Goal: Task Accomplishment & Management: Manage account settings

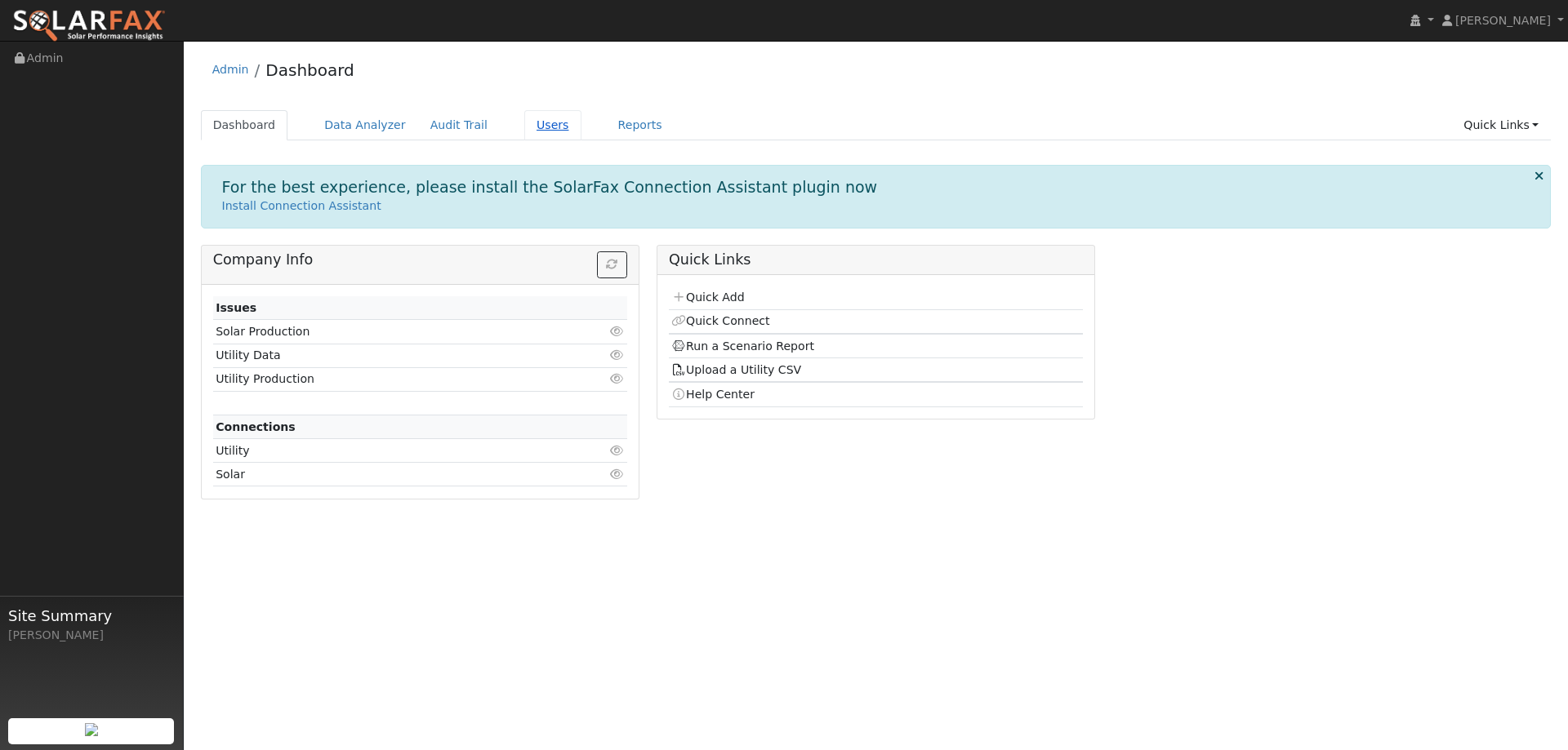
click at [539, 131] on link "Users" at bounding box center [553, 126] width 57 height 31
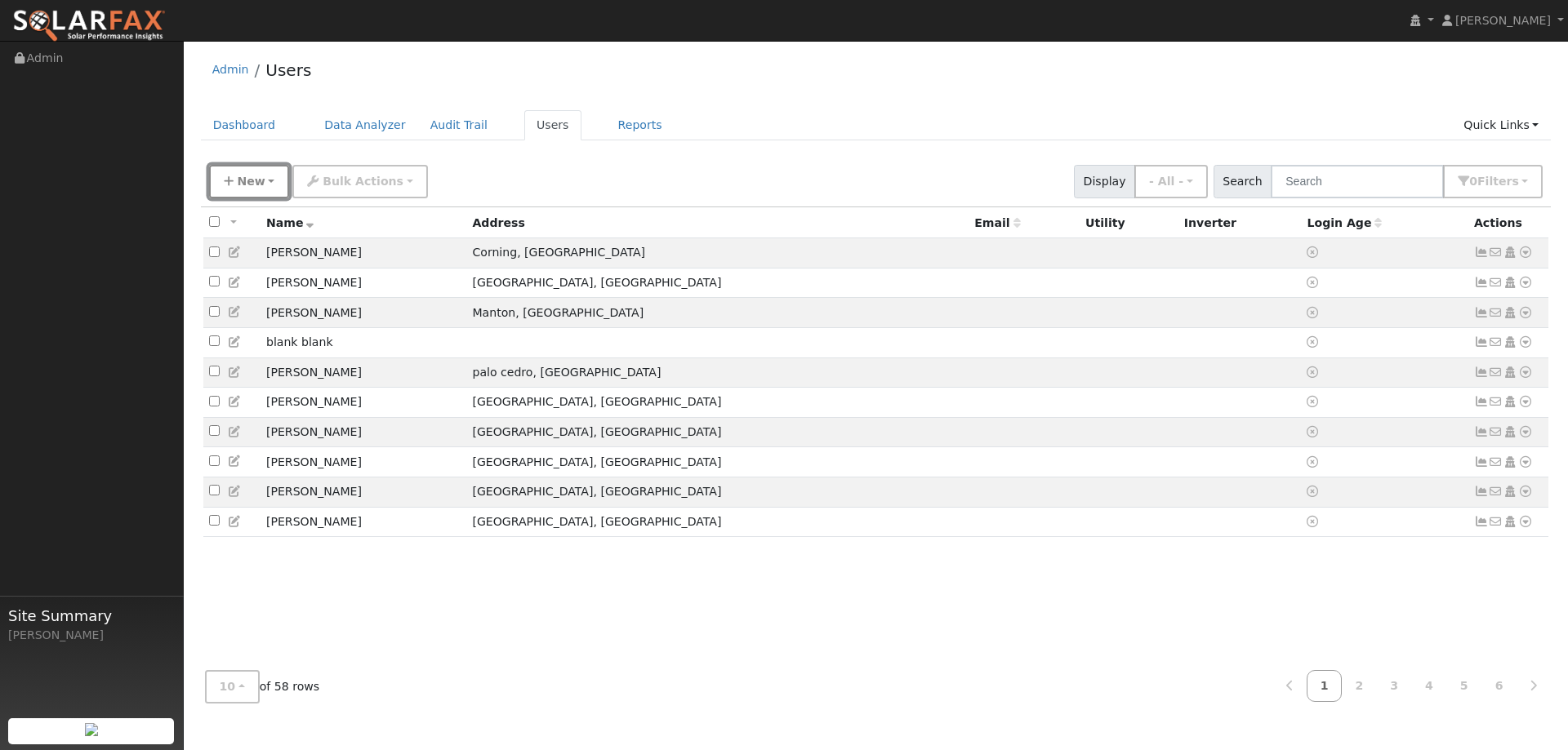
click at [249, 170] on button "New" at bounding box center [250, 181] width 81 height 33
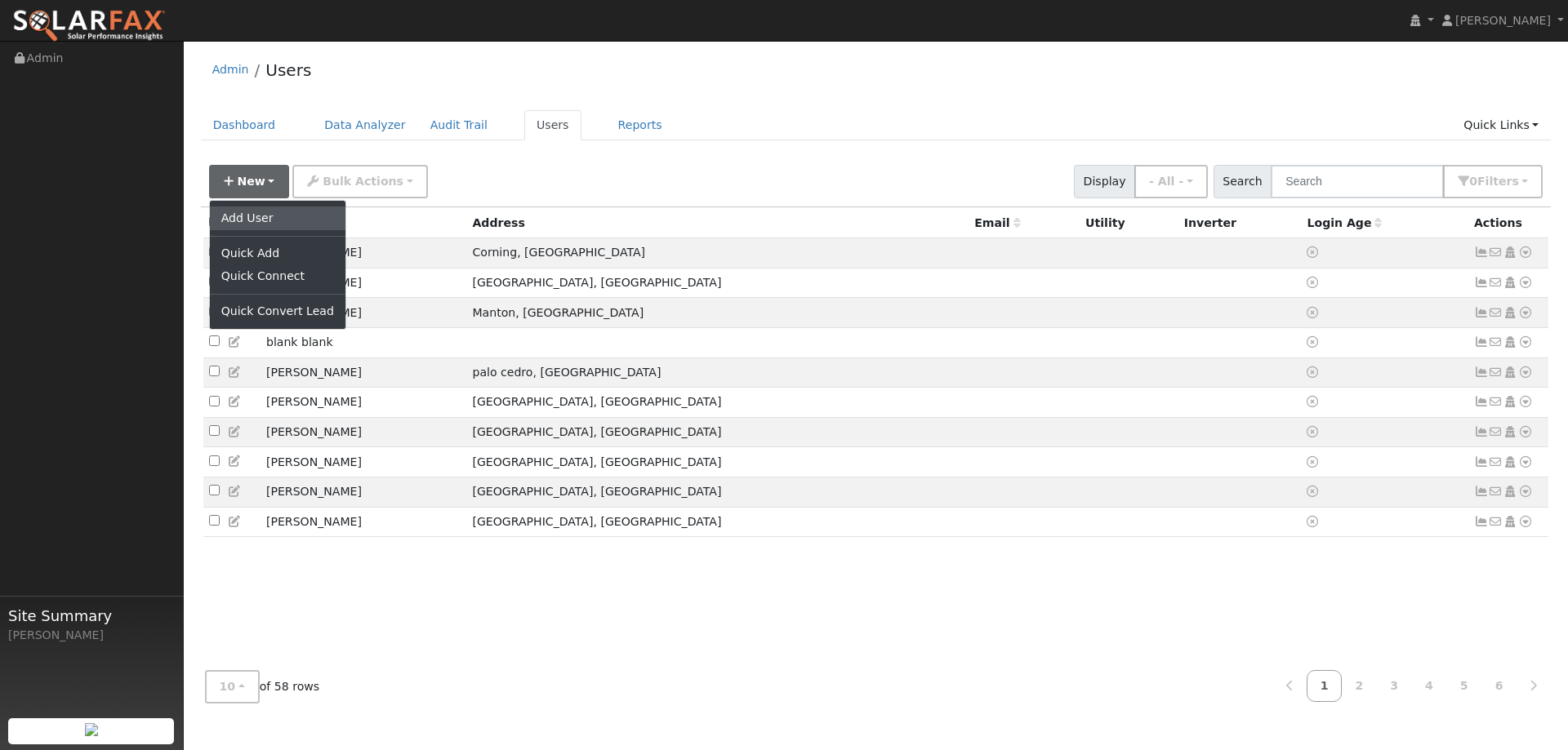
click at [255, 211] on link "Add User" at bounding box center [277, 217] width 136 height 22
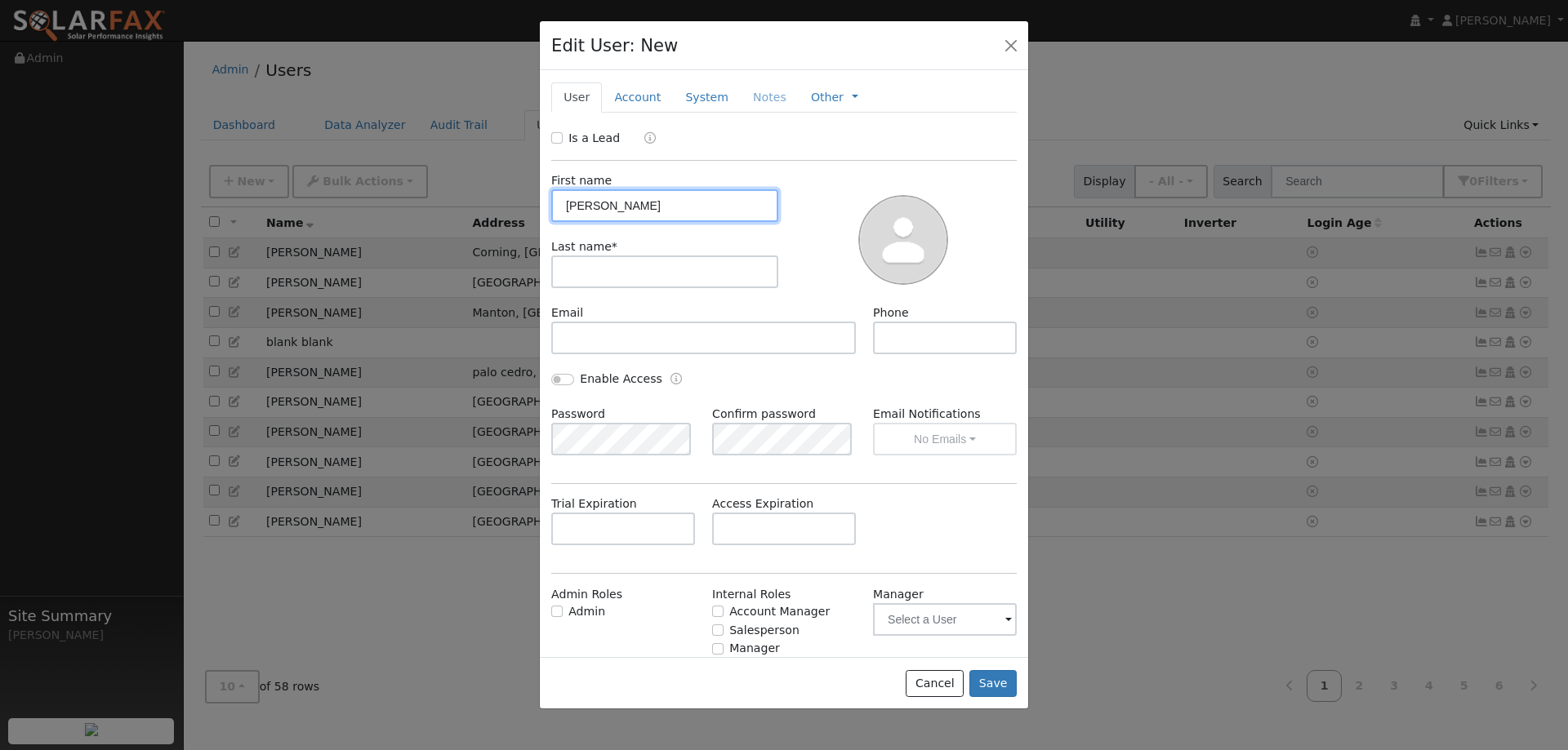
type input "Derrick"
click at [675, 262] on input "text" at bounding box center [664, 272] width 227 height 32
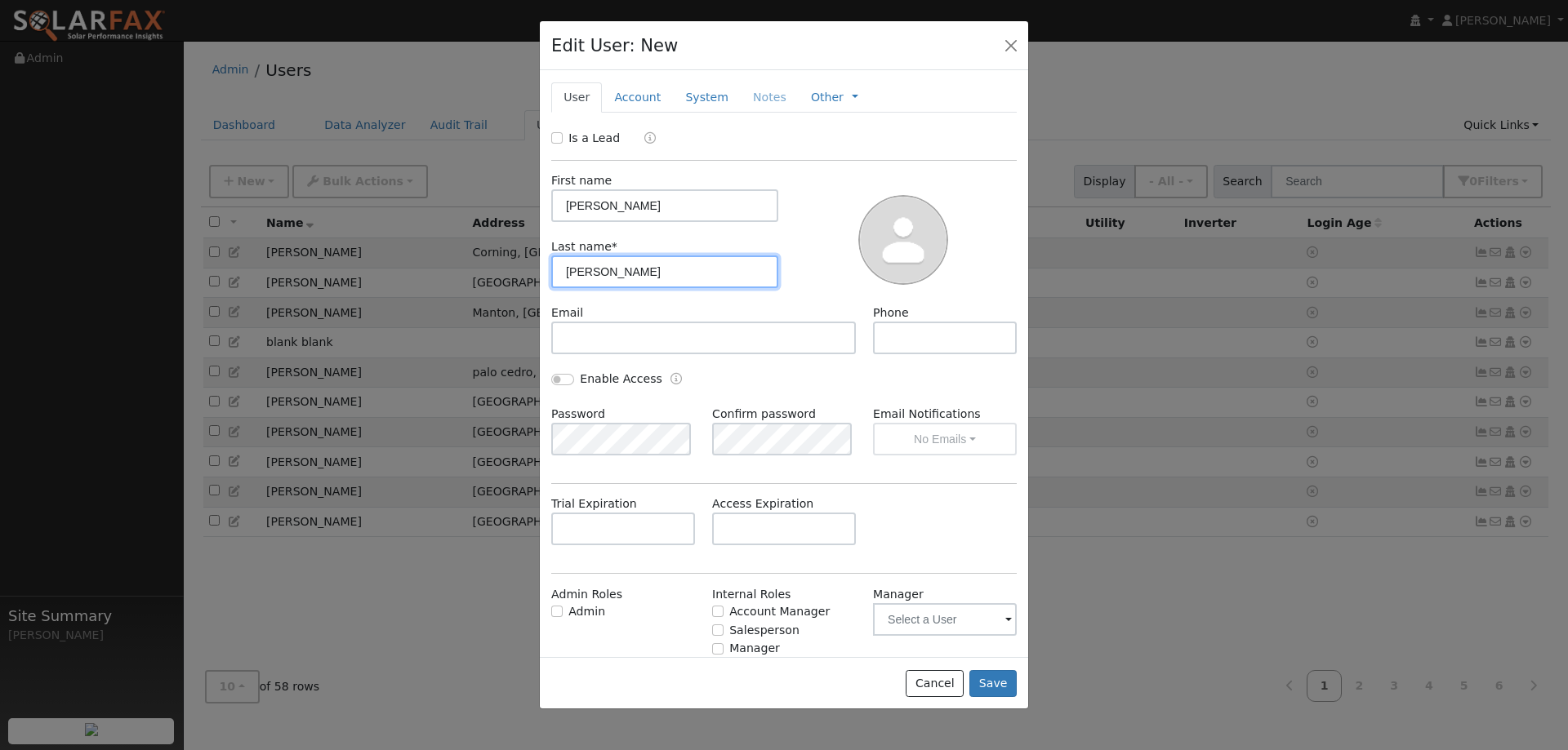
type input "Holt"
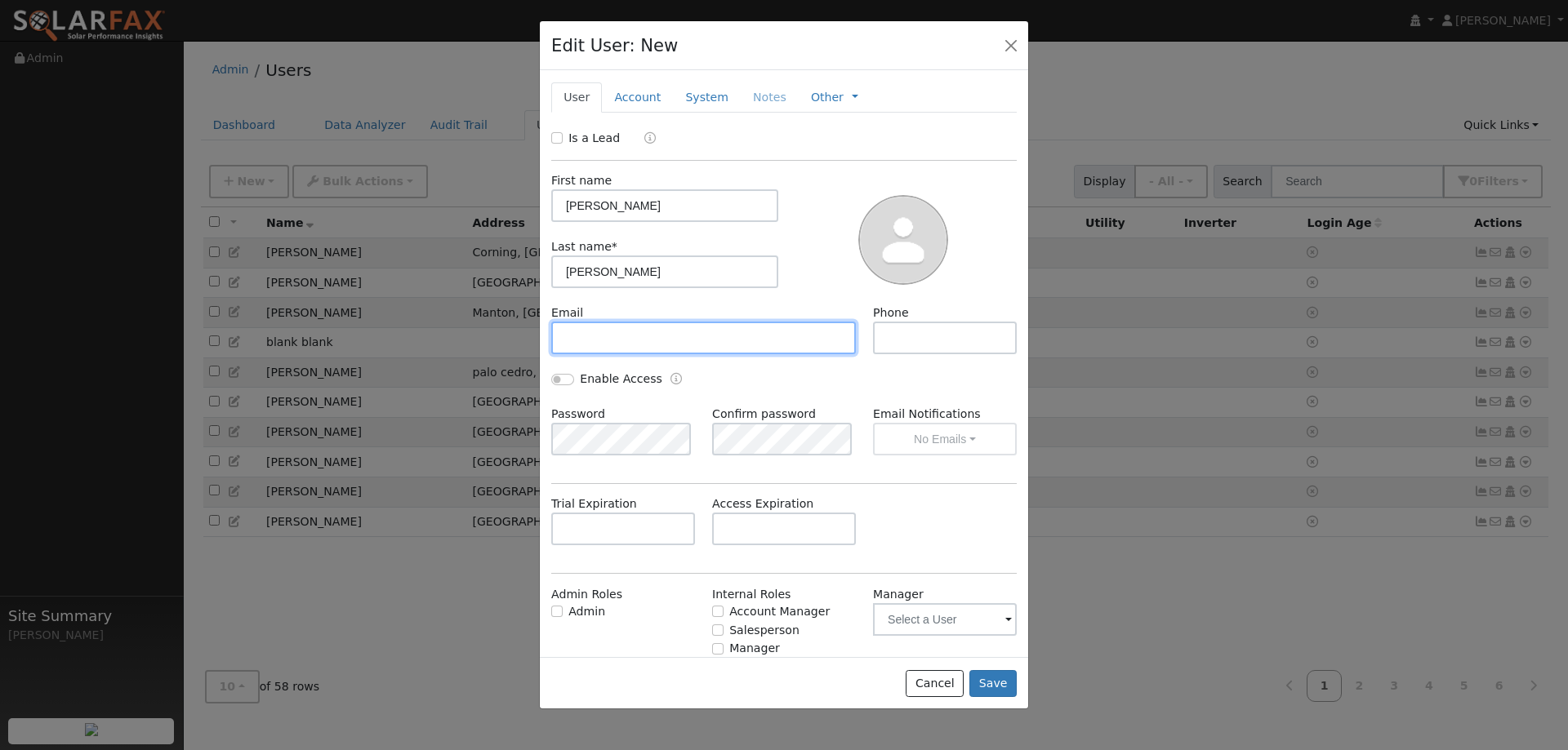
click at [626, 331] on input "text" at bounding box center [703, 337] width 304 height 32
click at [759, 327] on input "text" at bounding box center [703, 337] width 304 height 32
paste input "Derrick@925solarenergy.com"
type input "Derrick@925solarenergy.com"
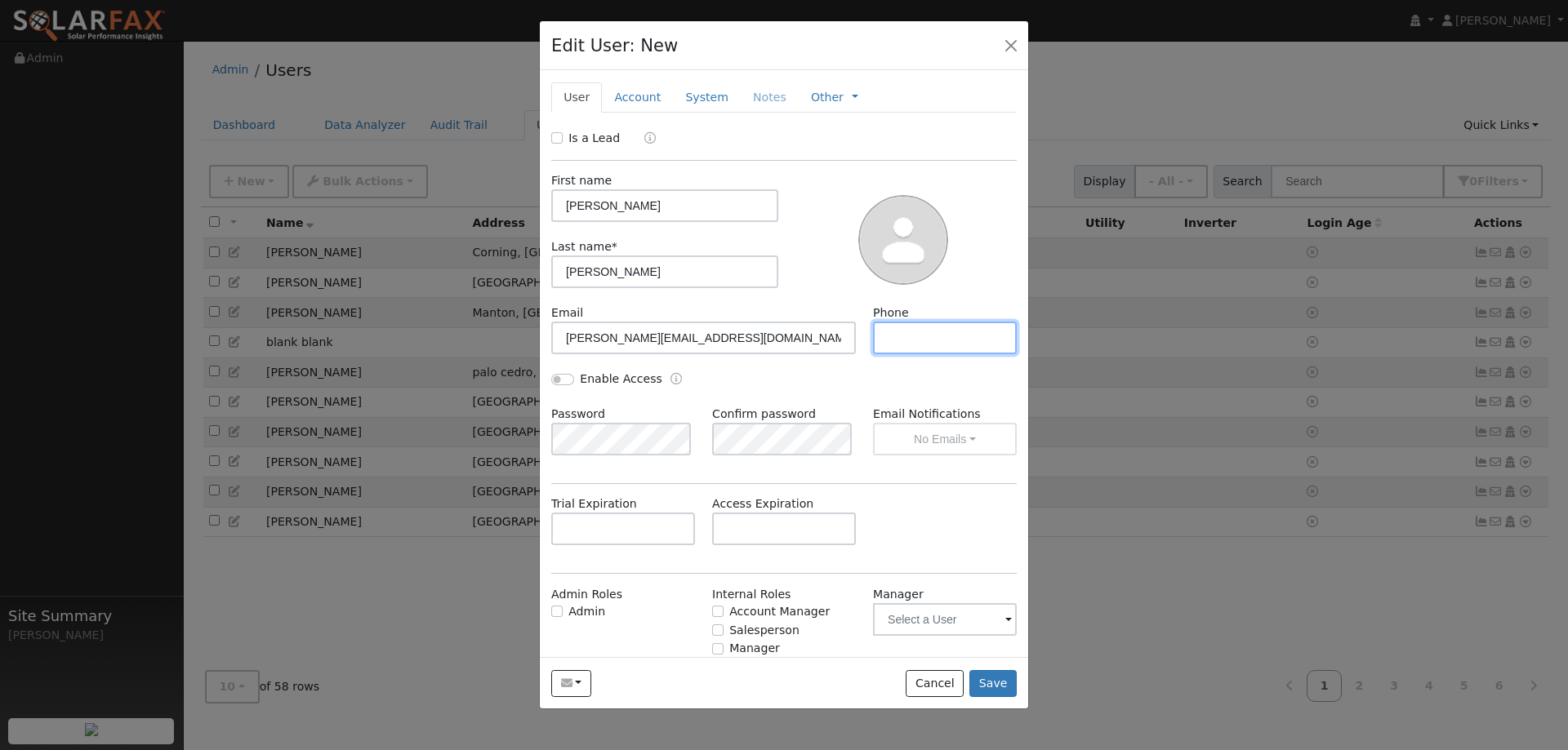
click at [890, 330] on input "text" at bounding box center [944, 337] width 144 height 32
type input "9259636674"
click at [571, 379] on input "Enable Access" at bounding box center [562, 379] width 22 height 12
checkbox input "true"
click at [701, 403] on div "Enable Access" at bounding box center [784, 388] width 483 height 35
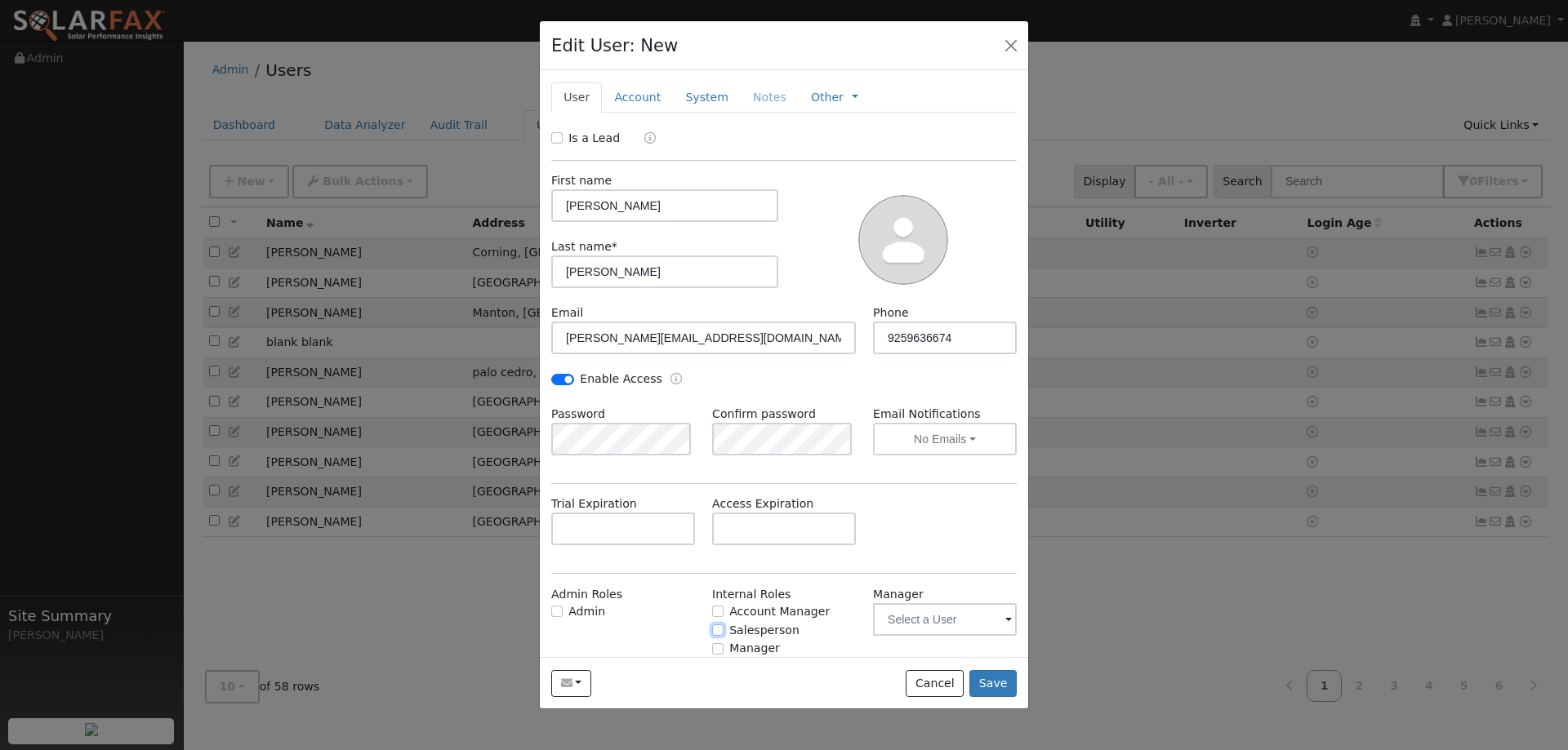
click at [715, 634] on input "Salesperson" at bounding box center [717, 630] width 12 height 12
checkbox input "true"
click at [992, 676] on button "Save" at bounding box center [993, 684] width 48 height 28
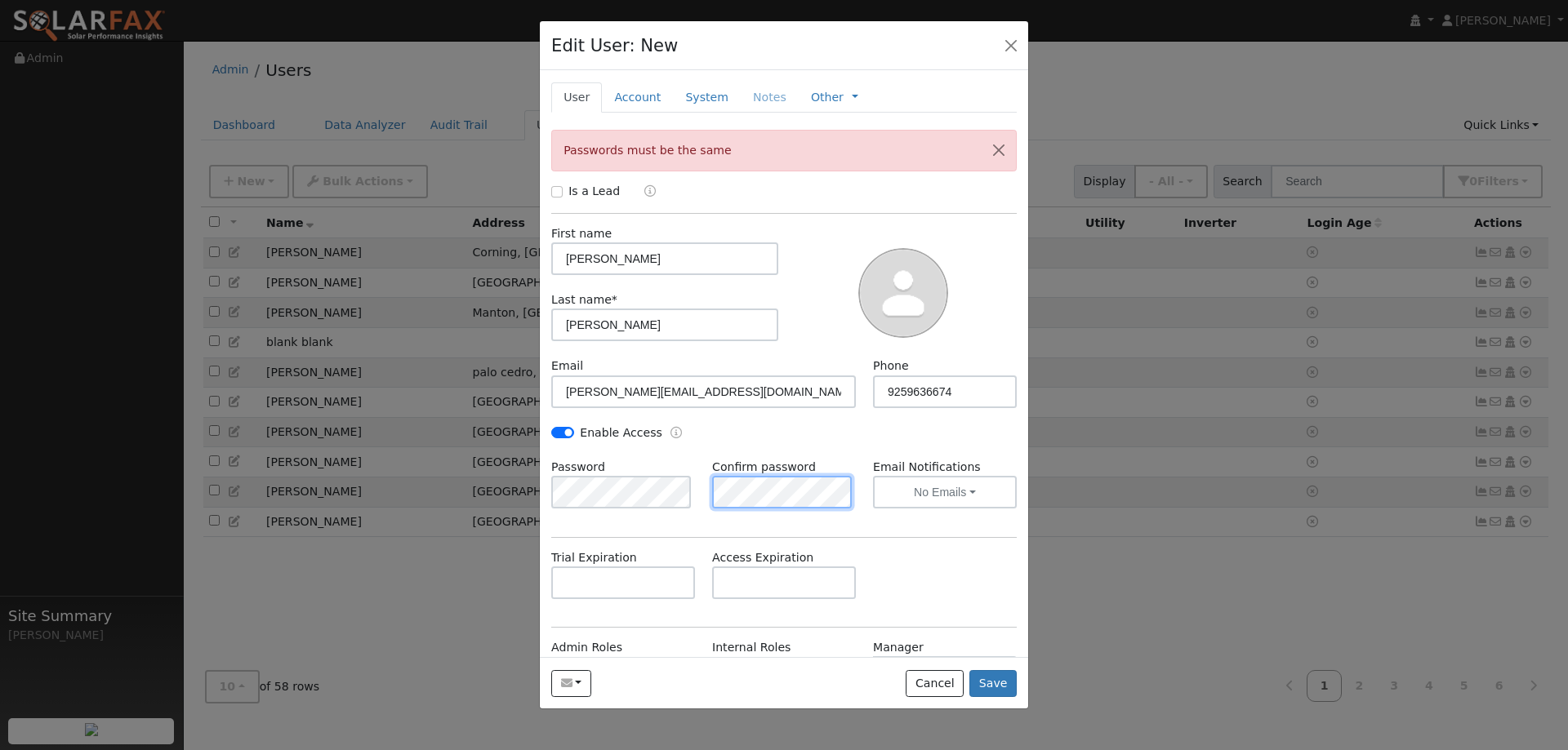
click at [662, 487] on div "Password Confirm password Email Notifications No Emails No Emails Weekly Emails…" at bounding box center [784, 492] width 483 height 66
click at [990, 693] on button "Save" at bounding box center [993, 684] width 48 height 28
click at [1015, 45] on button "button" at bounding box center [1011, 44] width 22 height 22
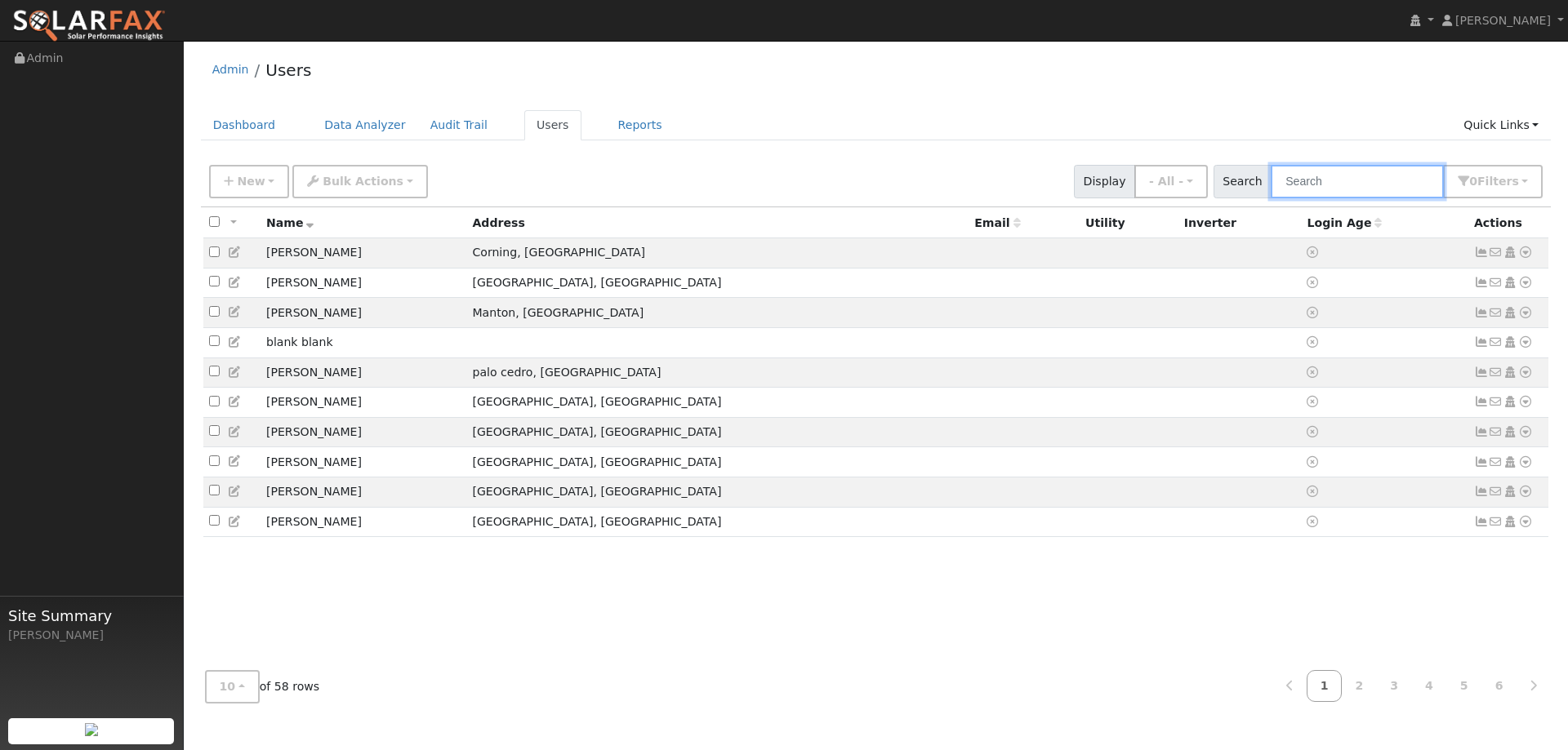
click at [1378, 186] on input "text" at bounding box center [1357, 181] width 173 height 33
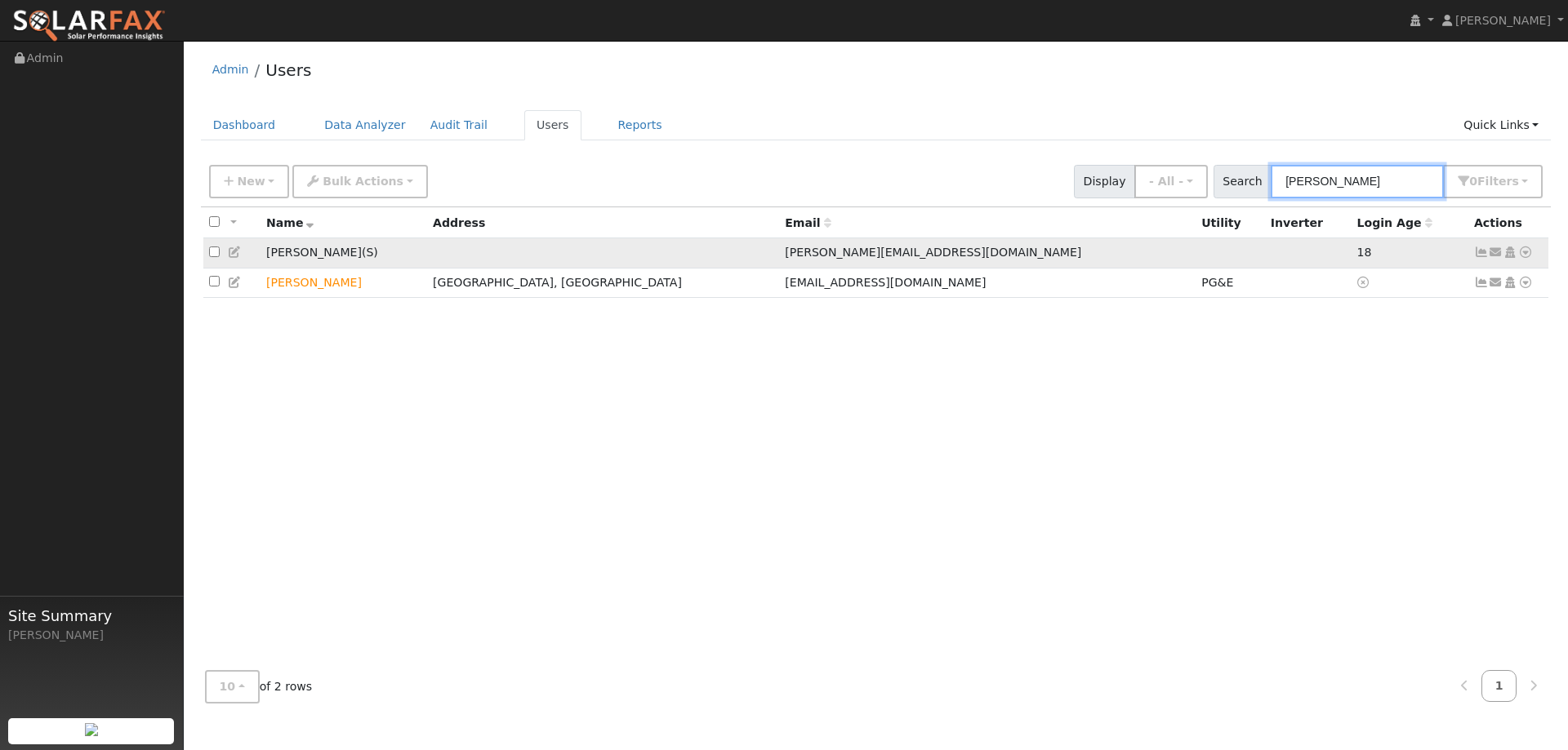
type input "derr"
click at [312, 257] on td "Derrick Holt ( S )" at bounding box center [344, 254] width 167 height 31
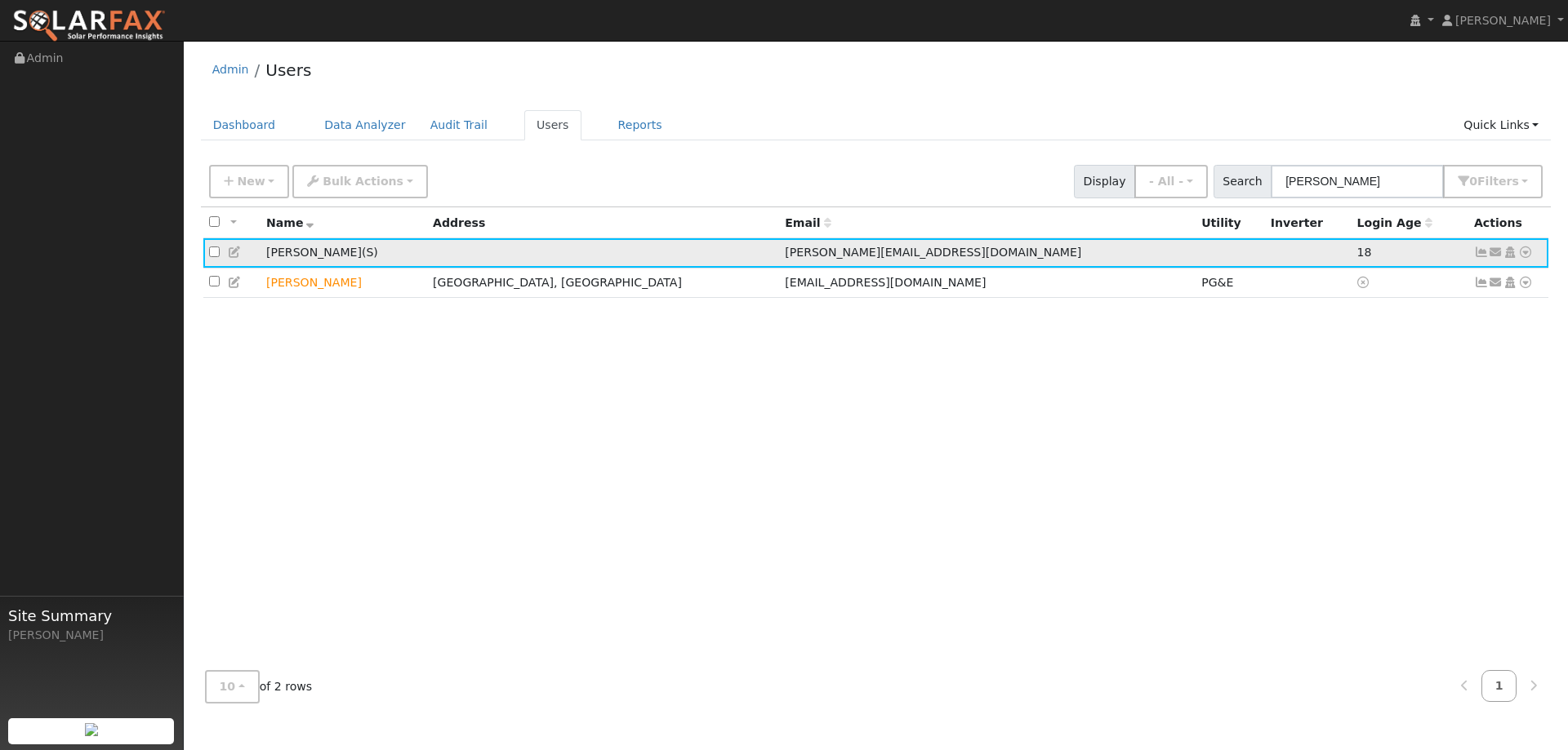
click at [224, 257] on td at bounding box center [232, 254] width 57 height 31
click at [231, 254] on icon at bounding box center [235, 252] width 14 height 12
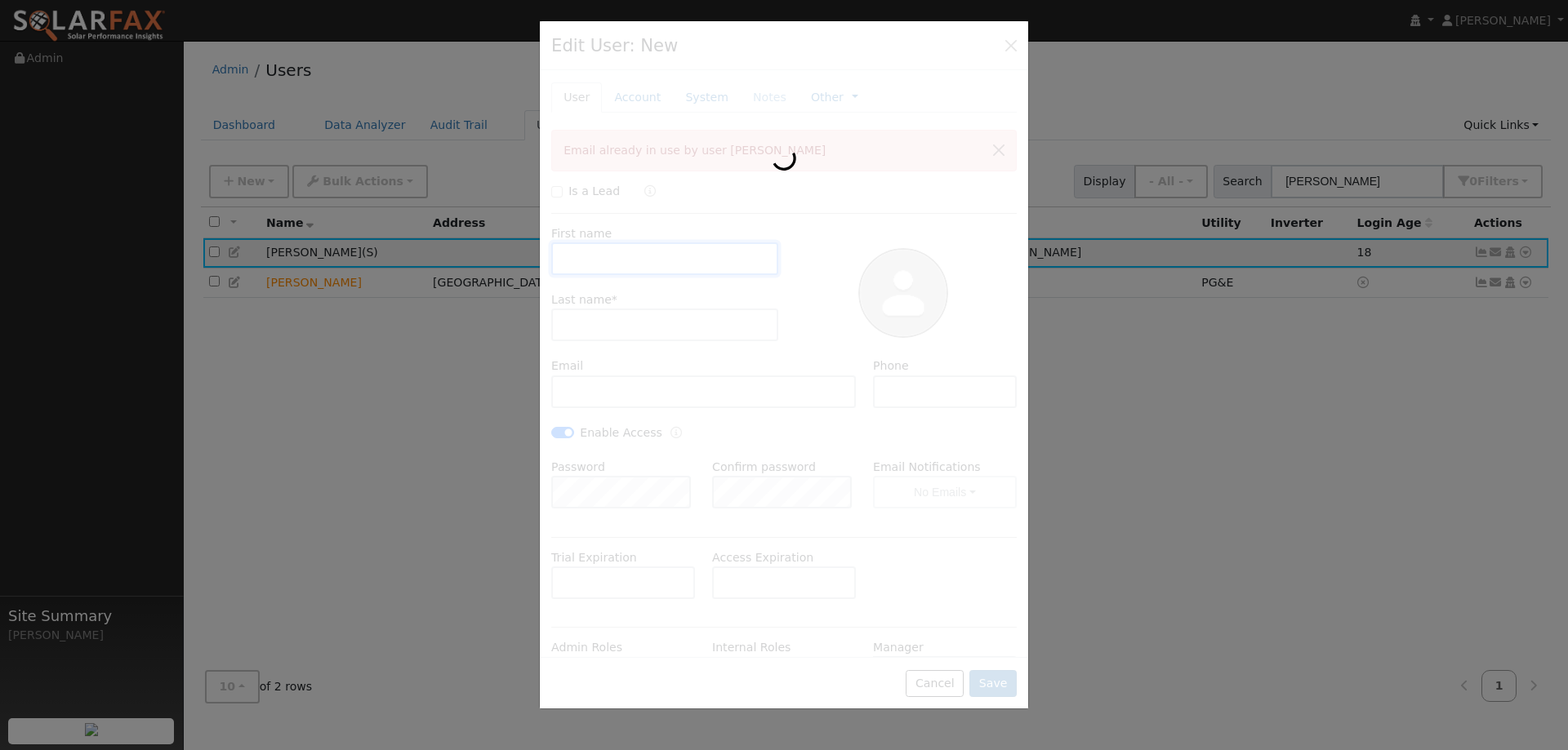
type input "Derrick"
type input "Holt"
type input "Derrick@925solarenergy.com"
checkbox input "true"
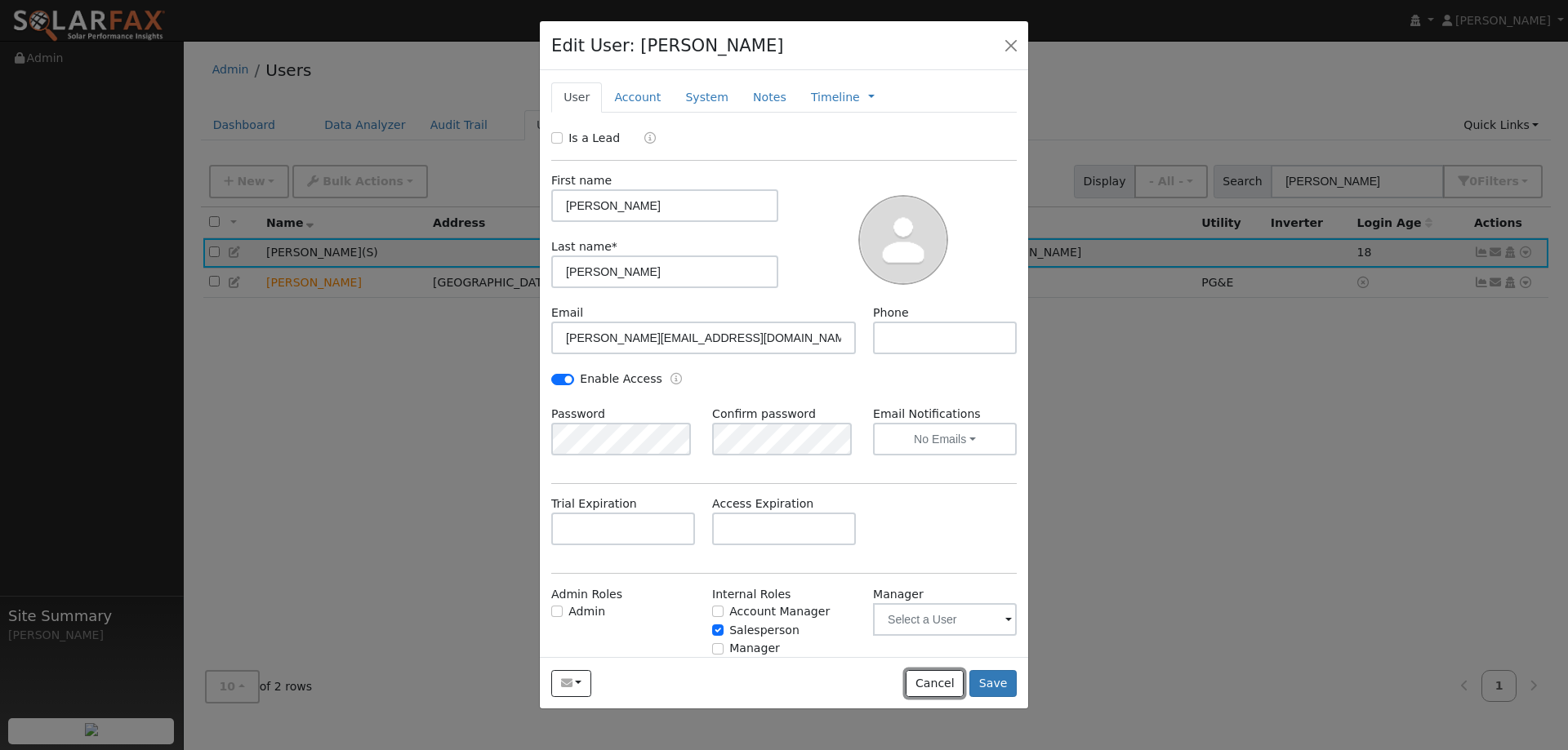
click at [917, 683] on button "Cancel" at bounding box center [934, 684] width 58 height 28
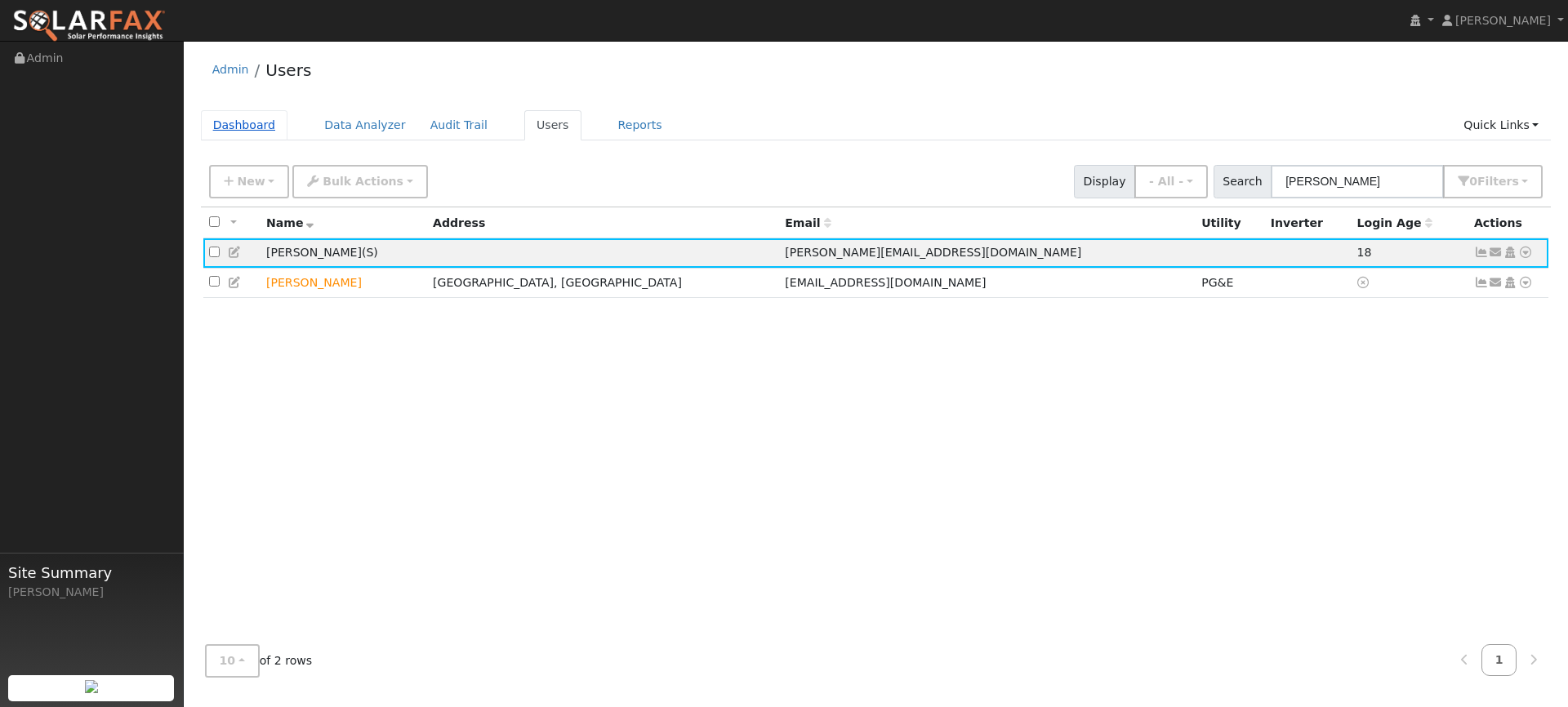
click at [261, 133] on link "Dashboard" at bounding box center [244, 126] width 87 height 31
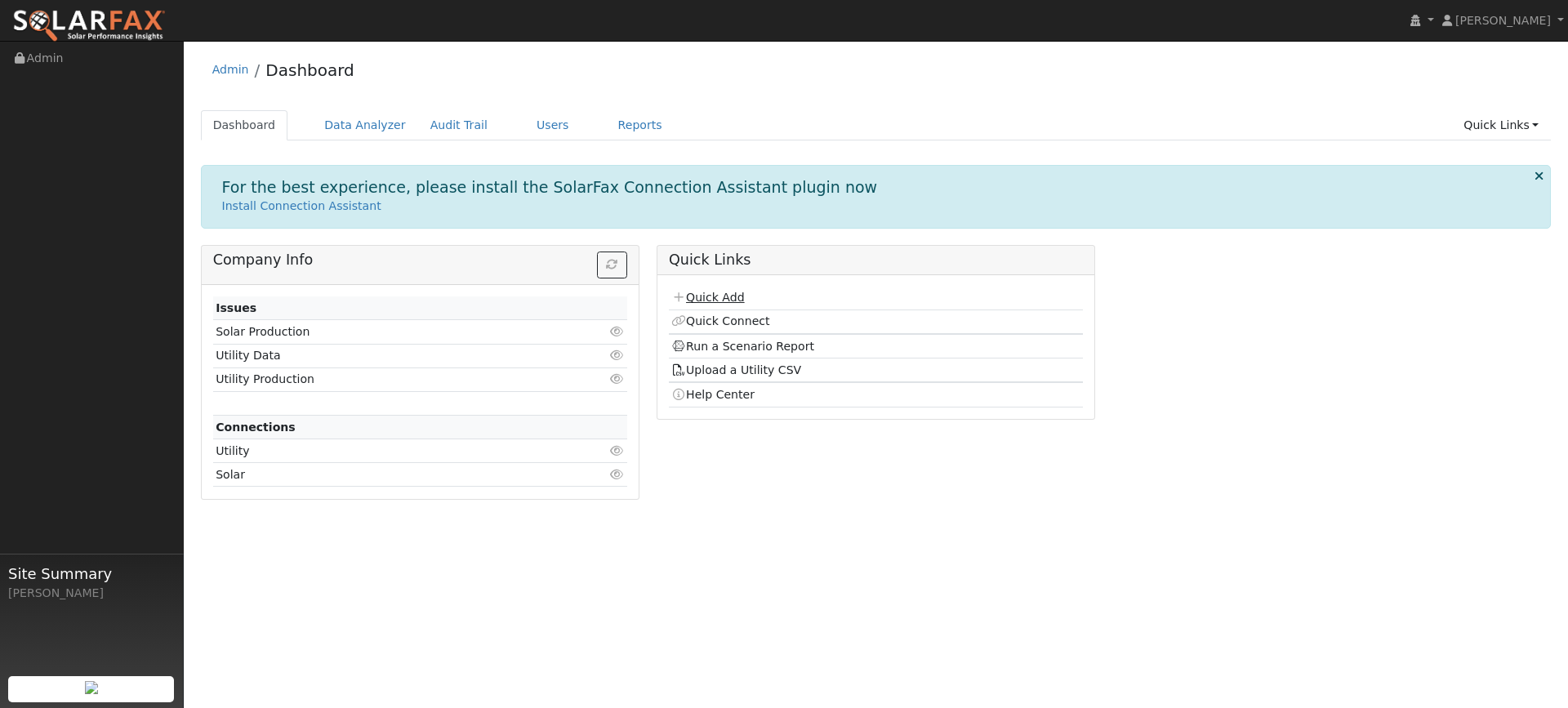
click at [728, 294] on link "Quick Add" at bounding box center [707, 297] width 73 height 13
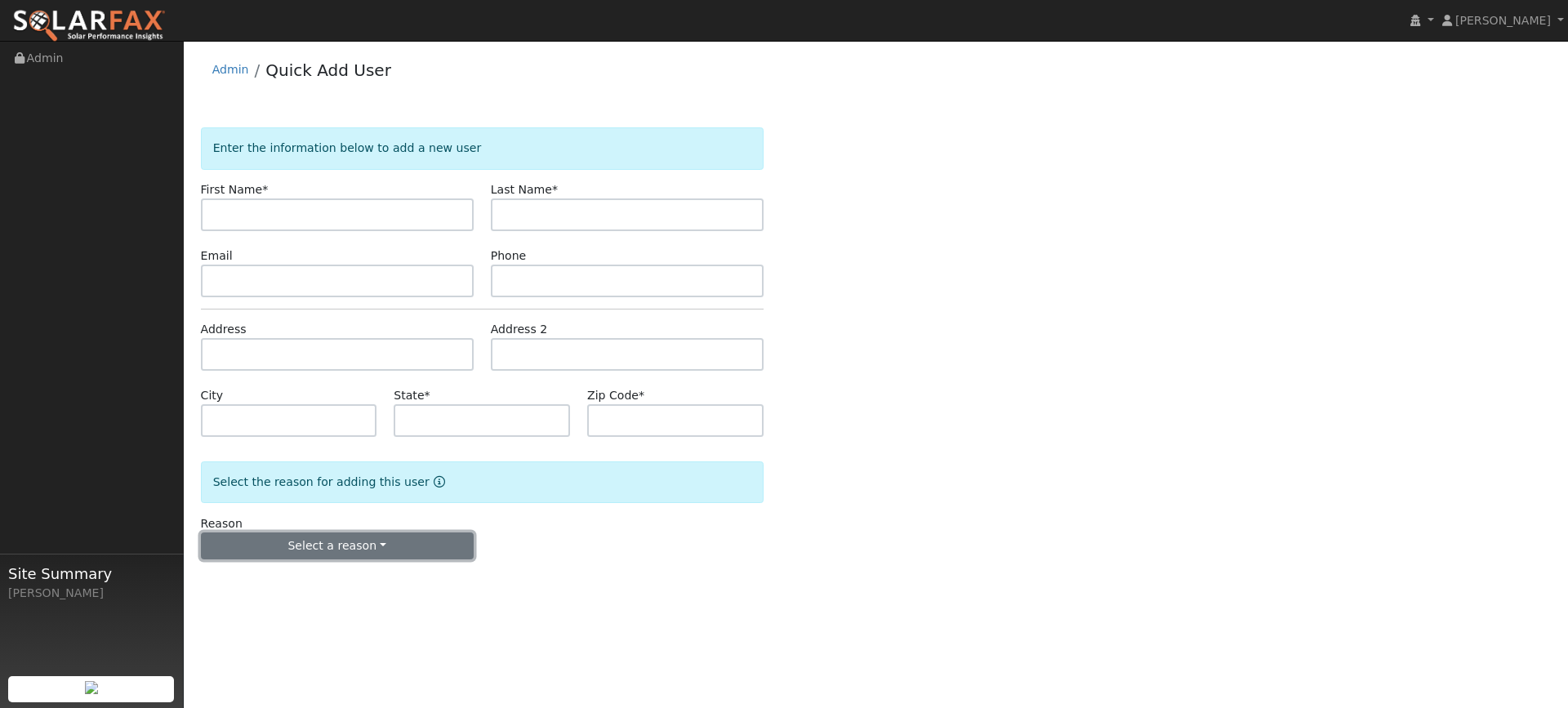
click at [441, 538] on button "Select a reason" at bounding box center [337, 546] width 273 height 28
click at [334, 597] on link "New customer adding solar" at bounding box center [292, 602] width 180 height 22
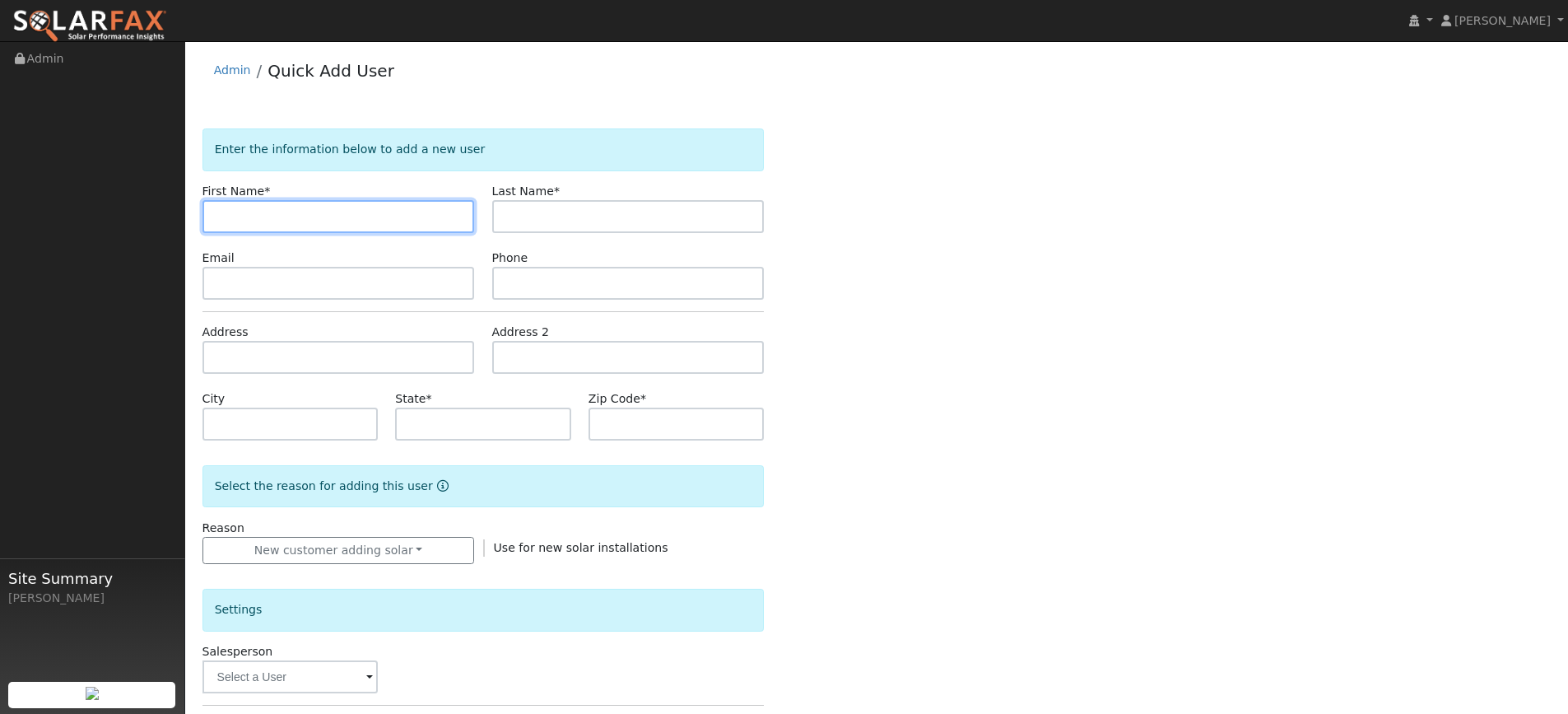
click at [329, 204] on input "text" at bounding box center [338, 216] width 272 height 33
type input "Joe"
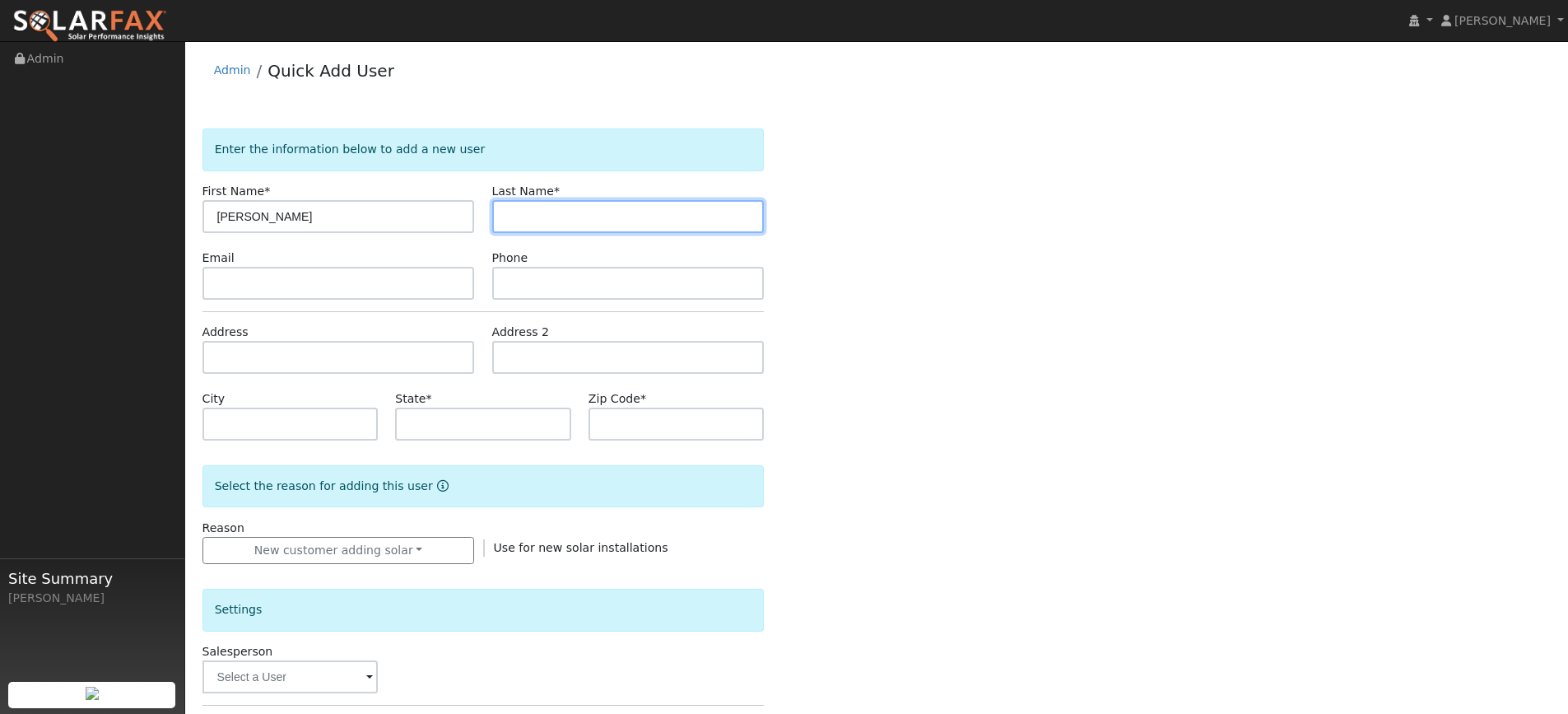
click at [732, 214] on input "text" at bounding box center [628, 216] width 272 height 33
type input "Test"
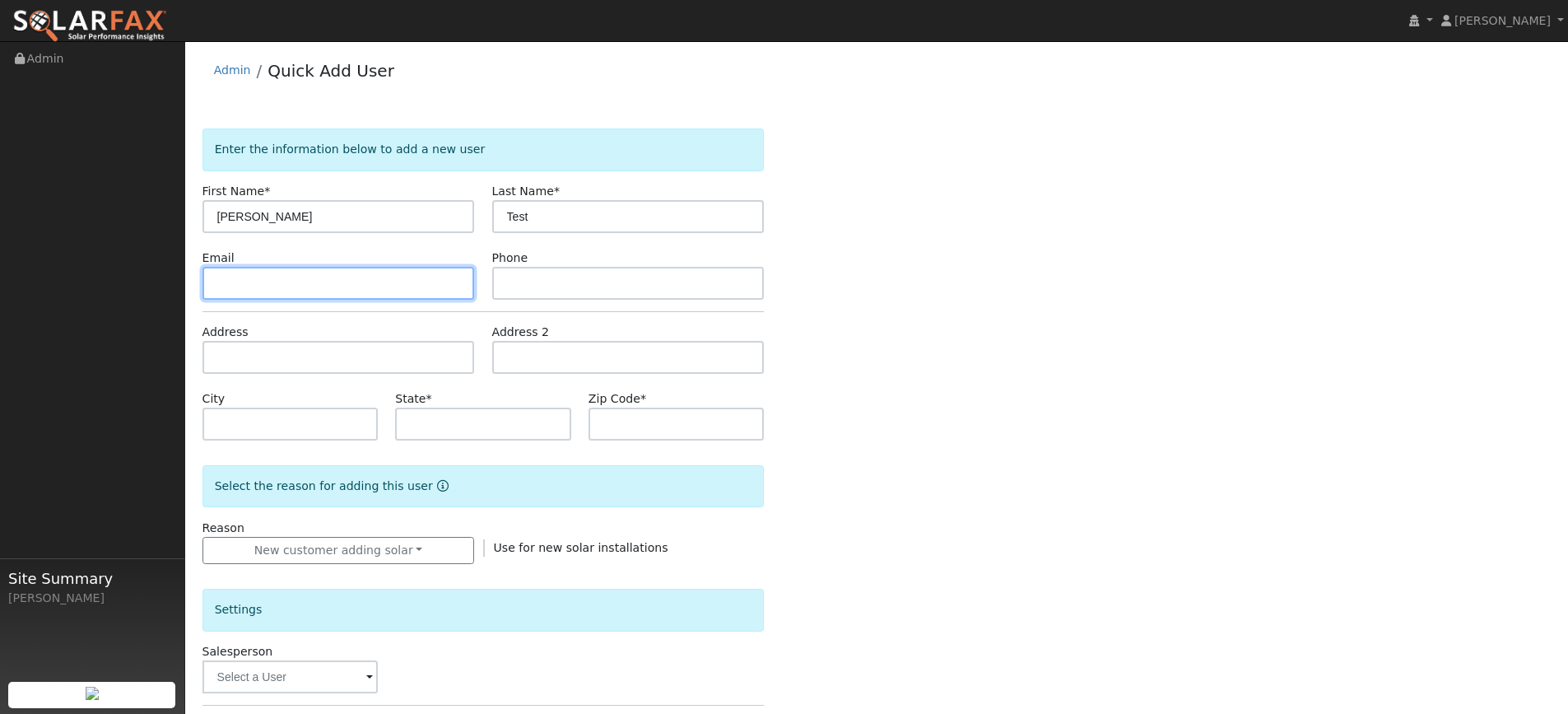
click at [312, 282] on input "text" at bounding box center [338, 283] width 272 height 33
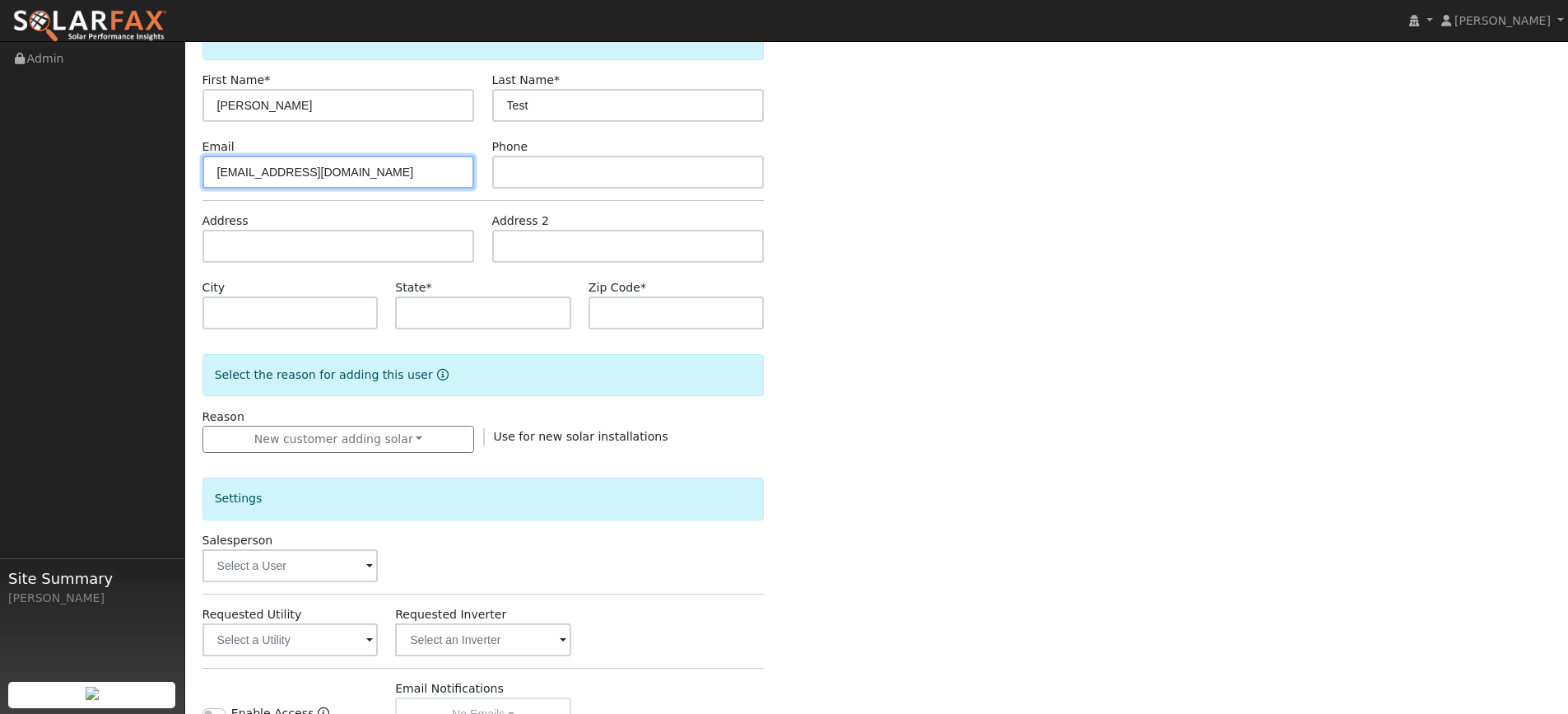
scroll to position [82, 0]
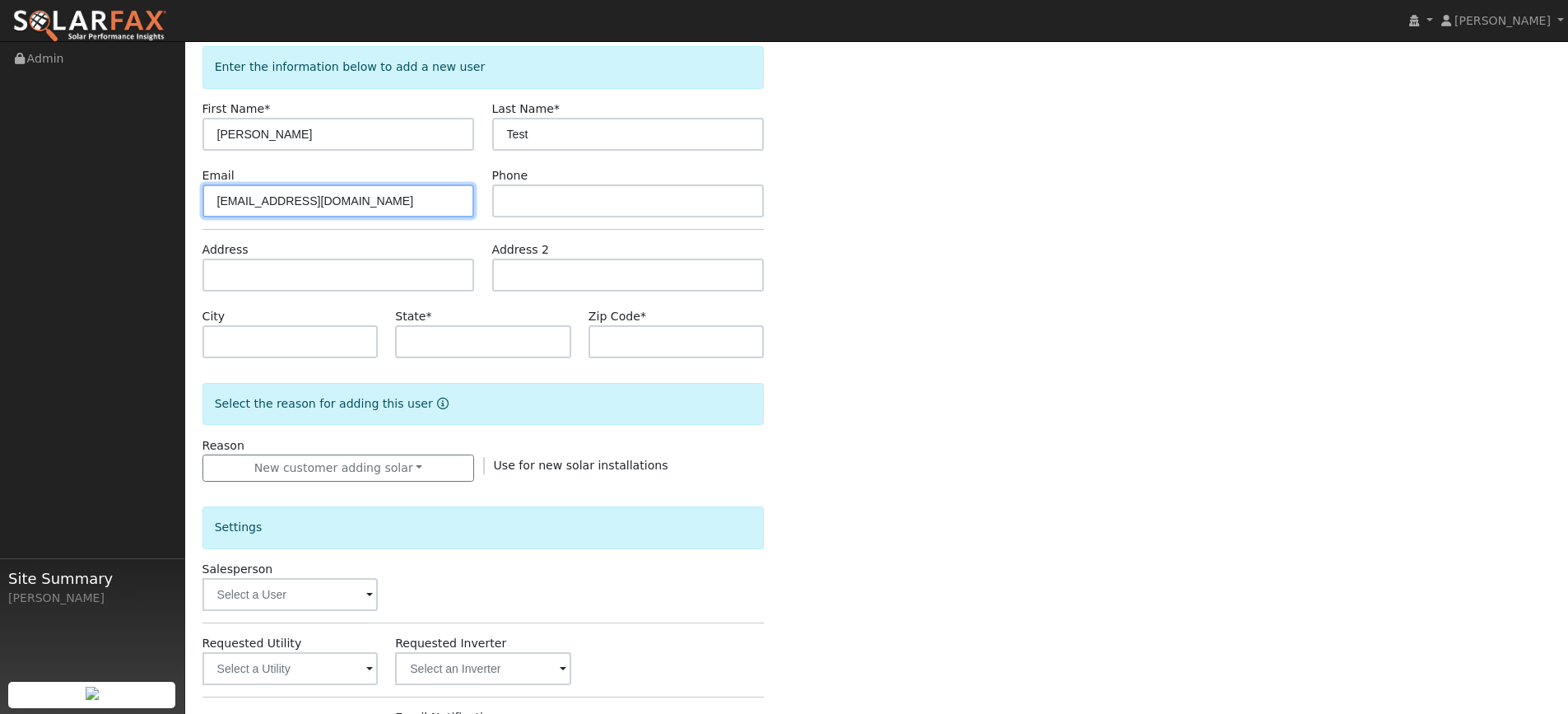
type input "test@gmail.com"
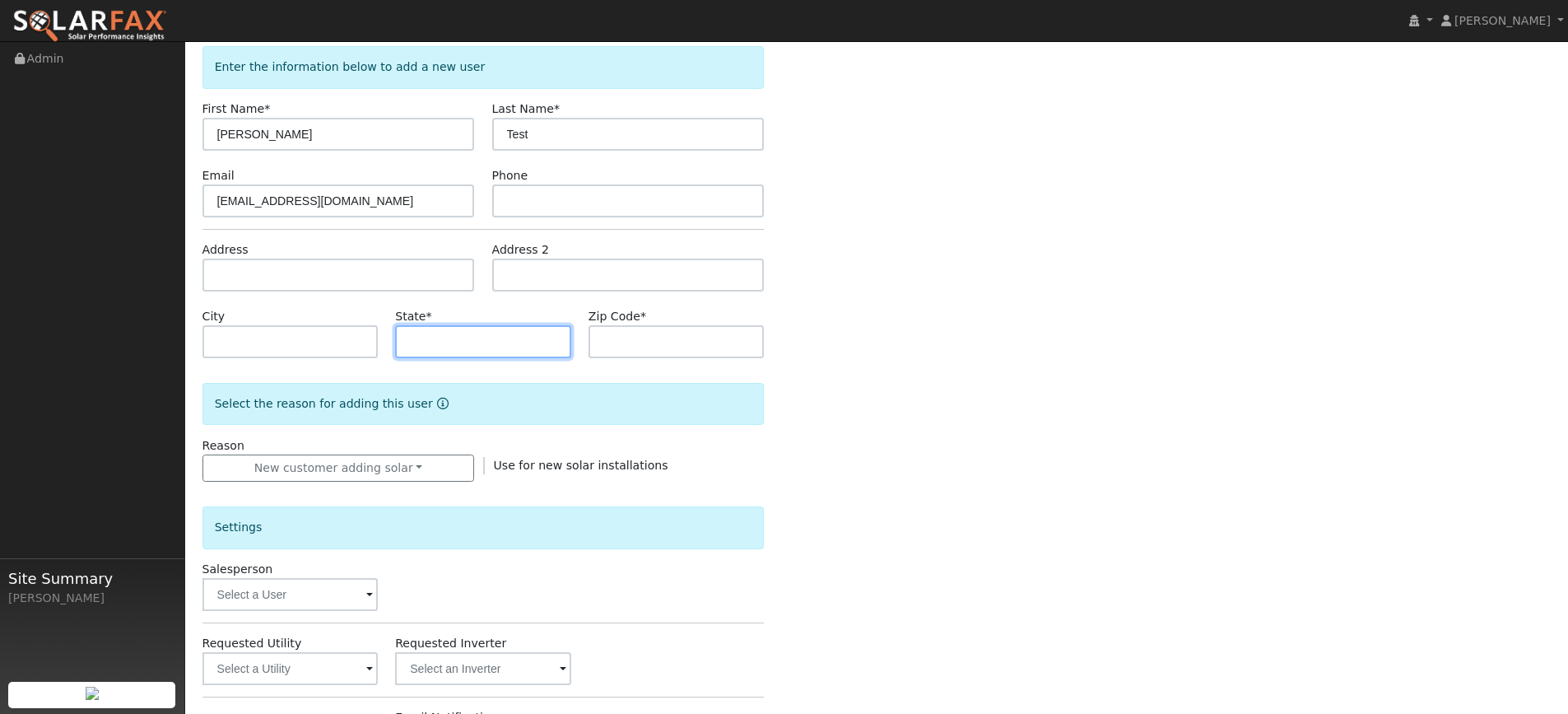
click at [485, 338] on input "text" at bounding box center [483, 341] width 176 height 33
type input "CA"
click at [642, 329] on input "text" at bounding box center [676, 341] width 176 height 33
type input "96073"
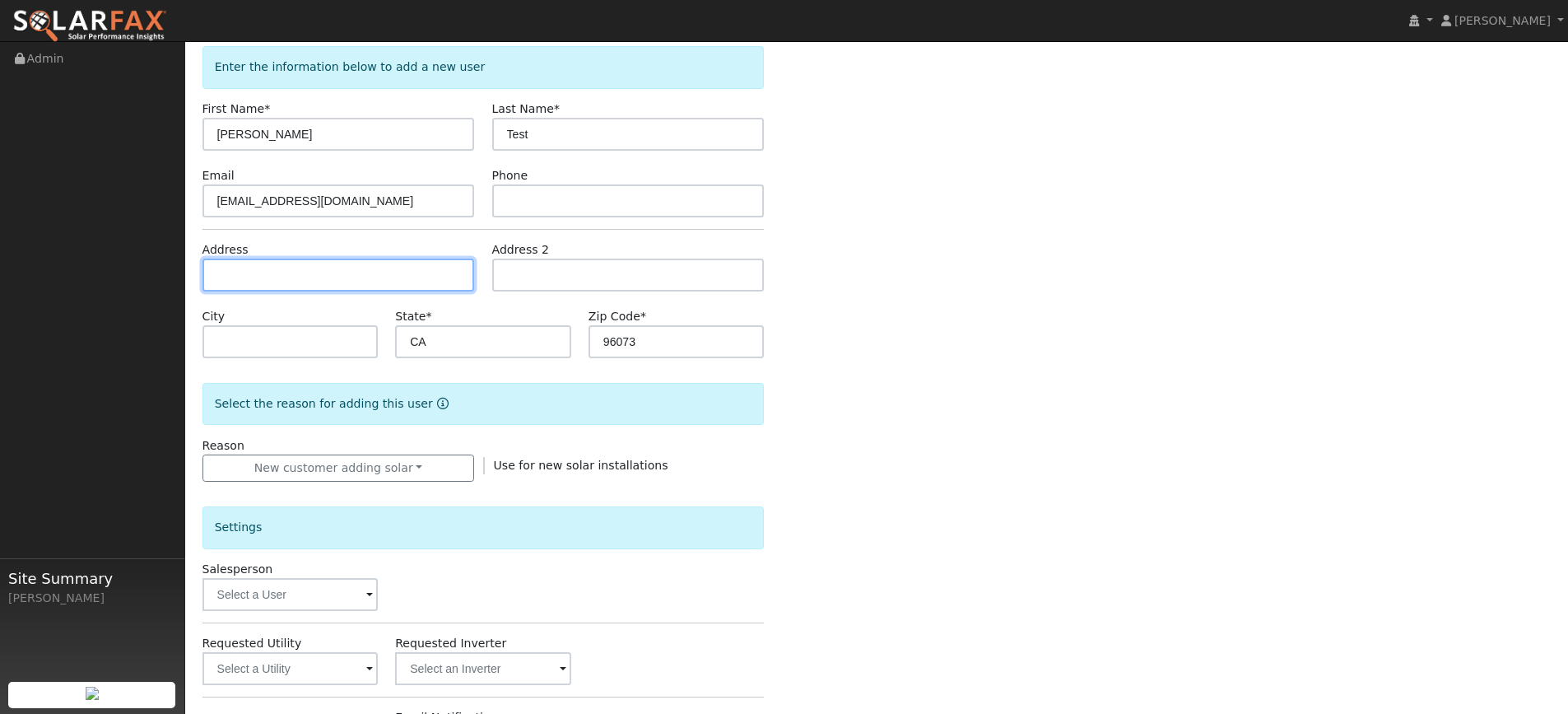
click at [436, 278] on input "text" at bounding box center [338, 275] width 272 height 33
type input "22615 Silverlode Lane"
type input "Palo Cedro"
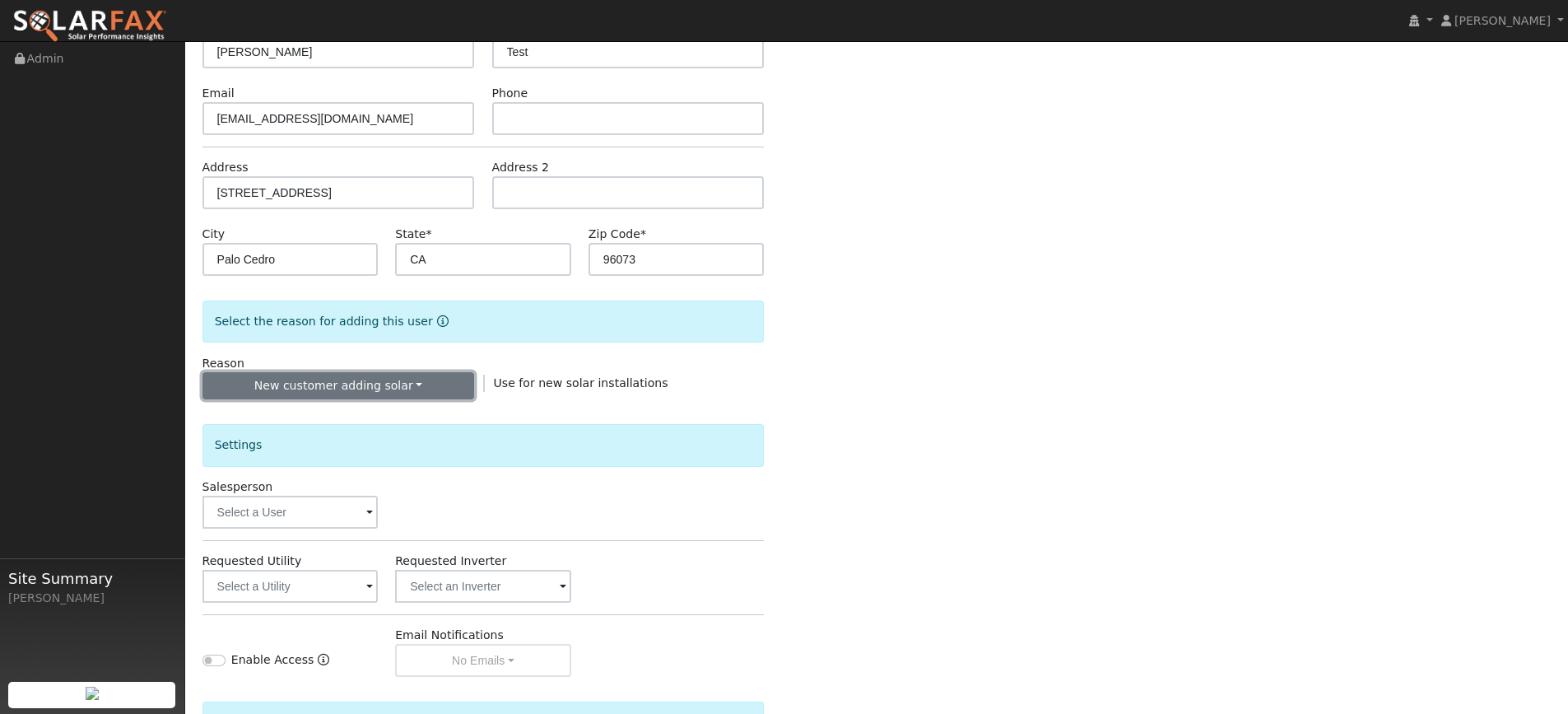
click at [416, 394] on button "New customer adding solar" at bounding box center [338, 386] width 272 height 28
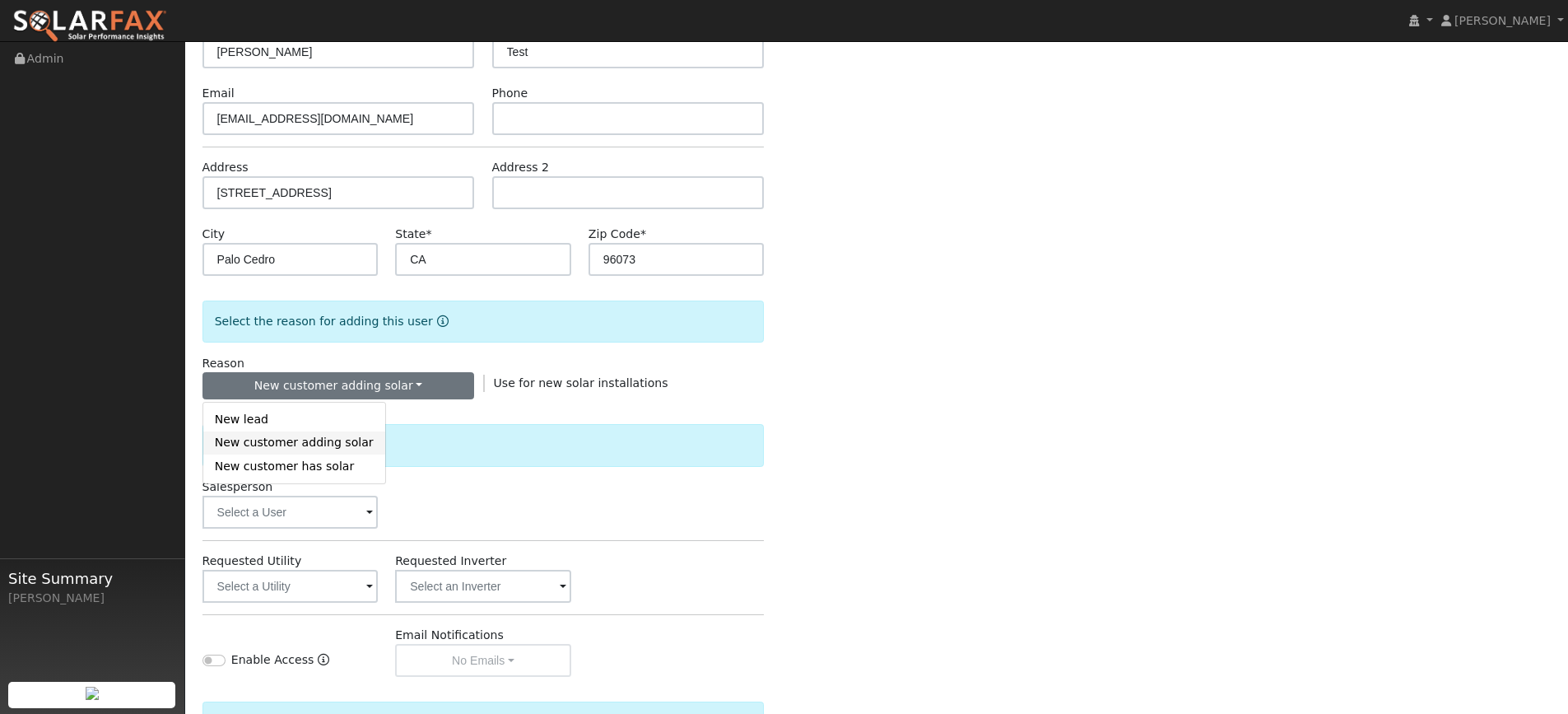
click at [342, 446] on link "New customer adding solar" at bounding box center [294, 443] width 182 height 23
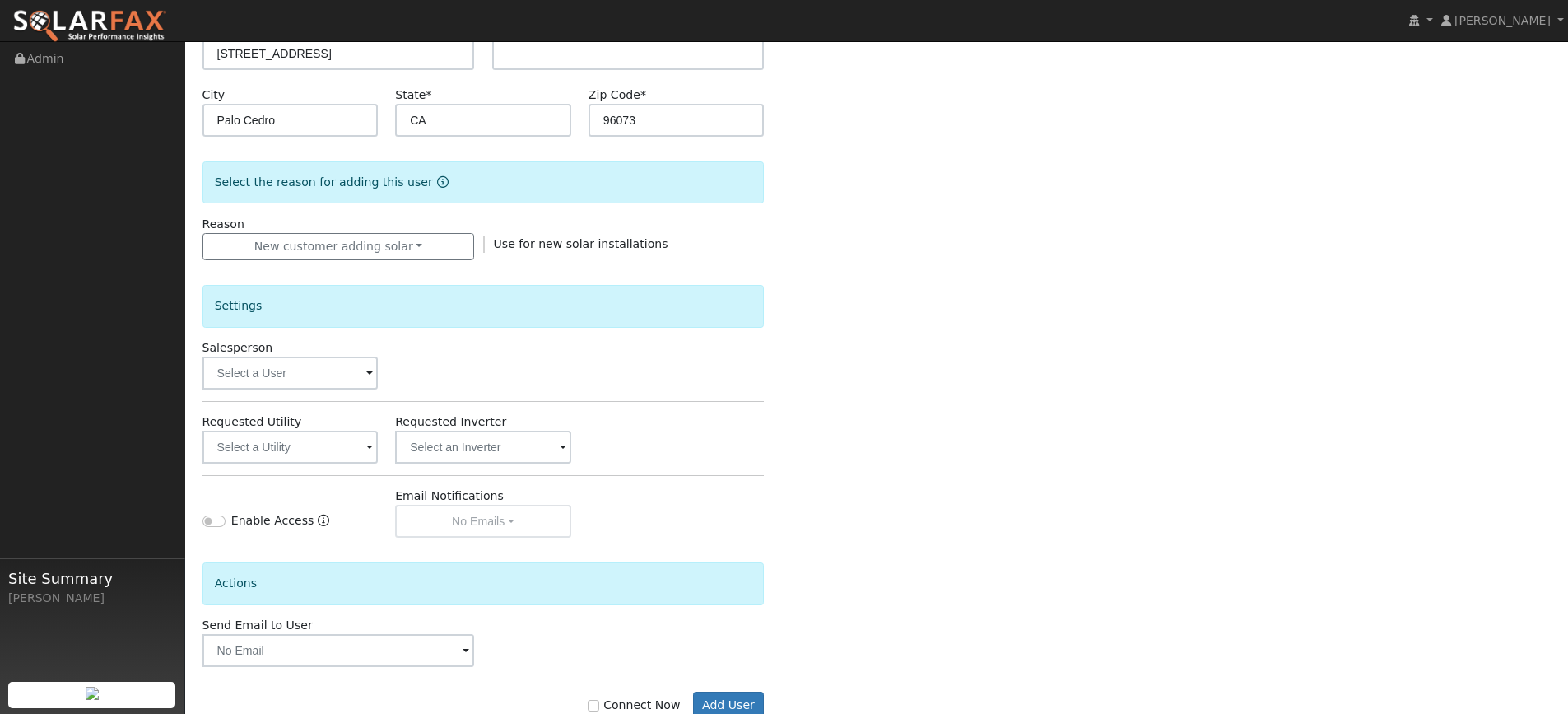
scroll to position [329, 0]
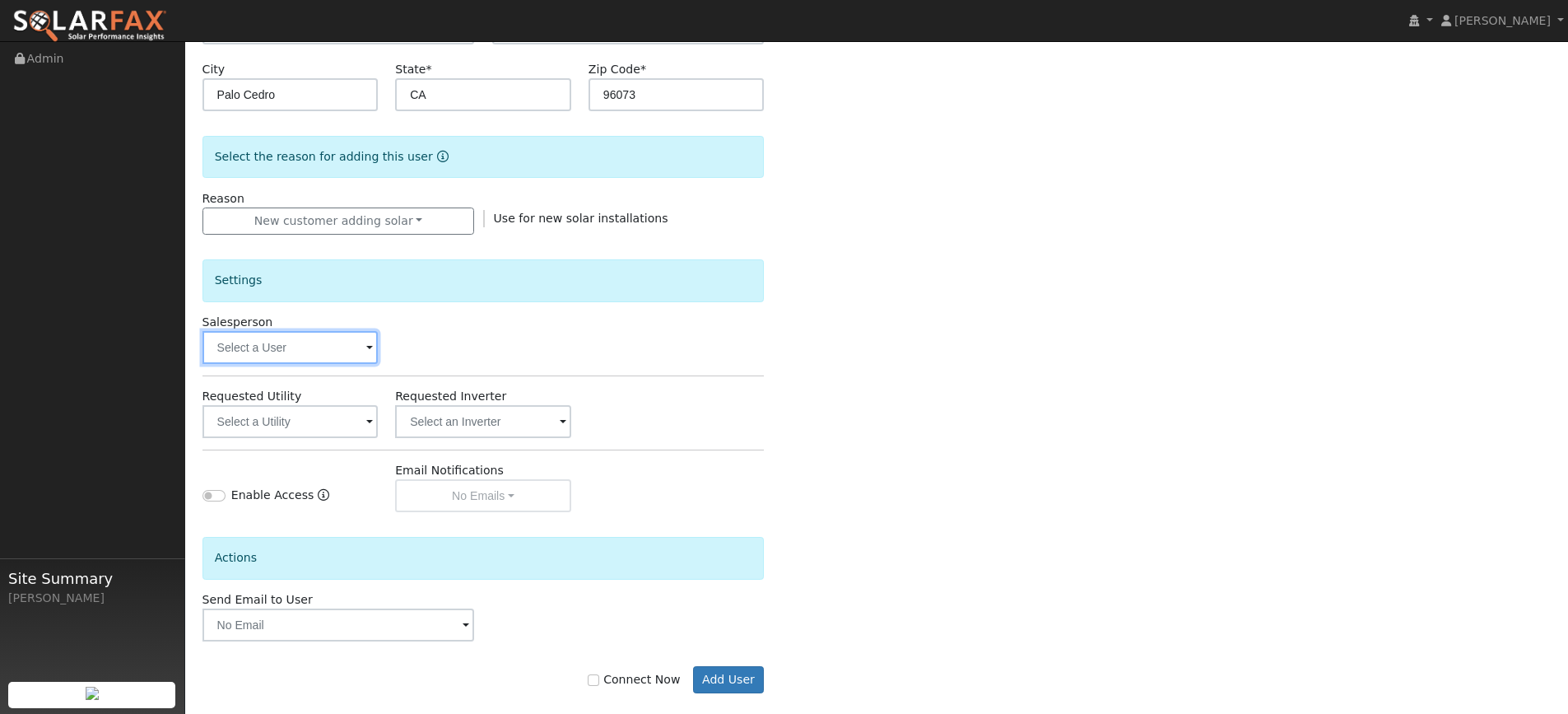
click at [369, 361] on input "text" at bounding box center [290, 347] width 176 height 33
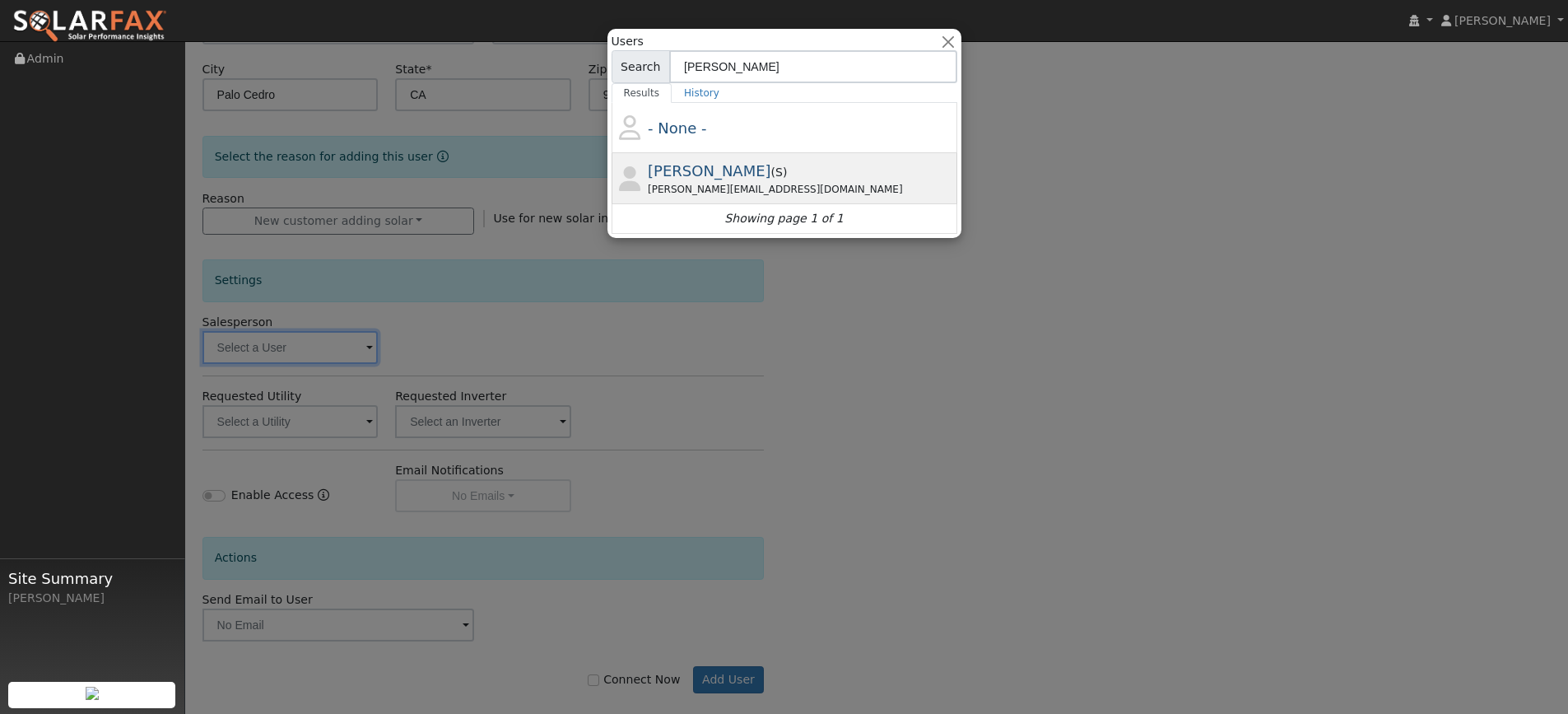
type input "tony"
click at [730, 172] on div "Tony Yau ( S ) tony@thatsonpoint.net" at bounding box center [801, 177] width 306 height 37
type input "Tony Yau"
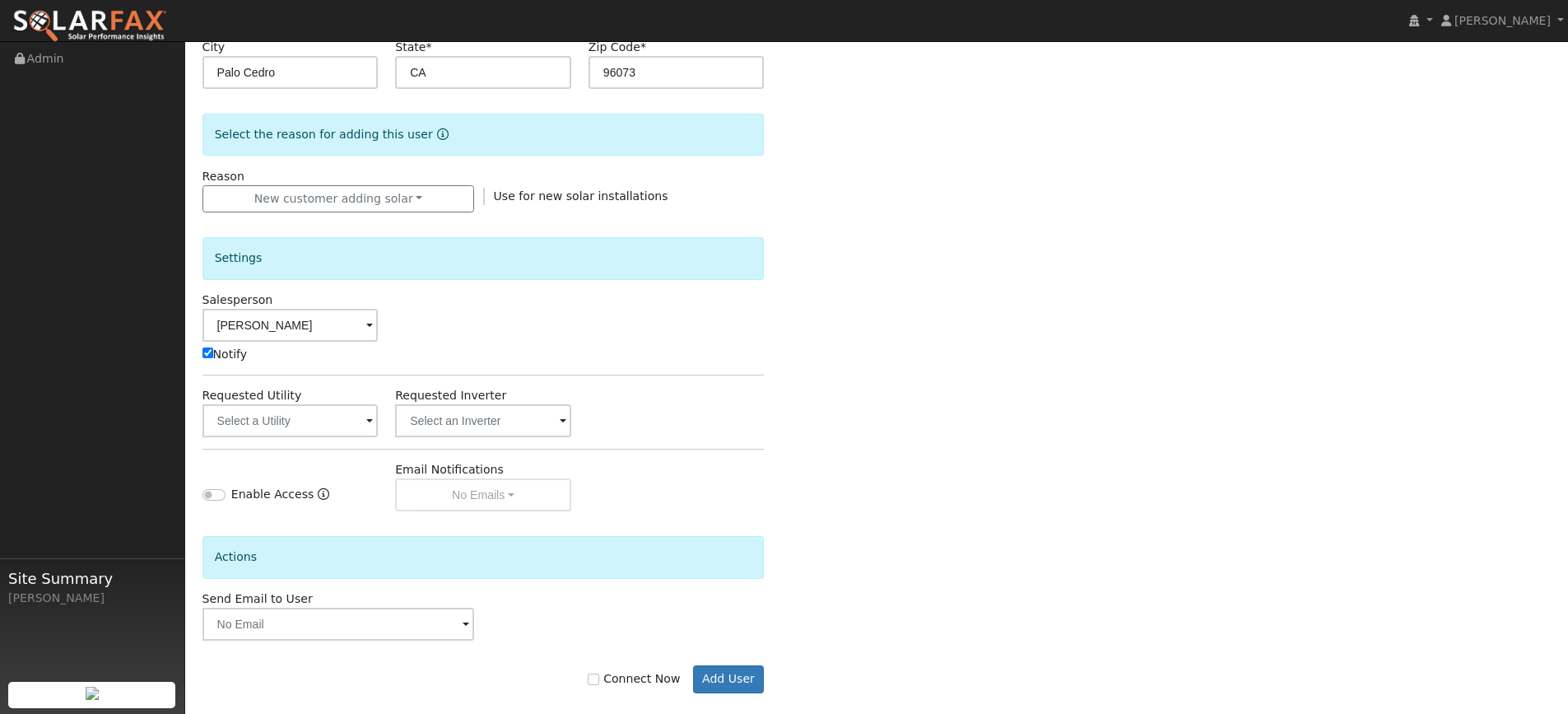
scroll to position [372, 0]
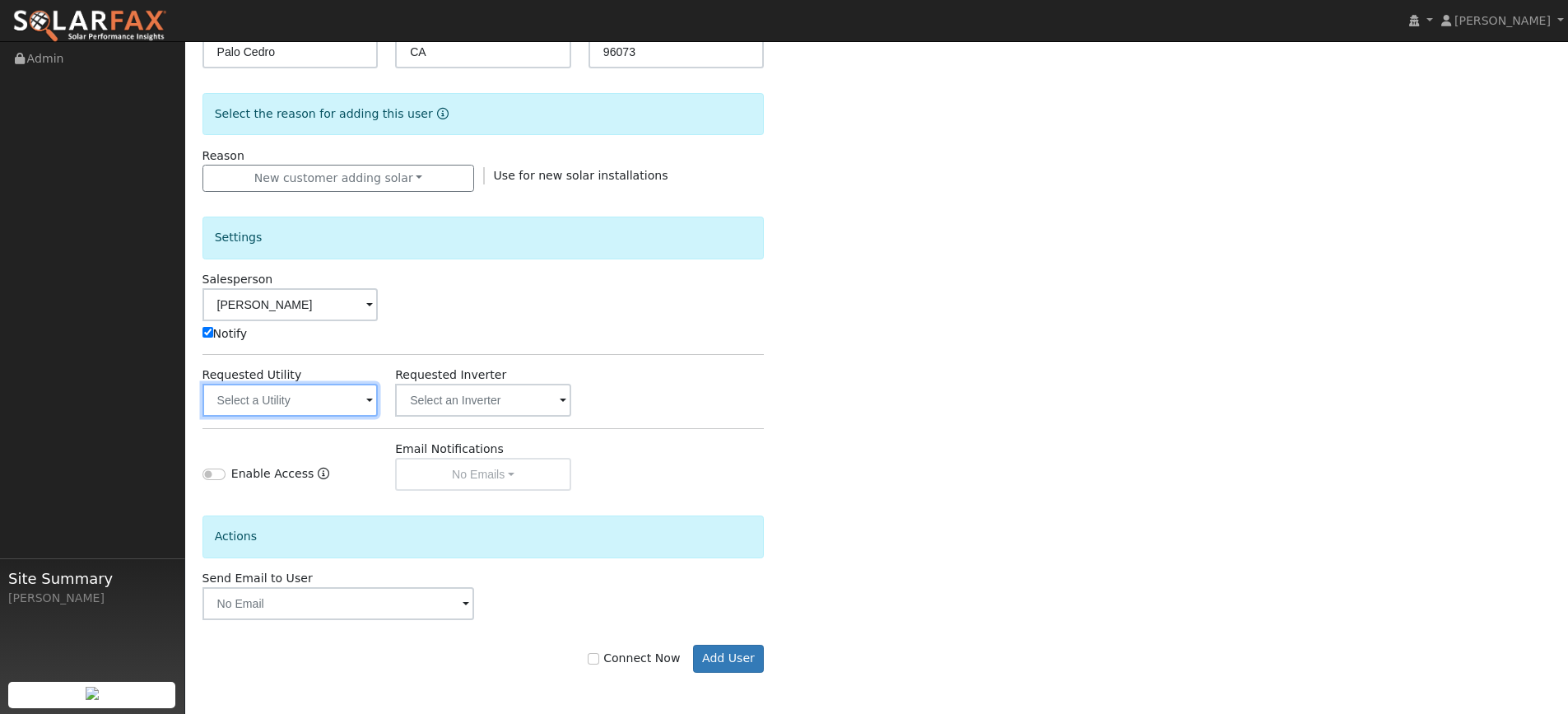
click at [356, 397] on input "text" at bounding box center [290, 400] width 176 height 33
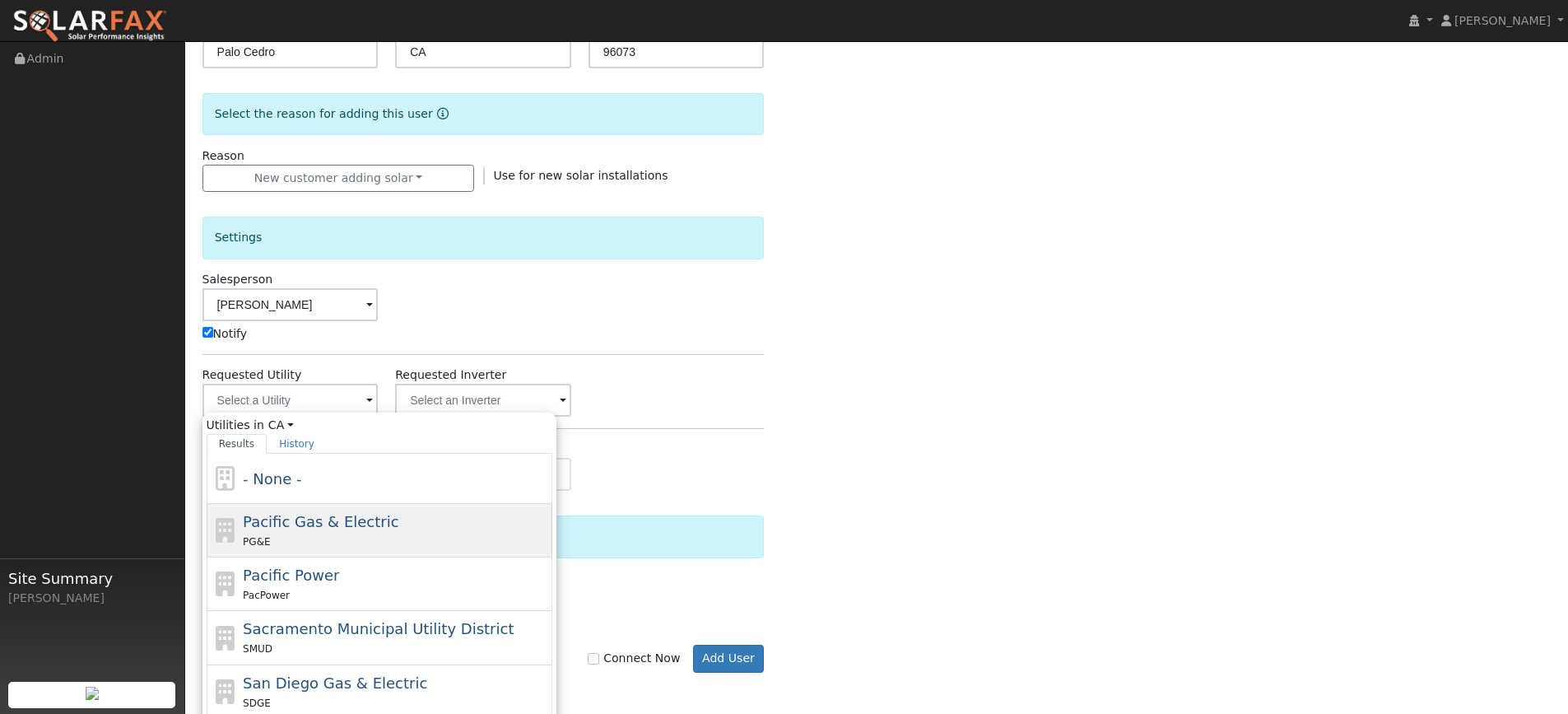
click at [330, 513] on span "Pacific Gas & Electric" at bounding box center [320, 521] width 156 height 17
type input "Pacific Gas & Electric"
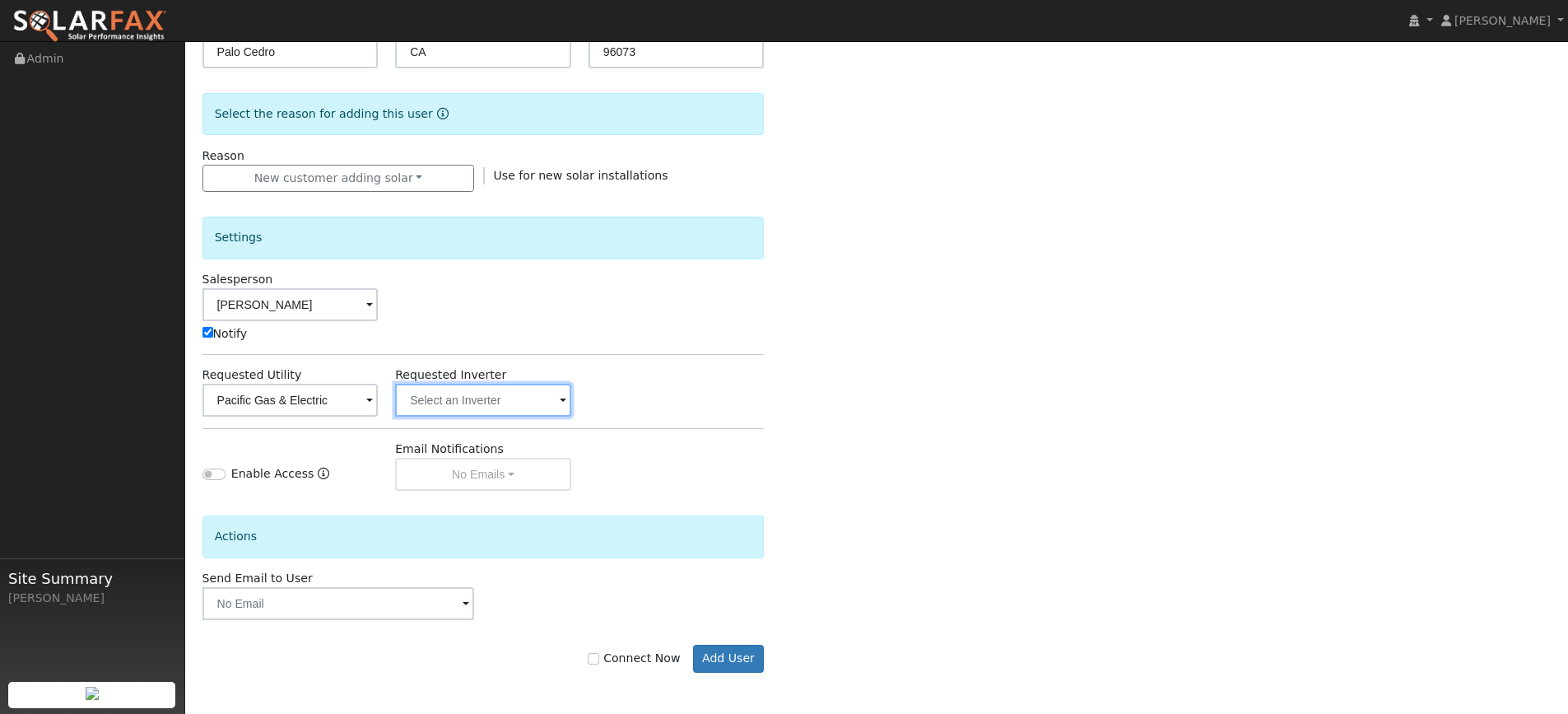
click at [537, 398] on input "text" at bounding box center [483, 400] width 176 height 33
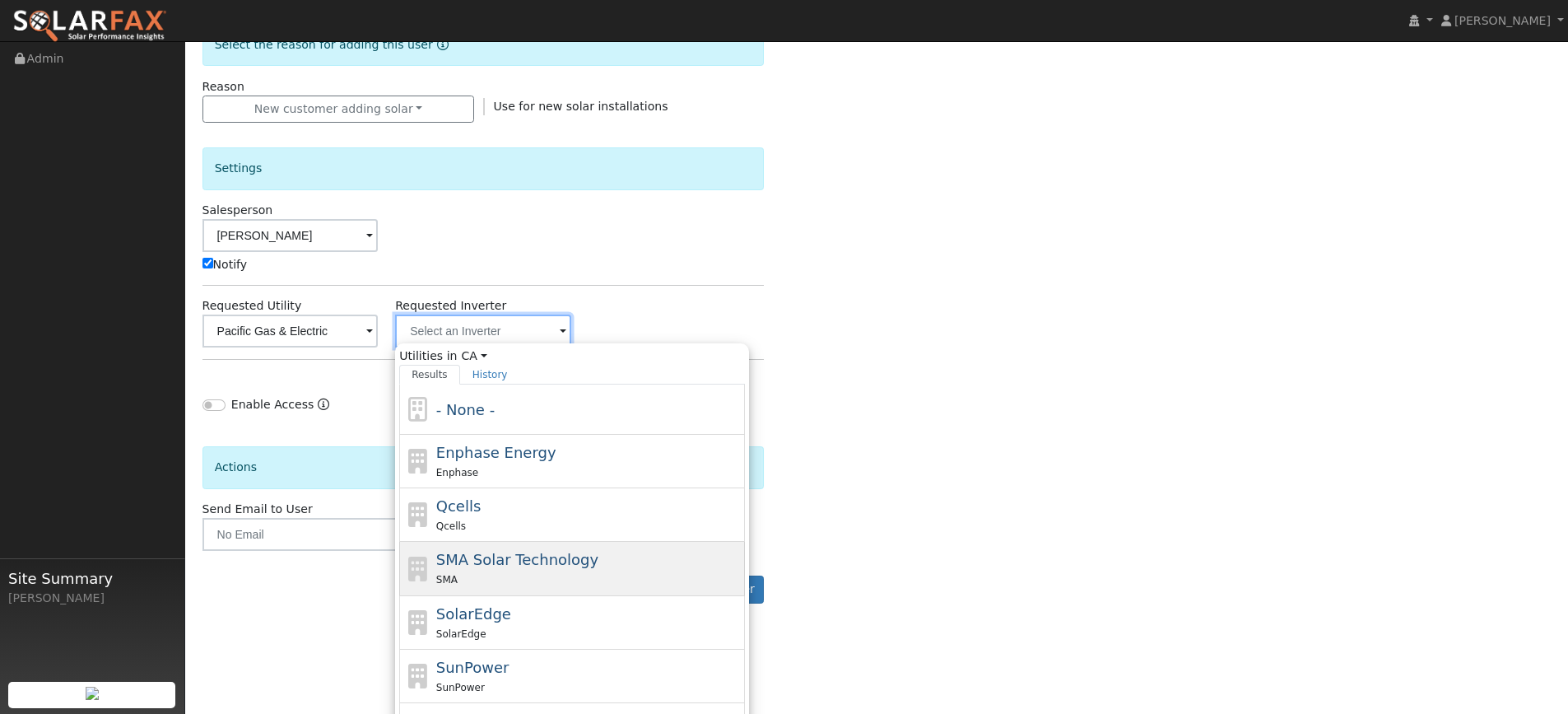
scroll to position [518, 0]
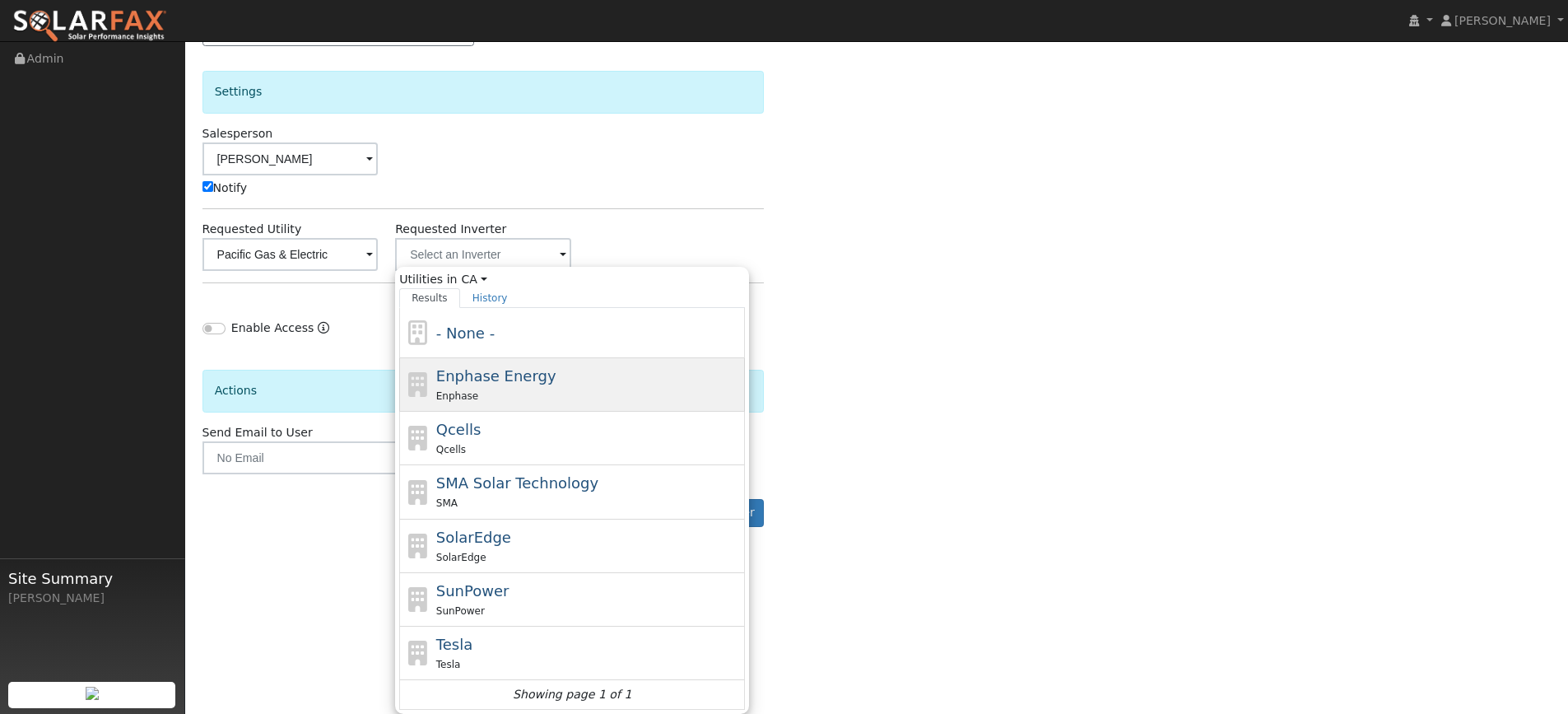
click at [536, 385] on span "Enphase Energy" at bounding box center [496, 376] width 120 height 17
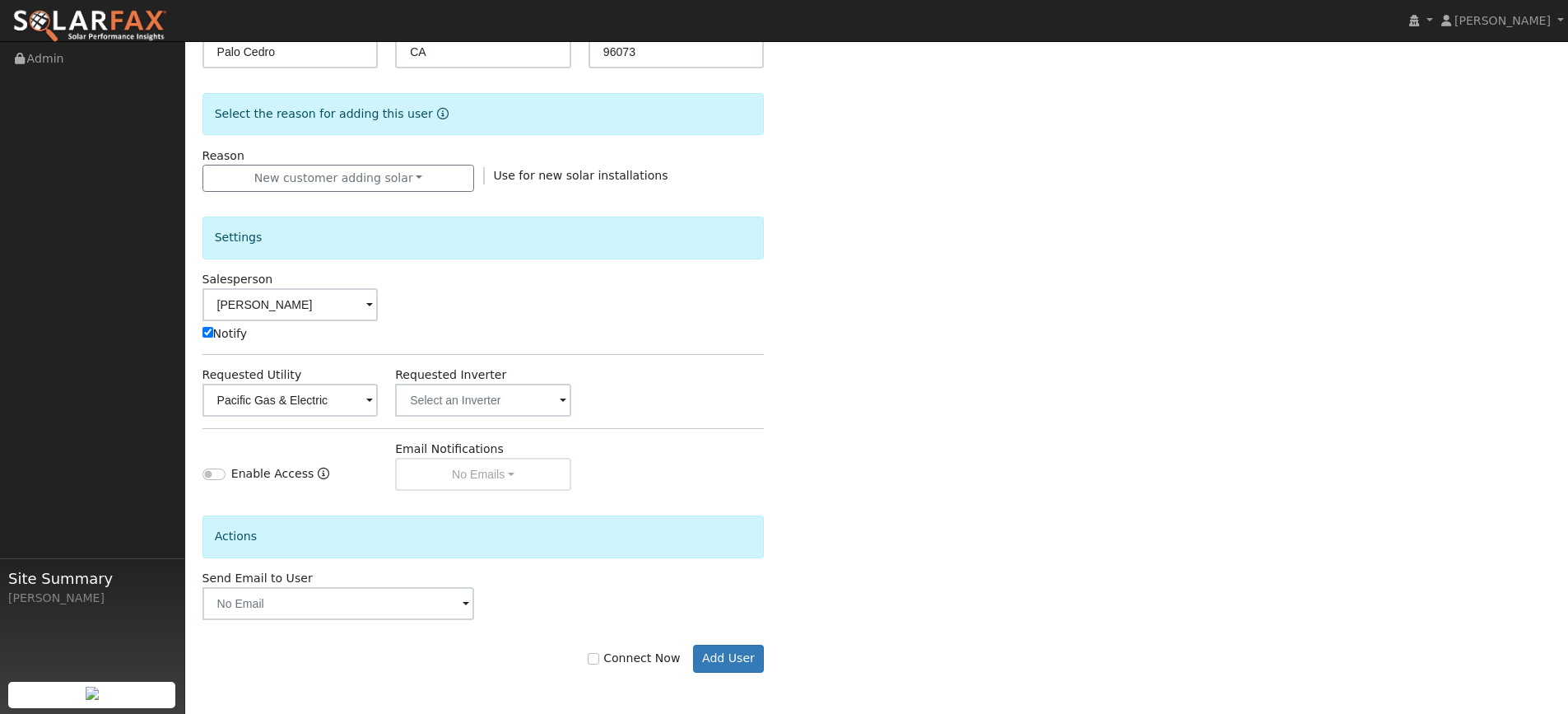
type input "Enphase Energy"
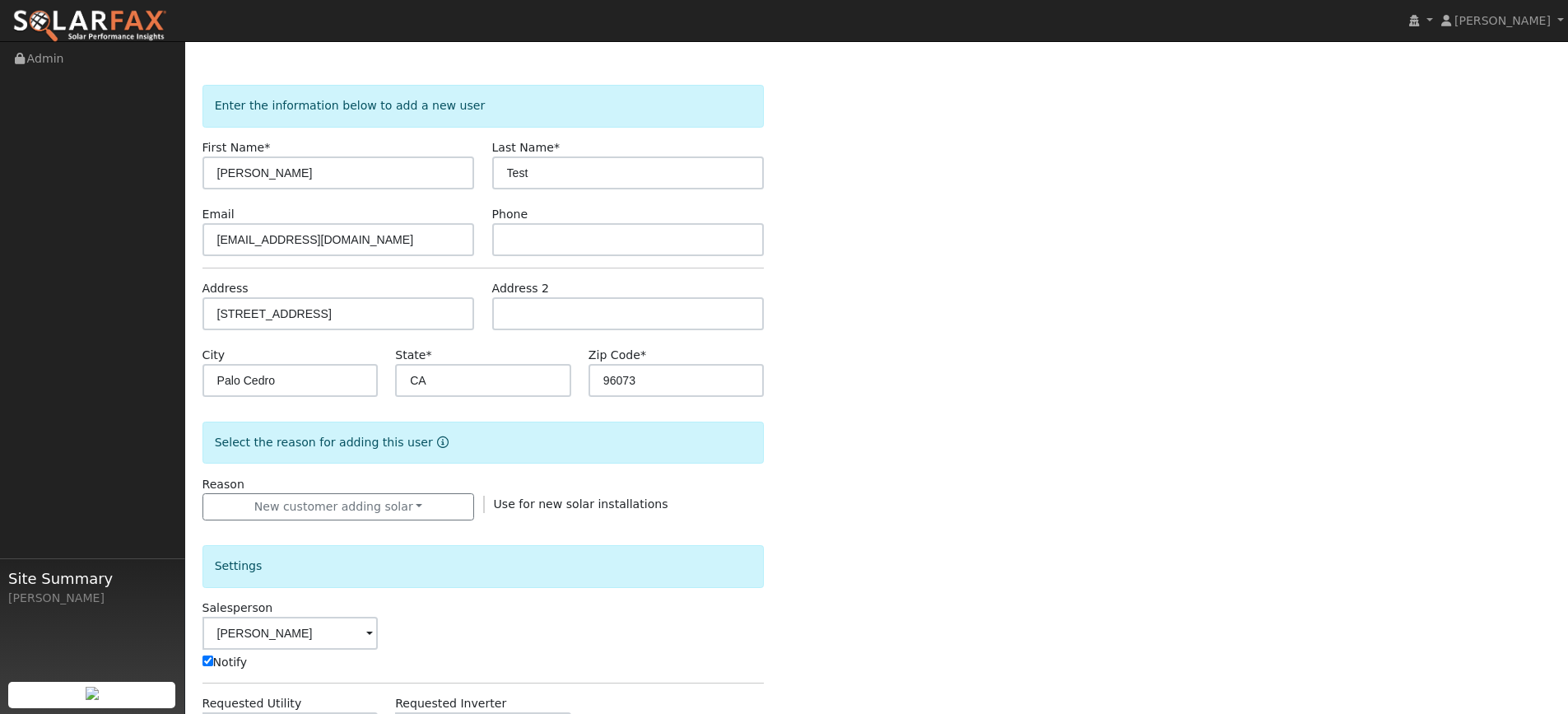
scroll to position [43, 0]
drag, startPoint x: 312, startPoint y: 239, endPoint x: 32, endPoint y: 240, distance: 280.0
click at [32, 240] on div "Cody Smith Cody Smith Profile My Company Help Center Terms Of Service See What'…" at bounding box center [784, 520] width 1568 height 1044
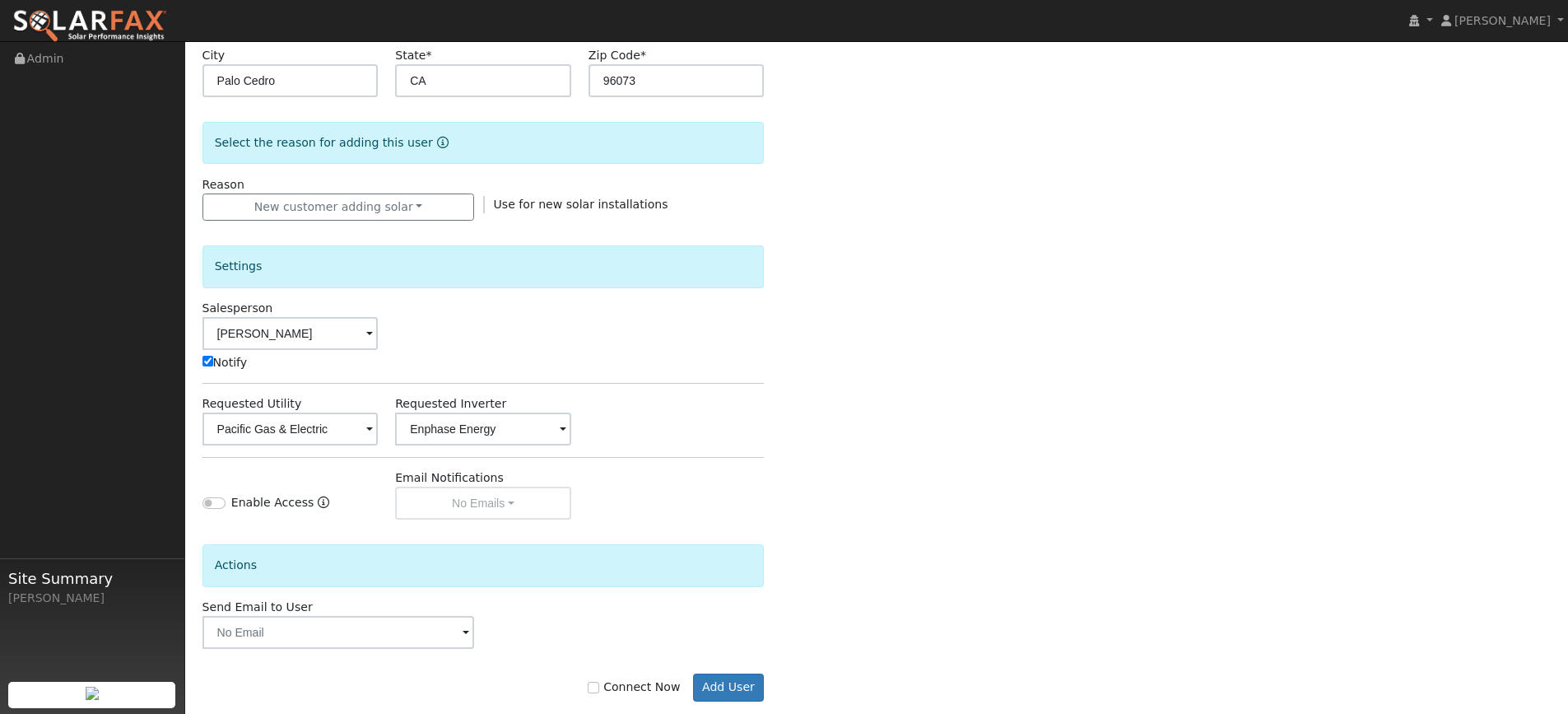
scroll to position [372, 0]
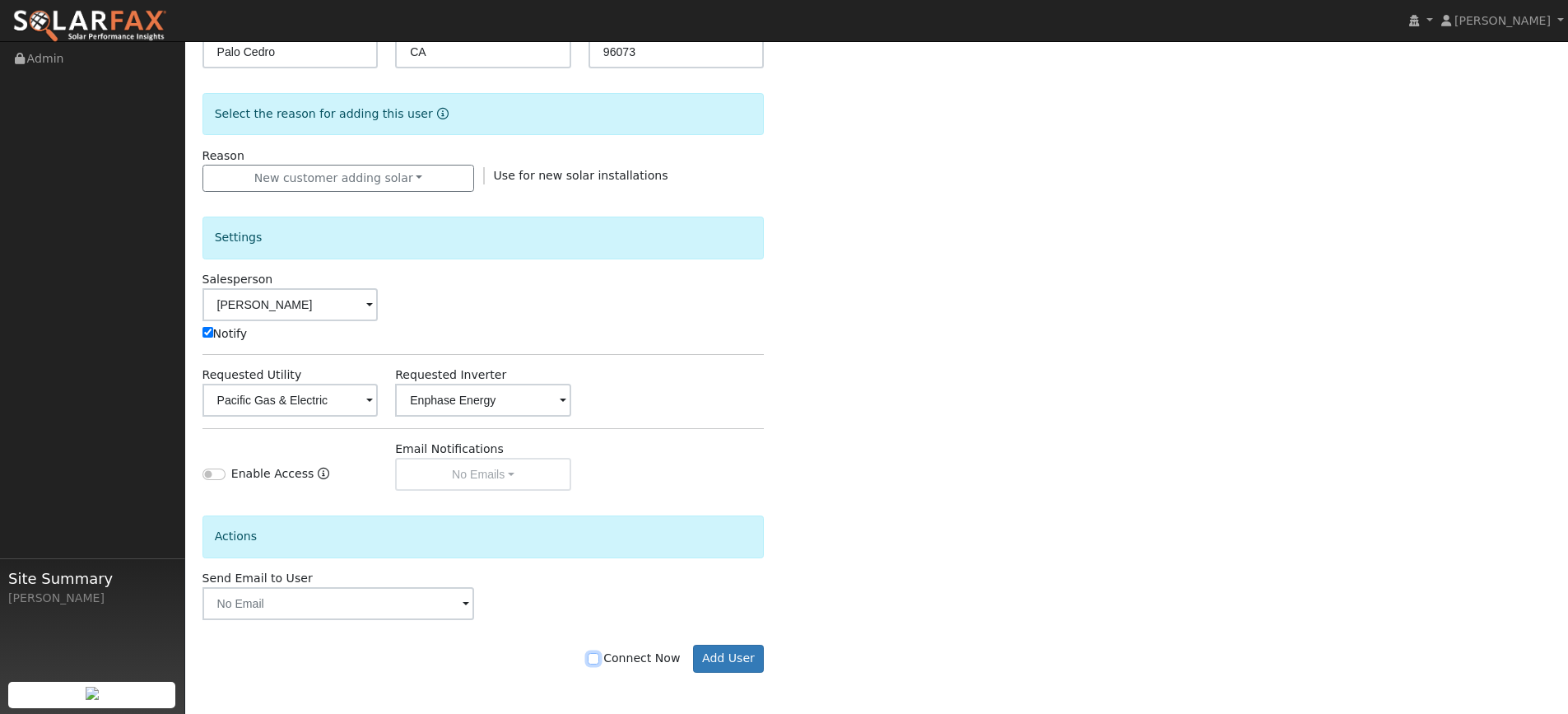
click at [599, 660] on input "Connect Now" at bounding box center [594, 658] width 12 height 12
checkbox input "true"
click at [725, 666] on button "Add User" at bounding box center [728, 658] width 71 height 28
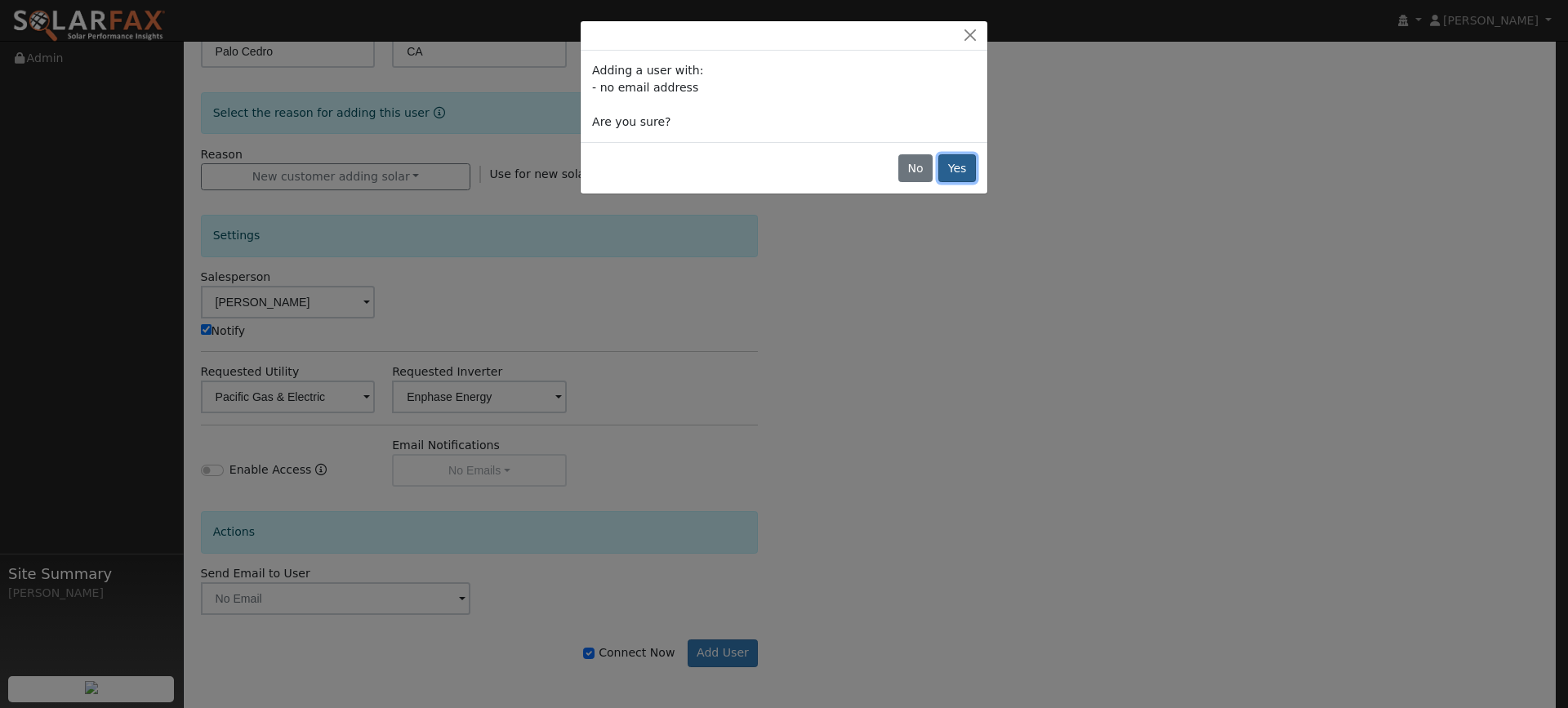
click at [959, 170] on button "Yes" at bounding box center [957, 168] width 38 height 28
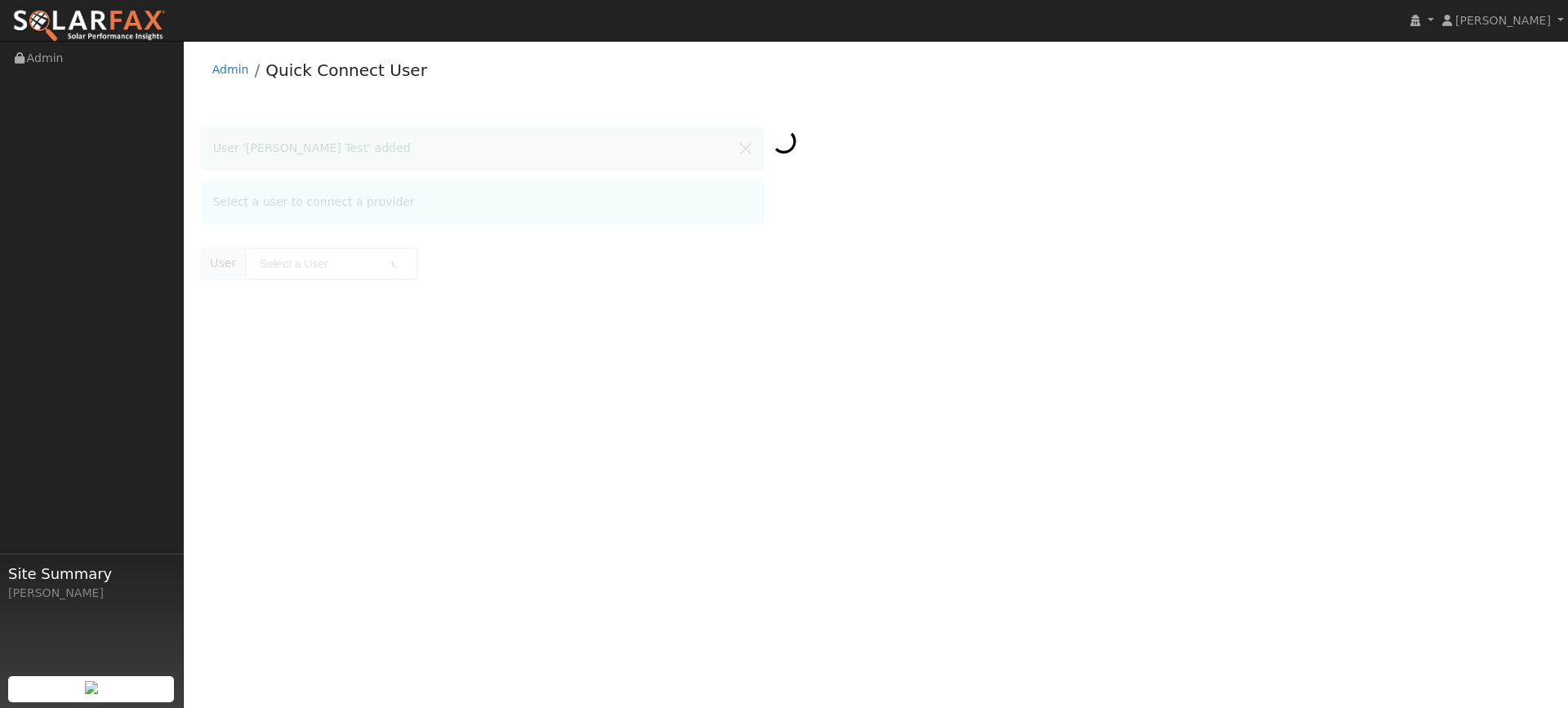
type input "Joe Test"
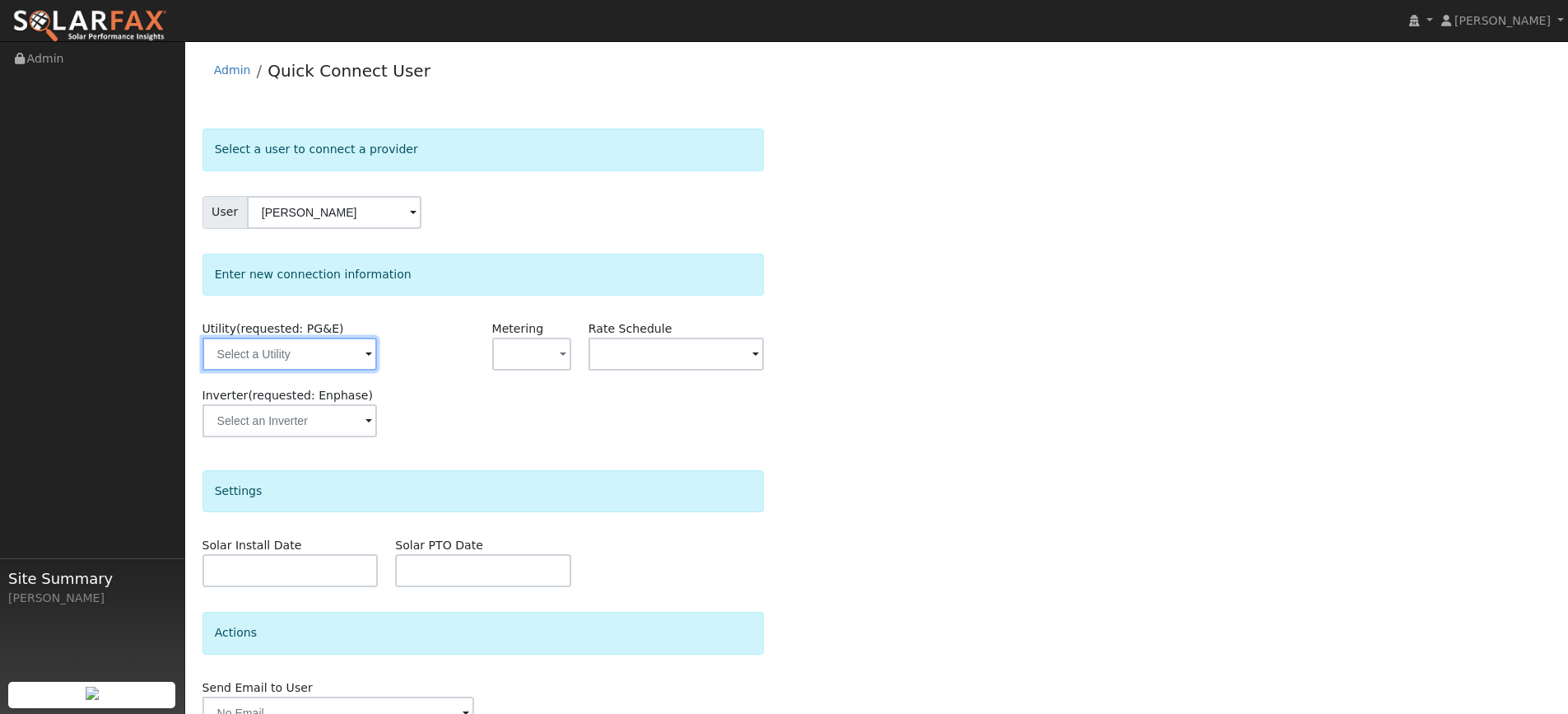
click at [356, 355] on input "text" at bounding box center [290, 354] width 175 height 33
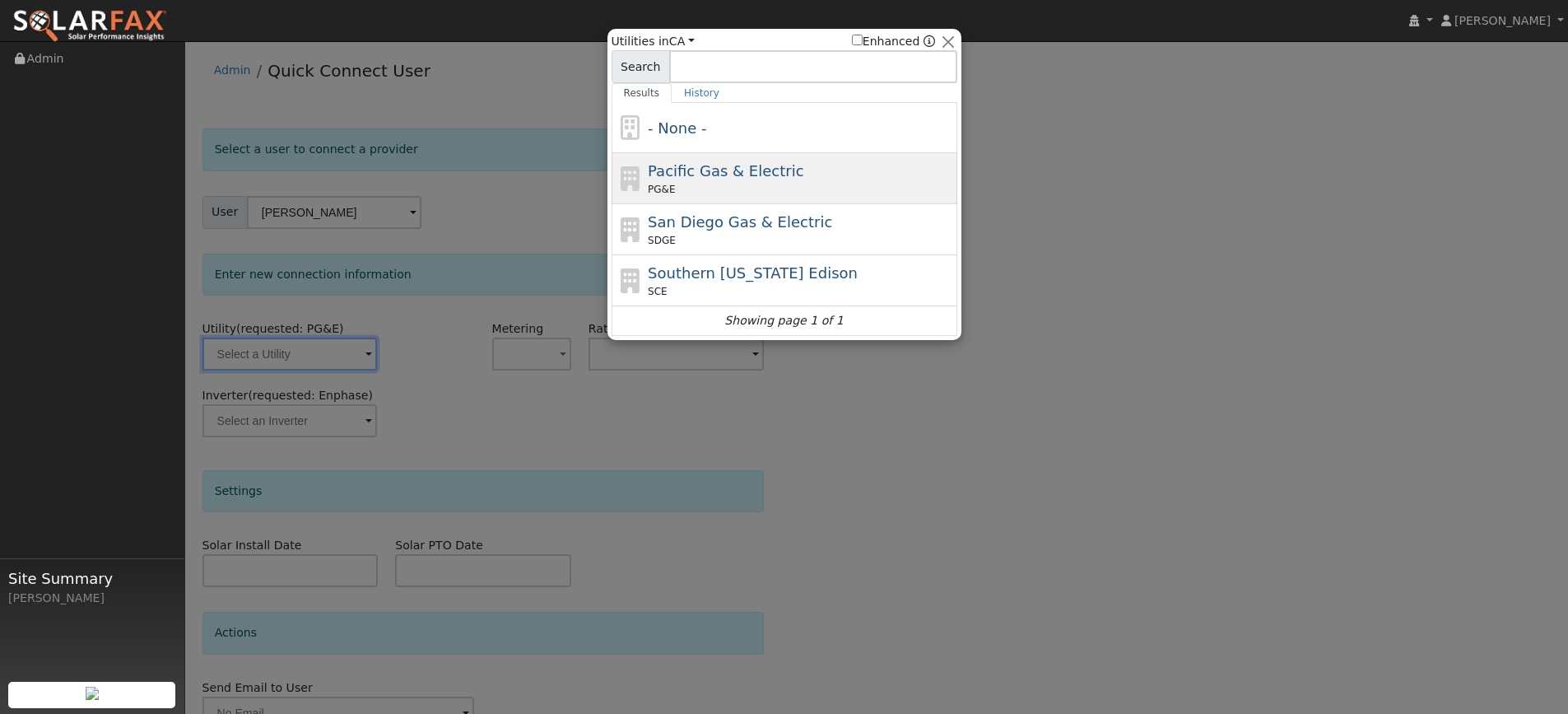
click at [760, 165] on span "Pacific Gas & Electric" at bounding box center [726, 170] width 156 height 17
type input "PG&E"
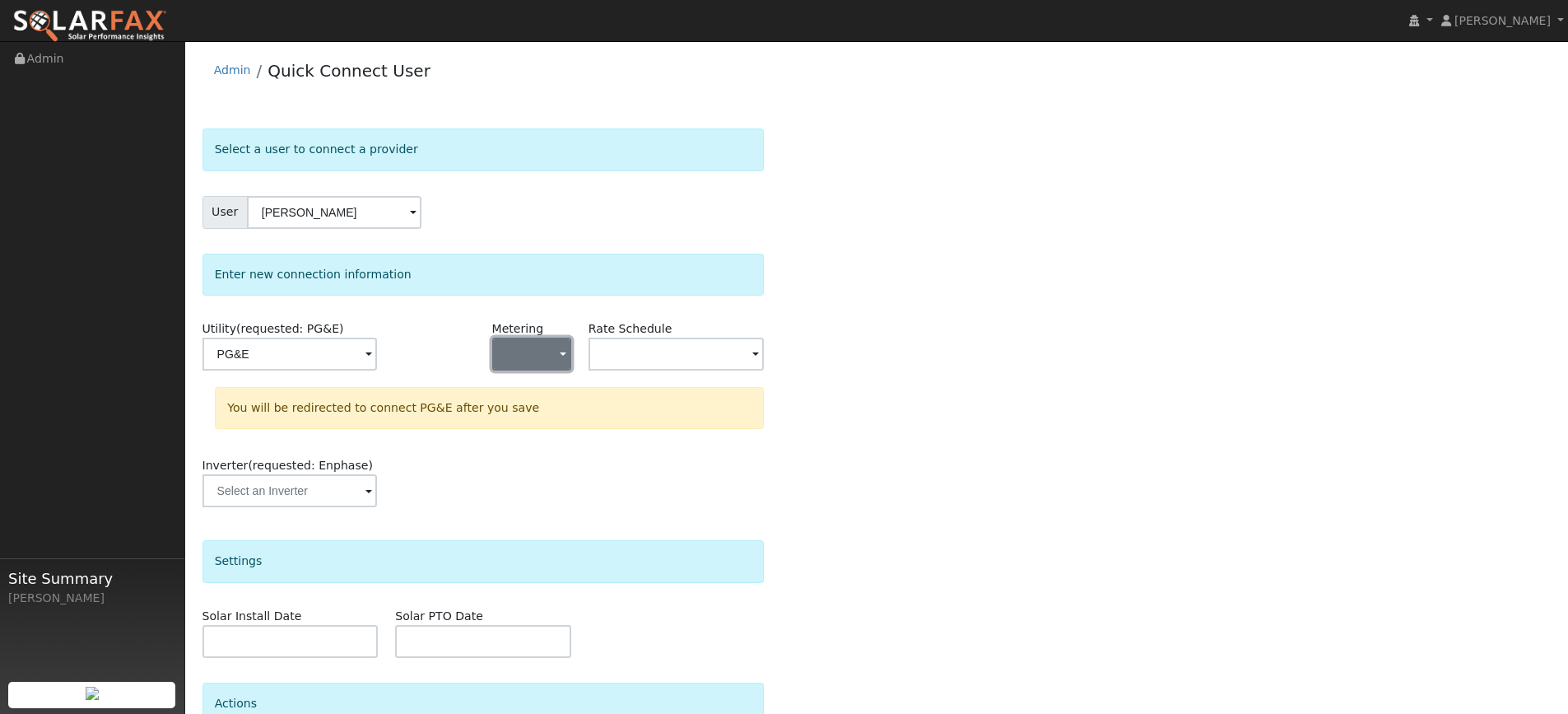
click at [560, 351] on span "button" at bounding box center [563, 355] width 6 height 17
click at [552, 423] on link "NEM" at bounding box center [550, 413] width 114 height 23
click at [749, 368] on input "text" at bounding box center [676, 354] width 176 height 33
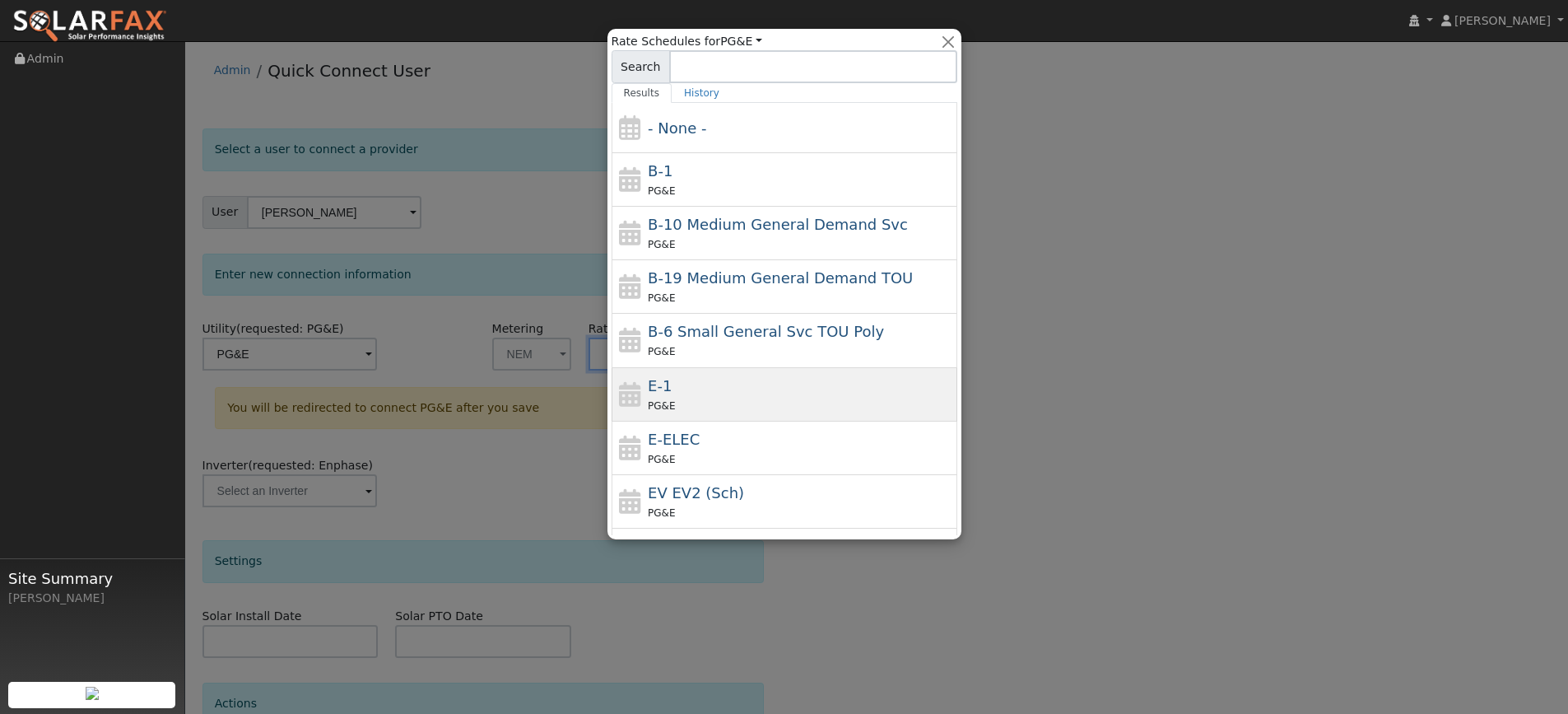
click at [764, 378] on div "E-1 PG&E" at bounding box center [801, 395] width 306 height 40
type input "E-1"
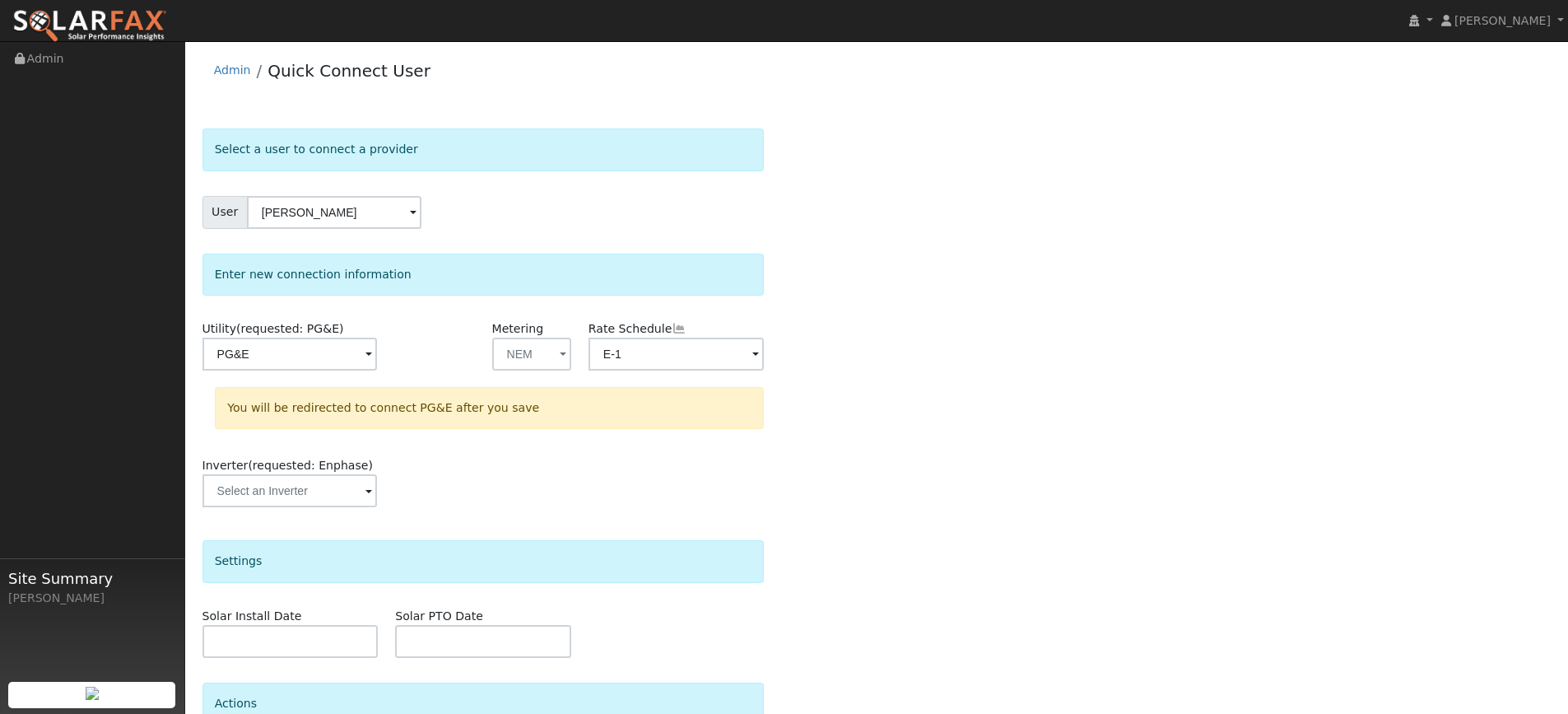
click at [899, 357] on div "Select a user to connect a provider User Joe Test Account Default Account Defau…" at bounding box center [877, 494] width 1349 height 731
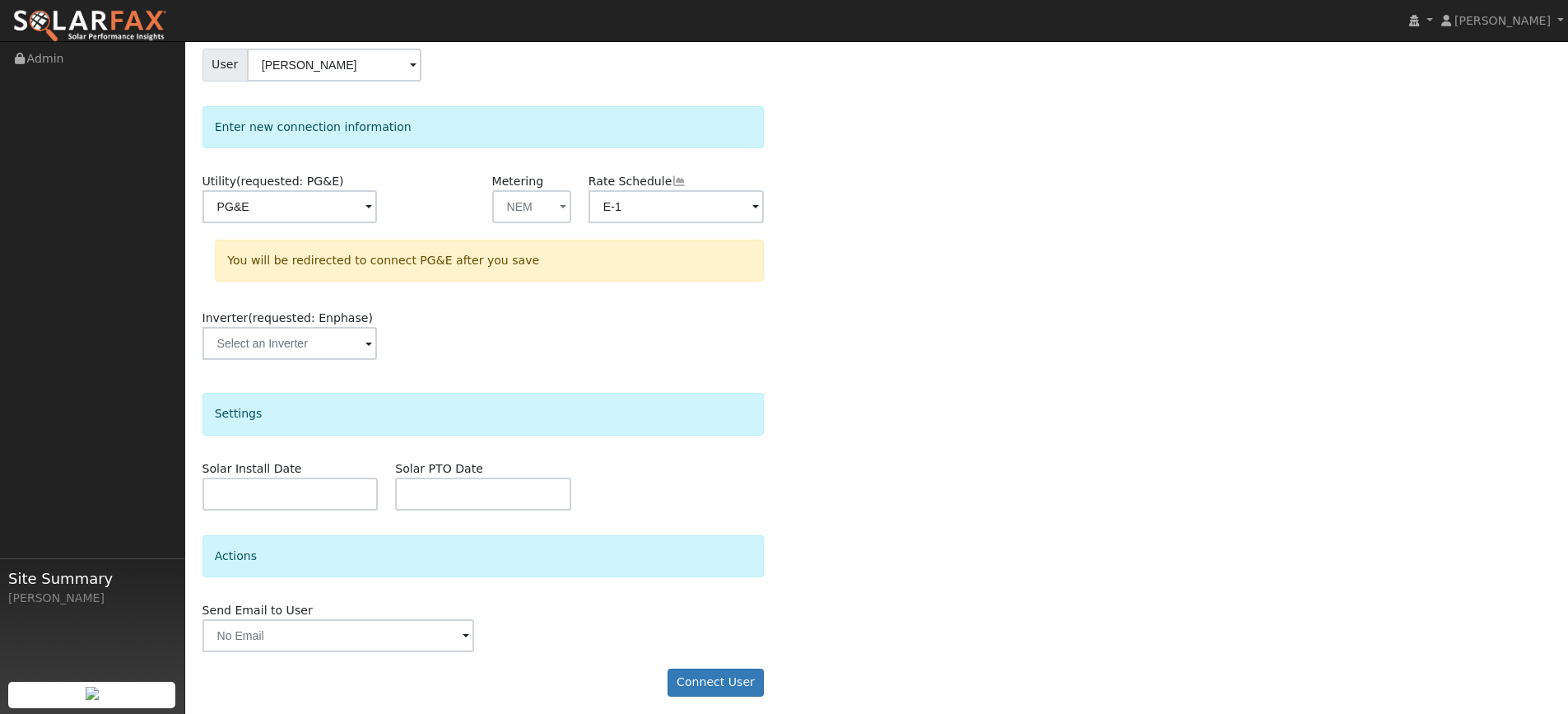
scroll to position [155, 0]
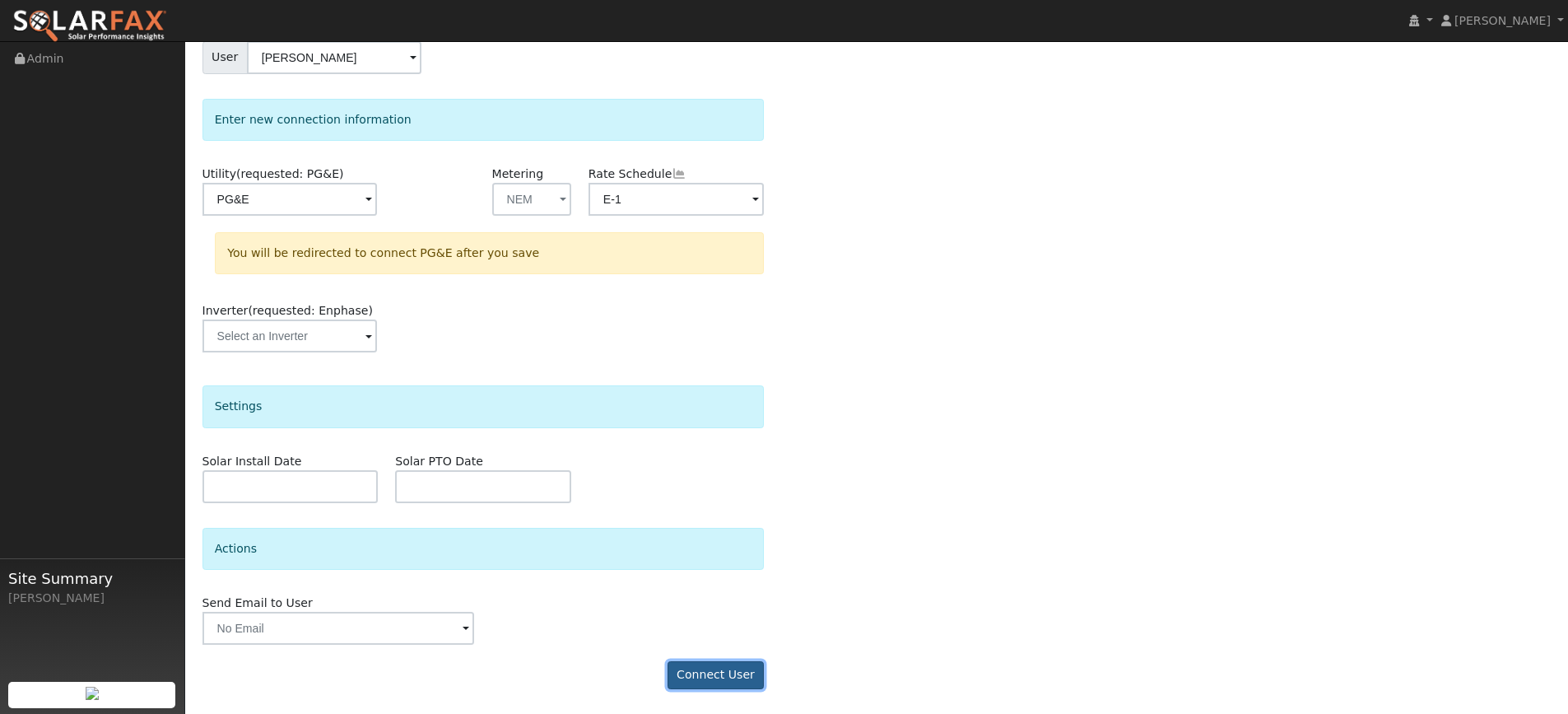
click at [720, 666] on button "Connect User" at bounding box center [716, 675] width 97 height 28
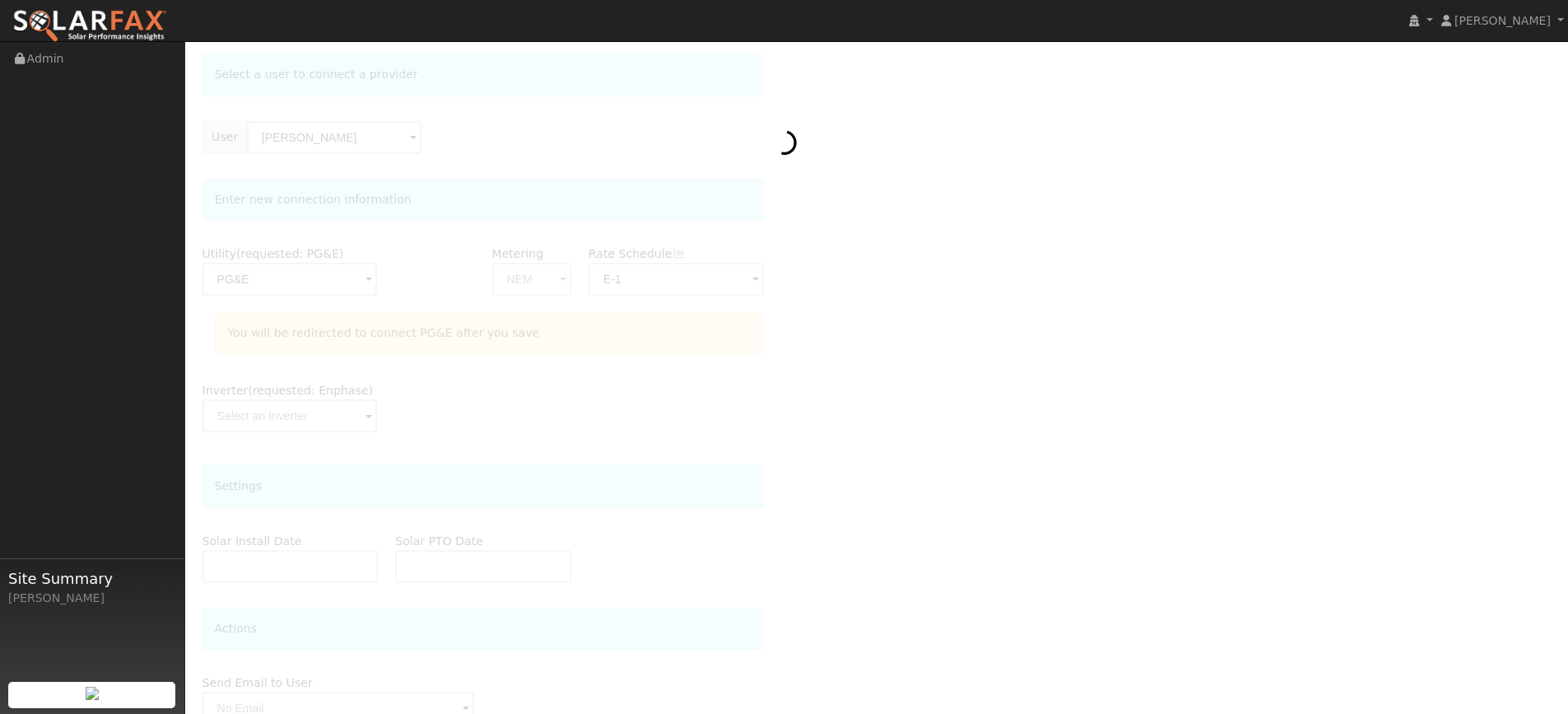
scroll to position [0, 0]
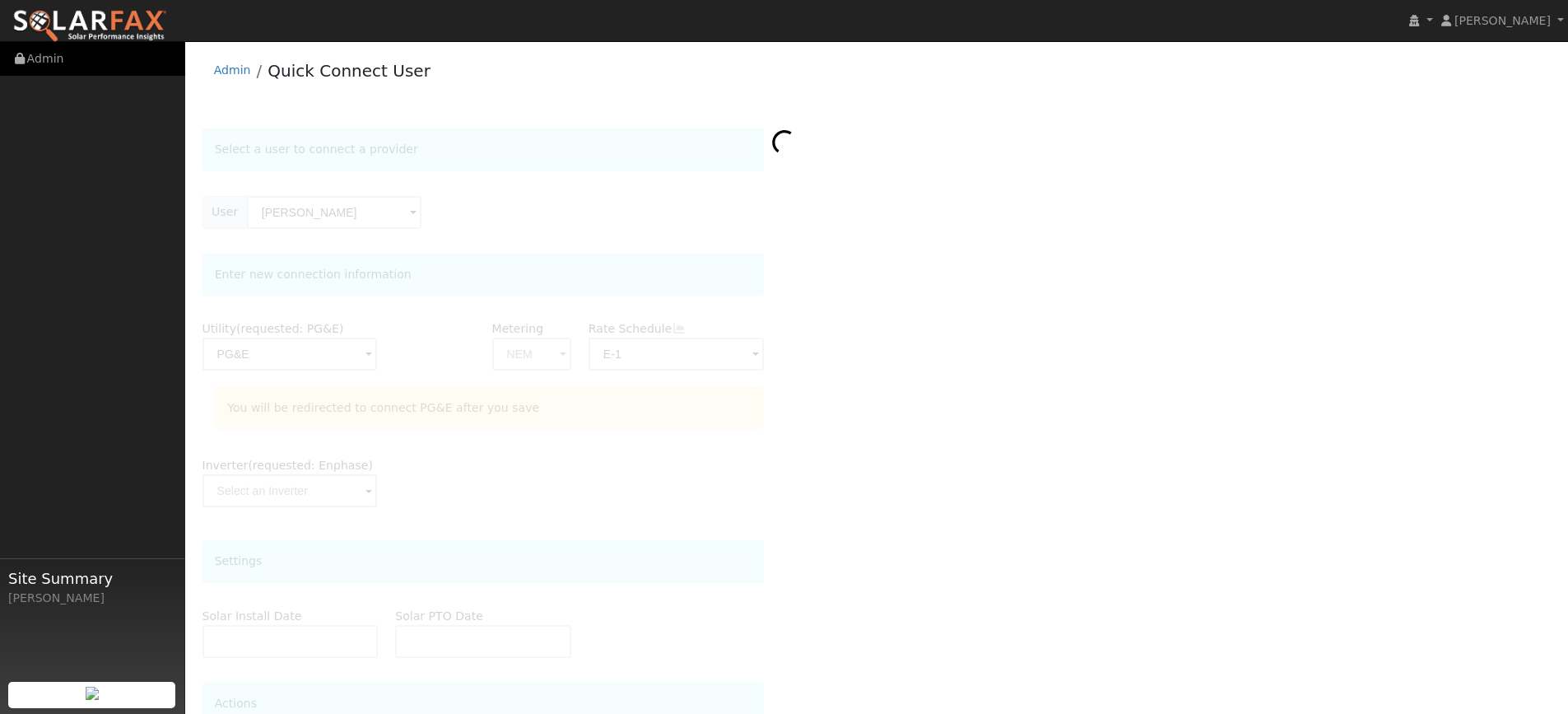
click at [46, 60] on link "Admin" at bounding box center [92, 58] width 185 height 33
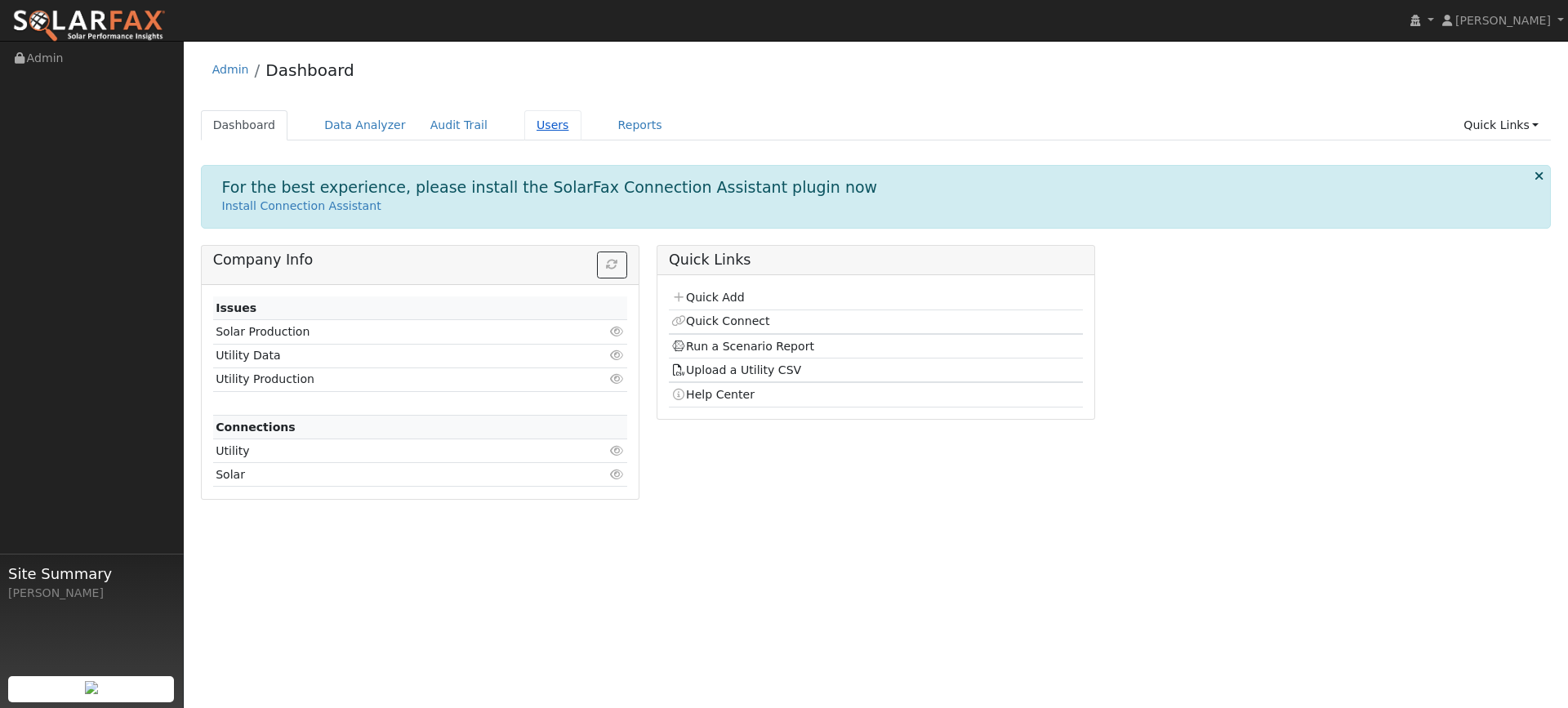
click at [539, 125] on link "Users" at bounding box center [553, 126] width 57 height 31
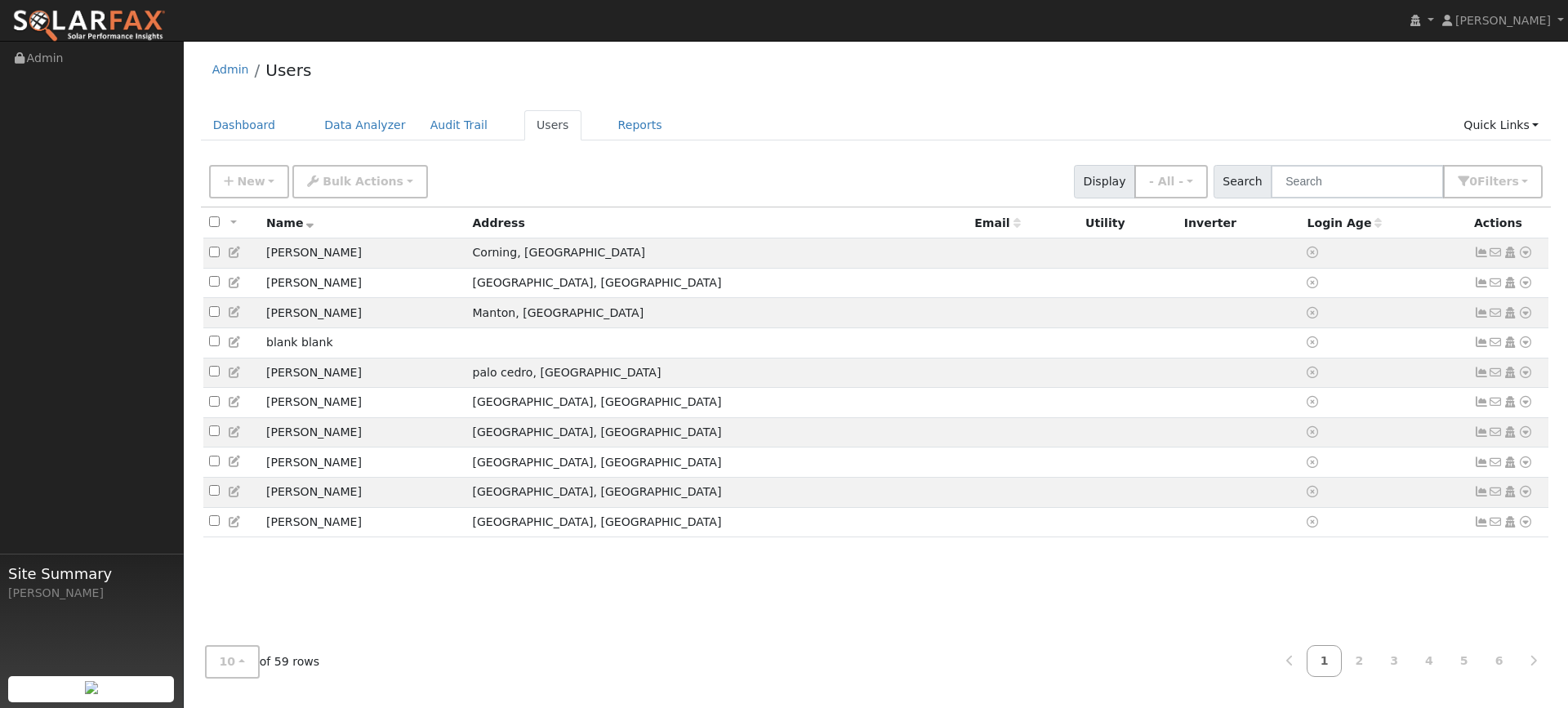
click at [1374, 223] on icon at bounding box center [1378, 223] width 7 height 12
click at [1323, 232] on th "Login Age" at bounding box center [1384, 223] width 167 height 31
click at [1374, 229] on icon at bounding box center [1378, 223] width 7 height 12
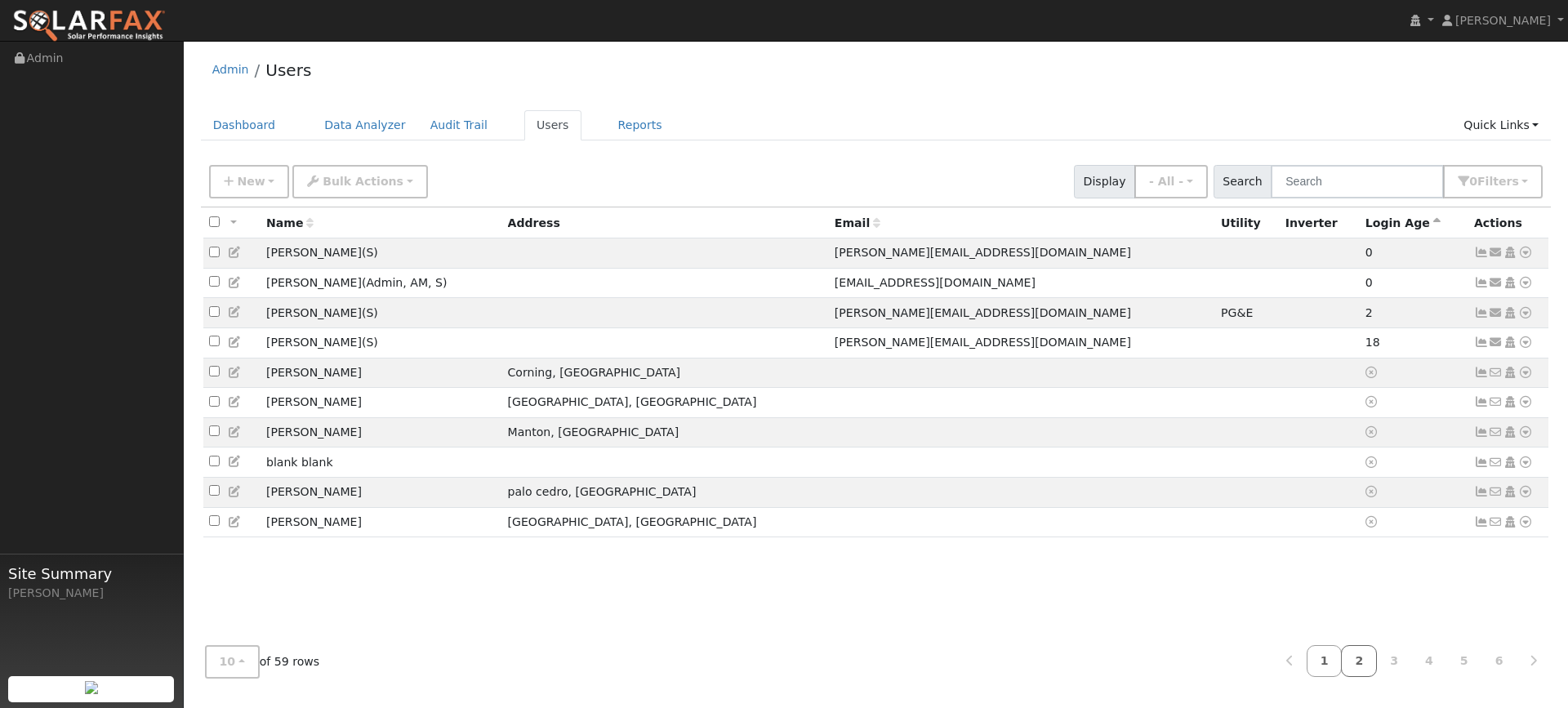
click at [1364, 654] on link "2" at bounding box center [1359, 660] width 36 height 31
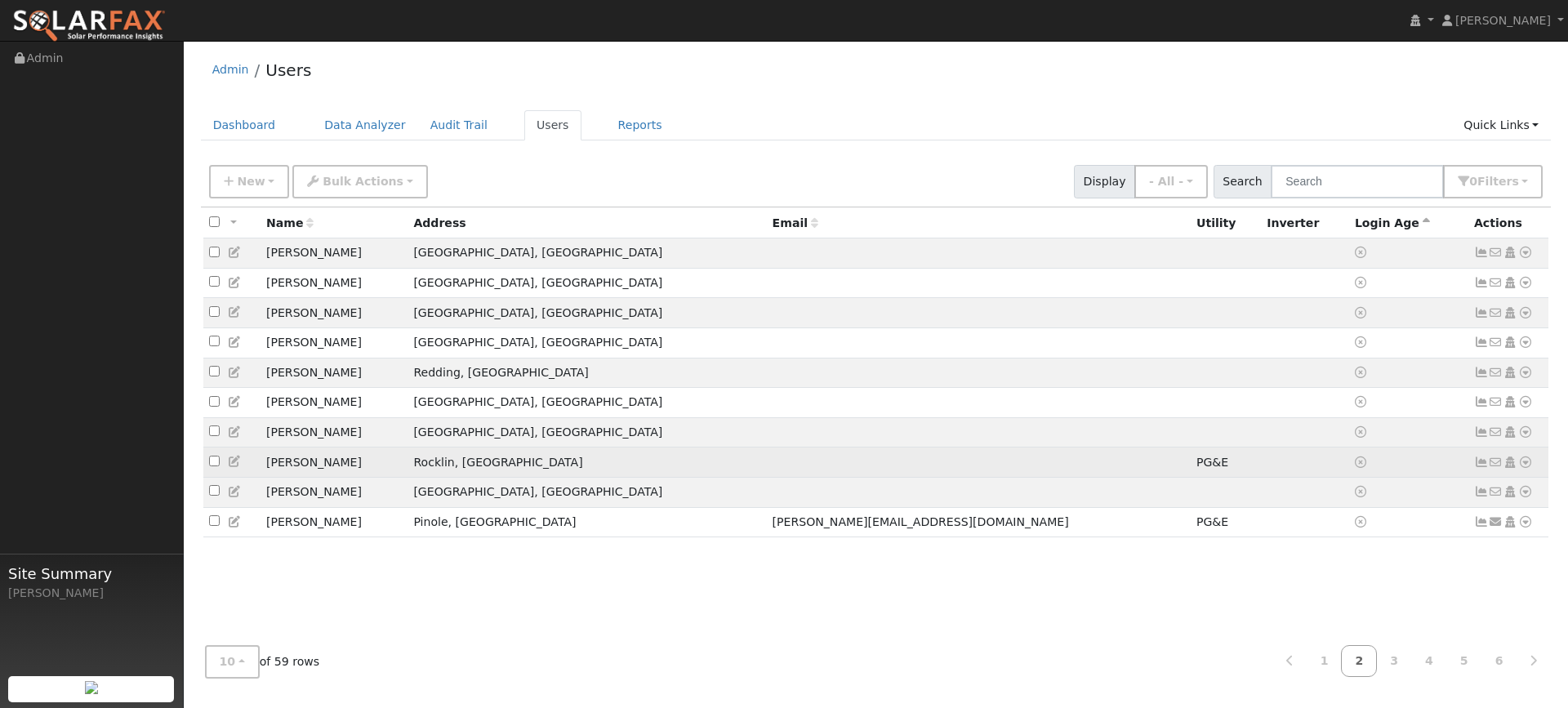
click at [216, 466] on input "checkbox" at bounding box center [215, 461] width 11 height 11
checkbox input "true"
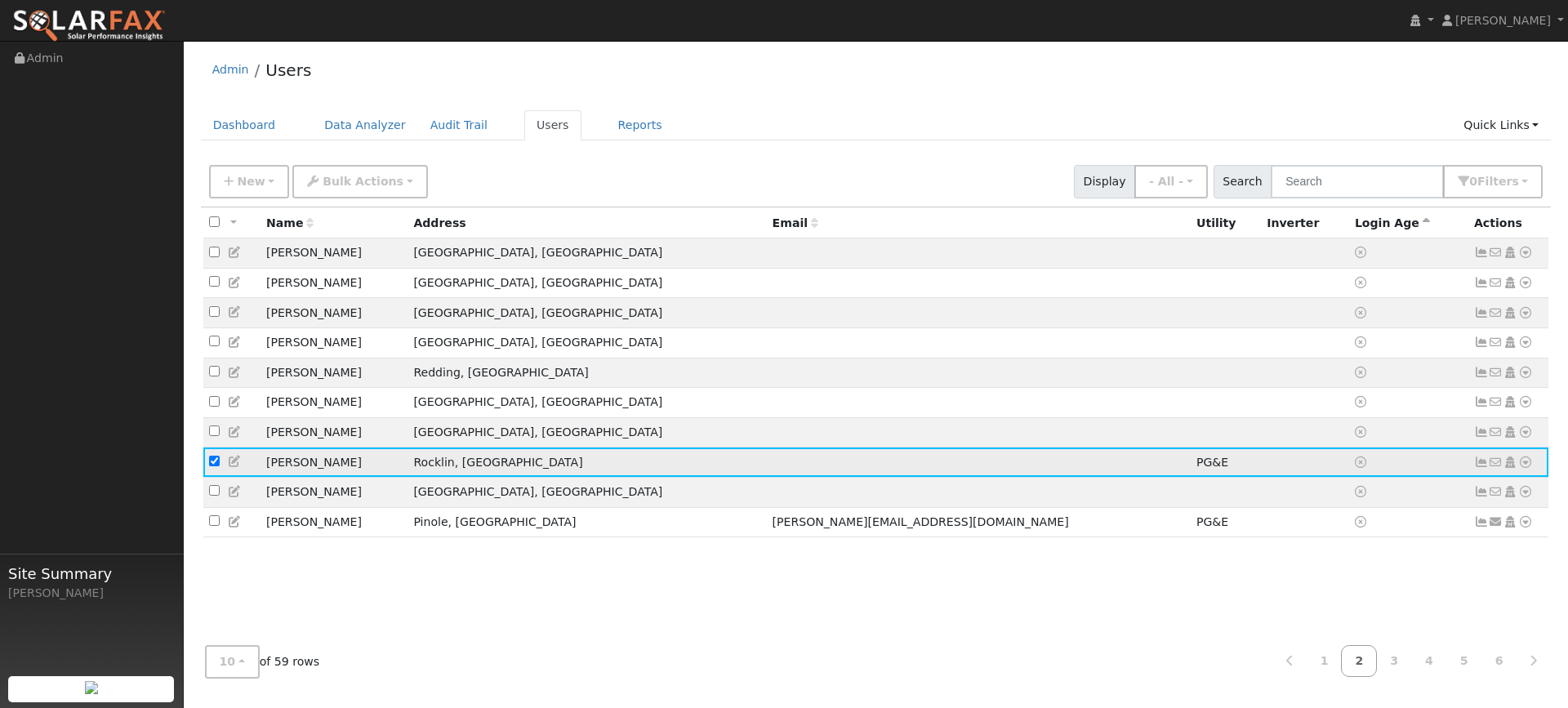
click at [1523, 468] on icon at bounding box center [1525, 462] width 14 height 12
click at [1477, 294] on link "Data Analyzer" at bounding box center [1472, 282] width 118 height 22
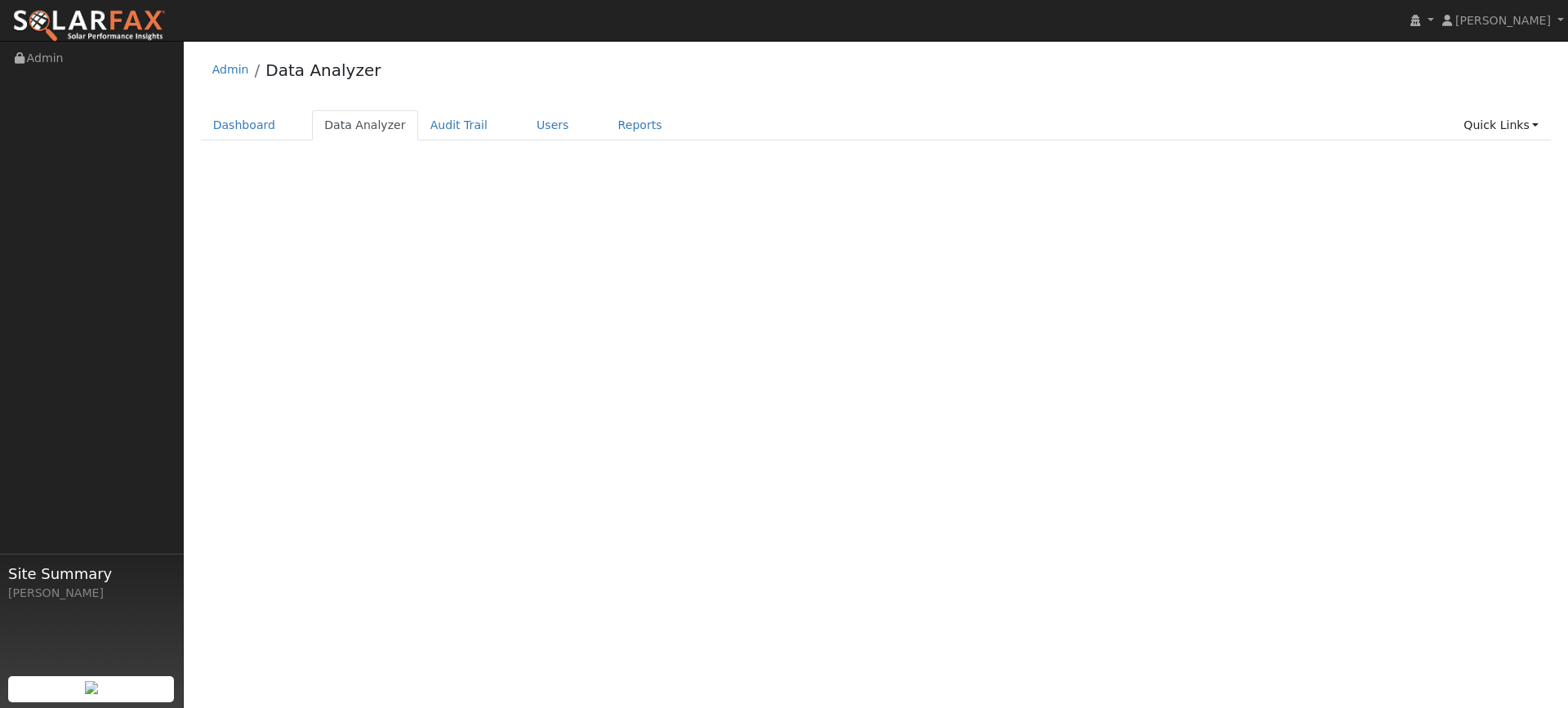
select select "8"
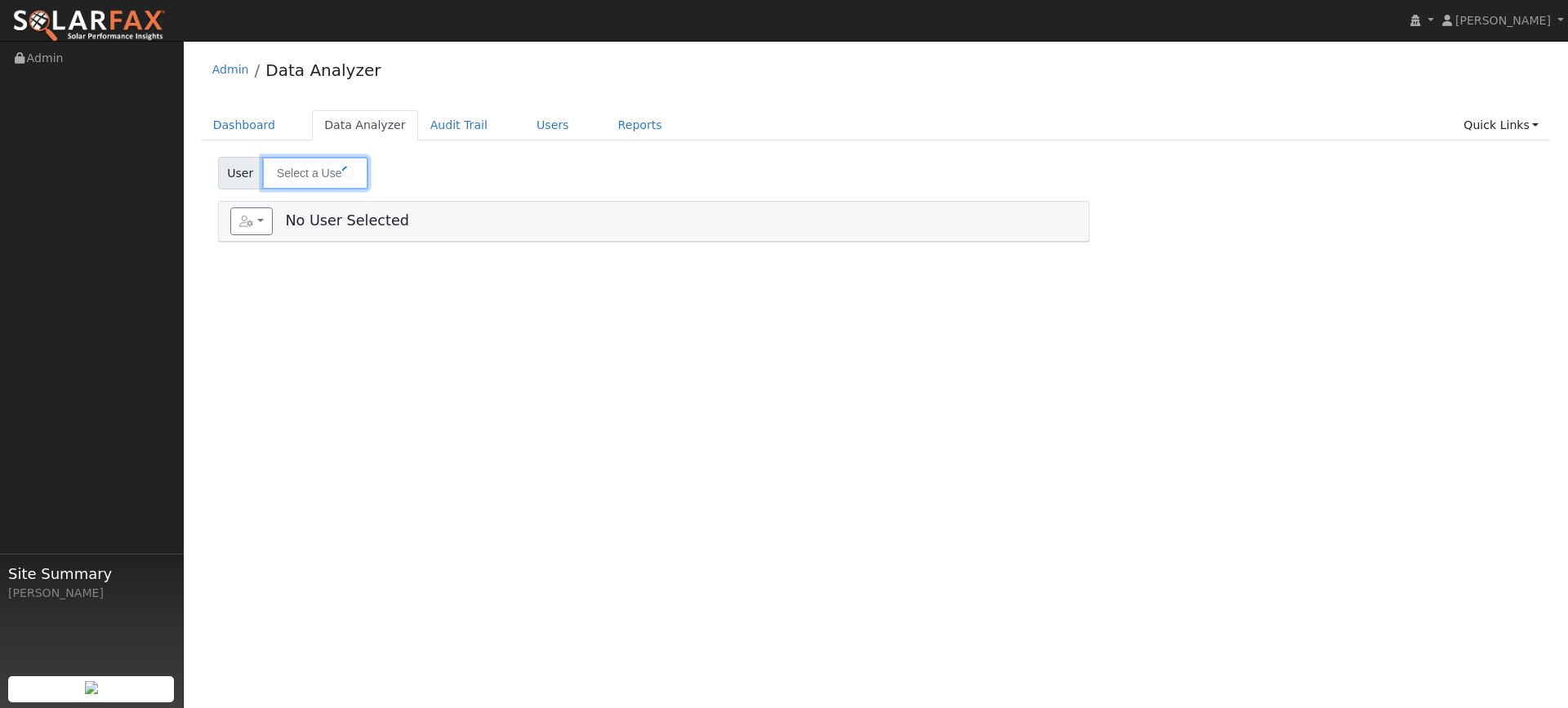
type input "[PERSON_NAME]"
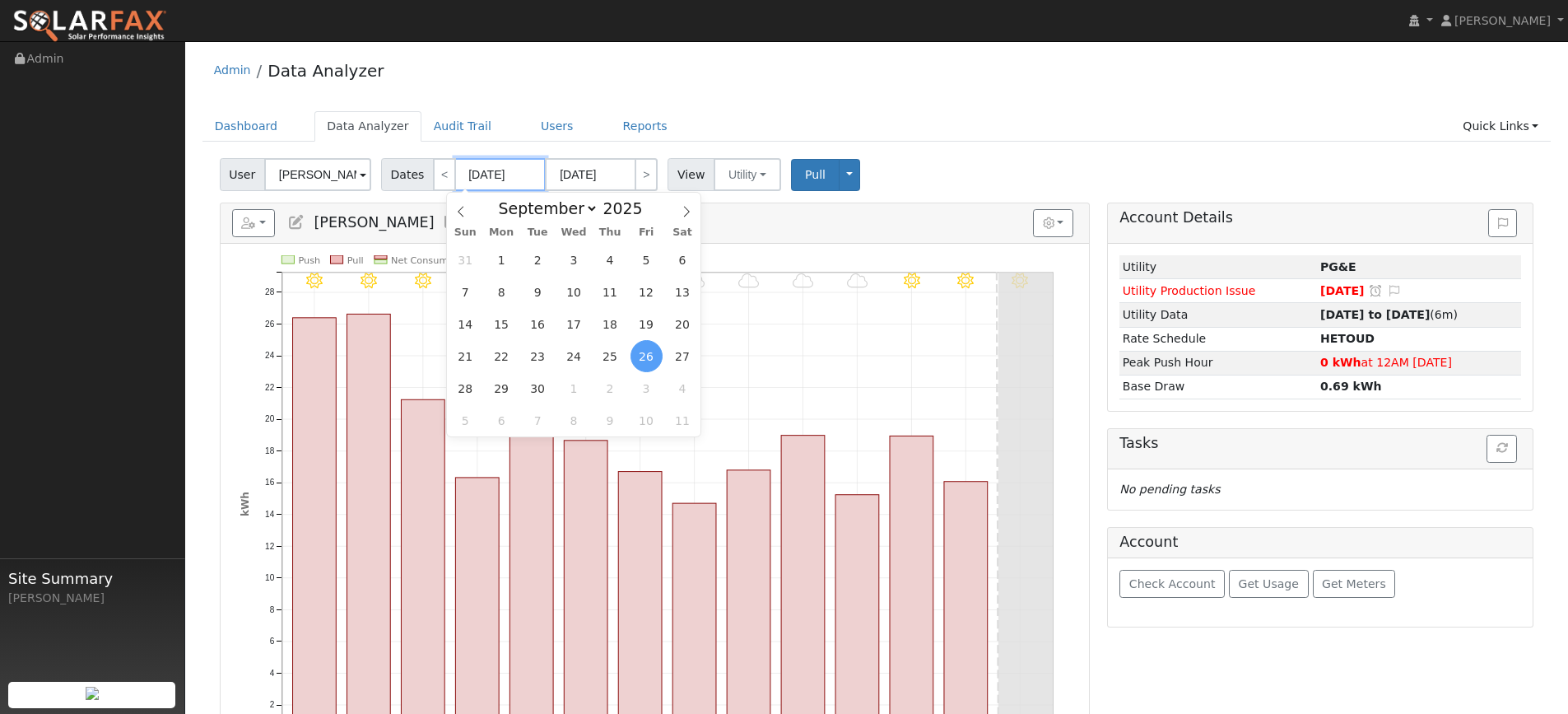
click at [515, 176] on input "[DATE]" at bounding box center [500, 175] width 90 height 33
click at [581, 213] on select "January February March April May June July August September October November De…" at bounding box center [544, 208] width 108 height 20
click at [503, 198] on select "January February March April May June July August September October November De…" at bounding box center [544, 208] width 108 height 20
click at [508, 265] on span "1" at bounding box center [501, 259] width 32 height 32
type input "[DATE]"
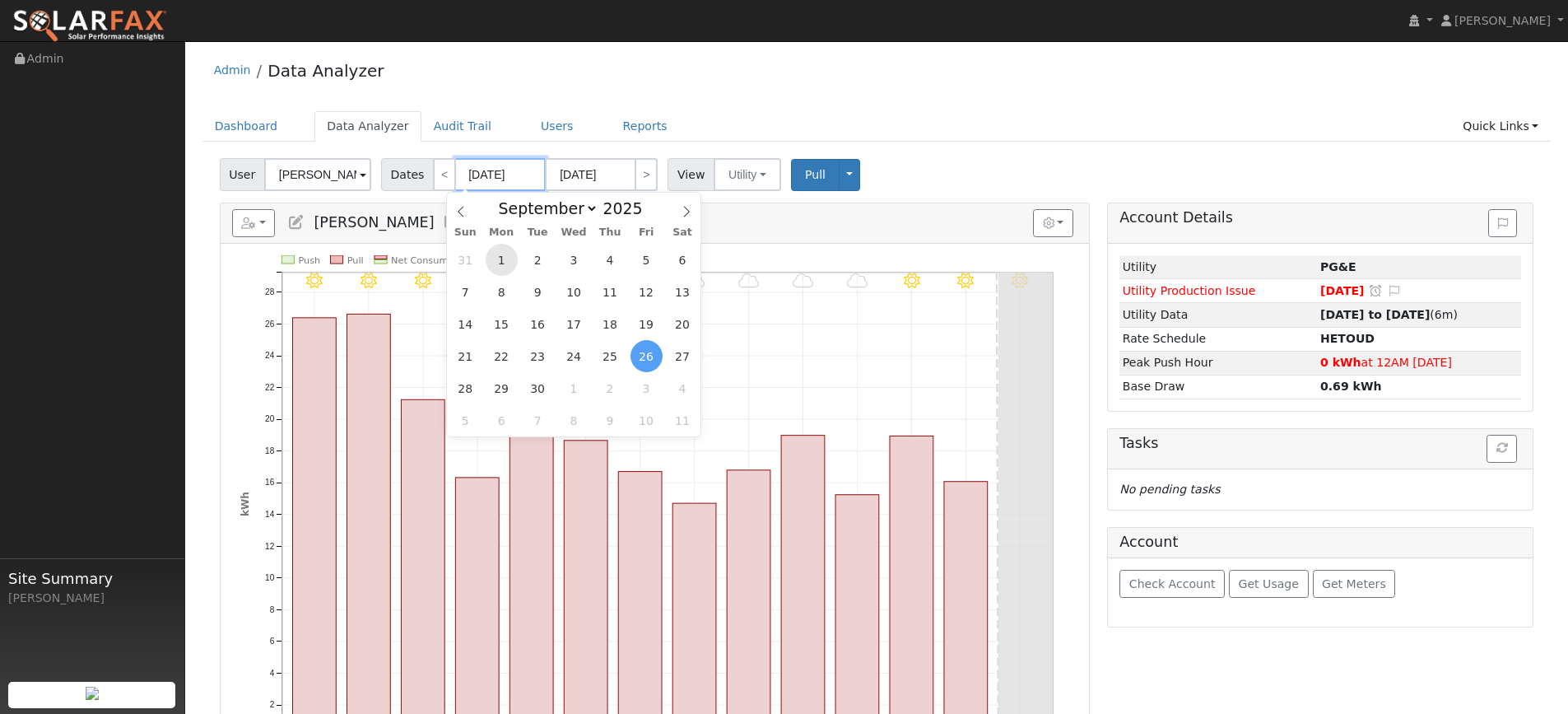
type input "[DATE]"
select select "8"
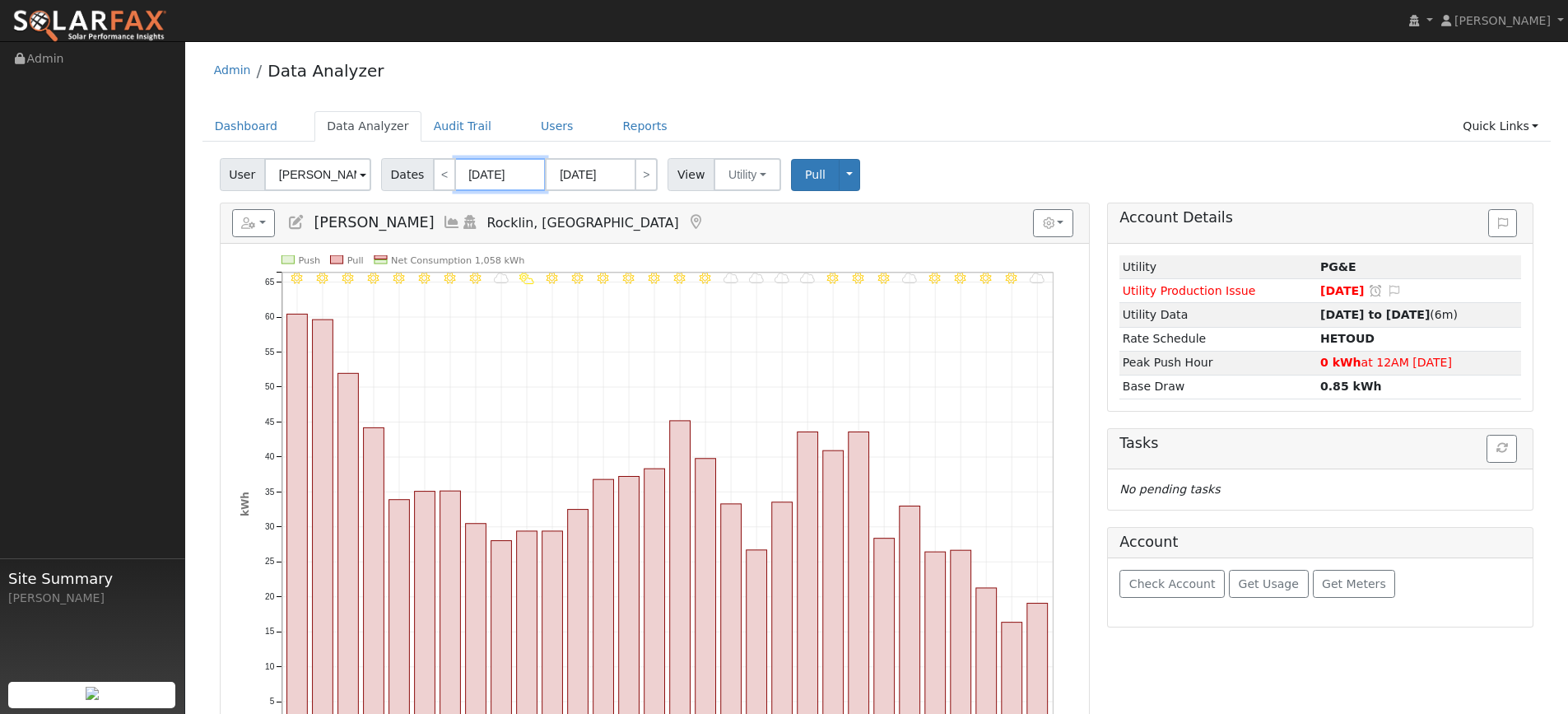
click at [507, 168] on input "[DATE]" at bounding box center [500, 175] width 90 height 33
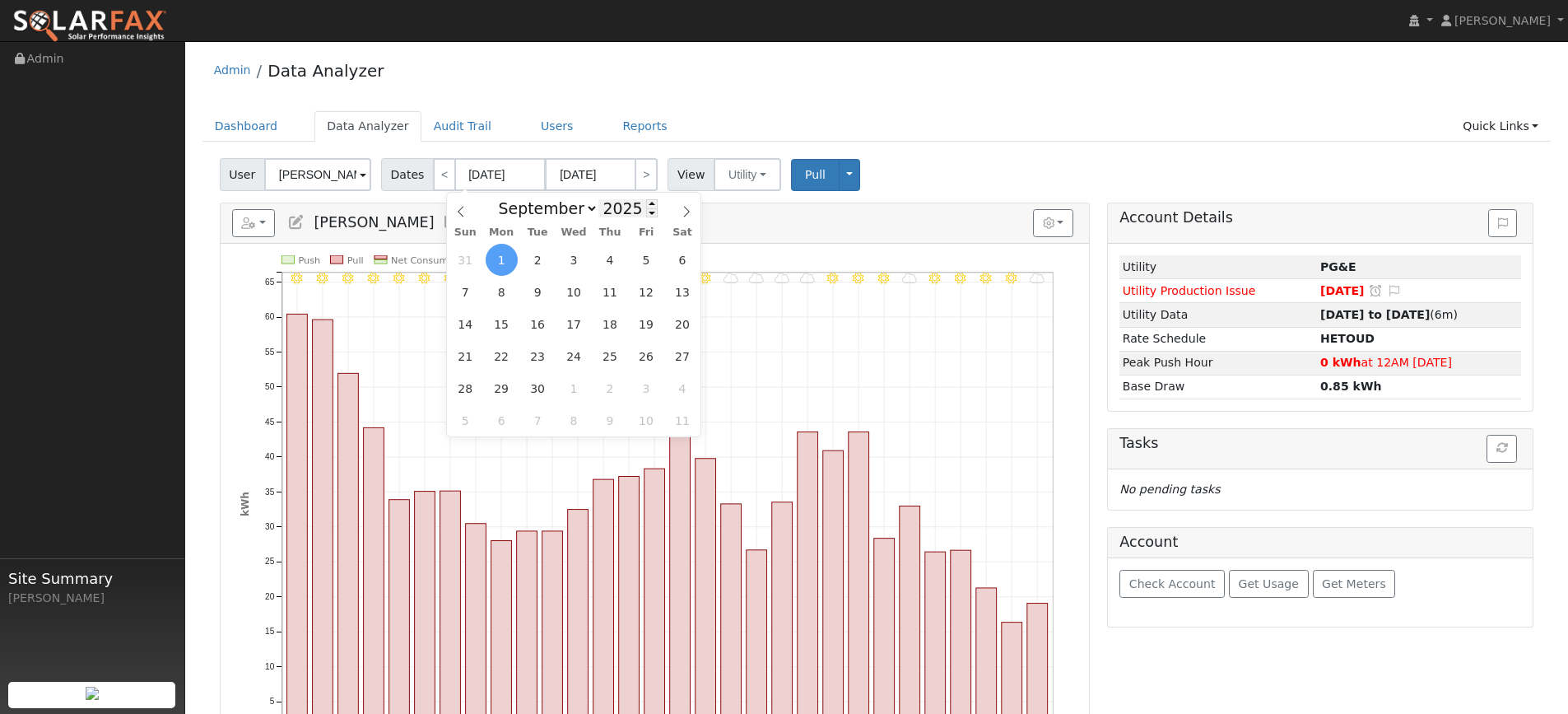
click at [625, 215] on input "2025" at bounding box center [628, 208] width 60 height 18
click at [646, 214] on span at bounding box center [651, 213] width 12 height 9
type input "2024"
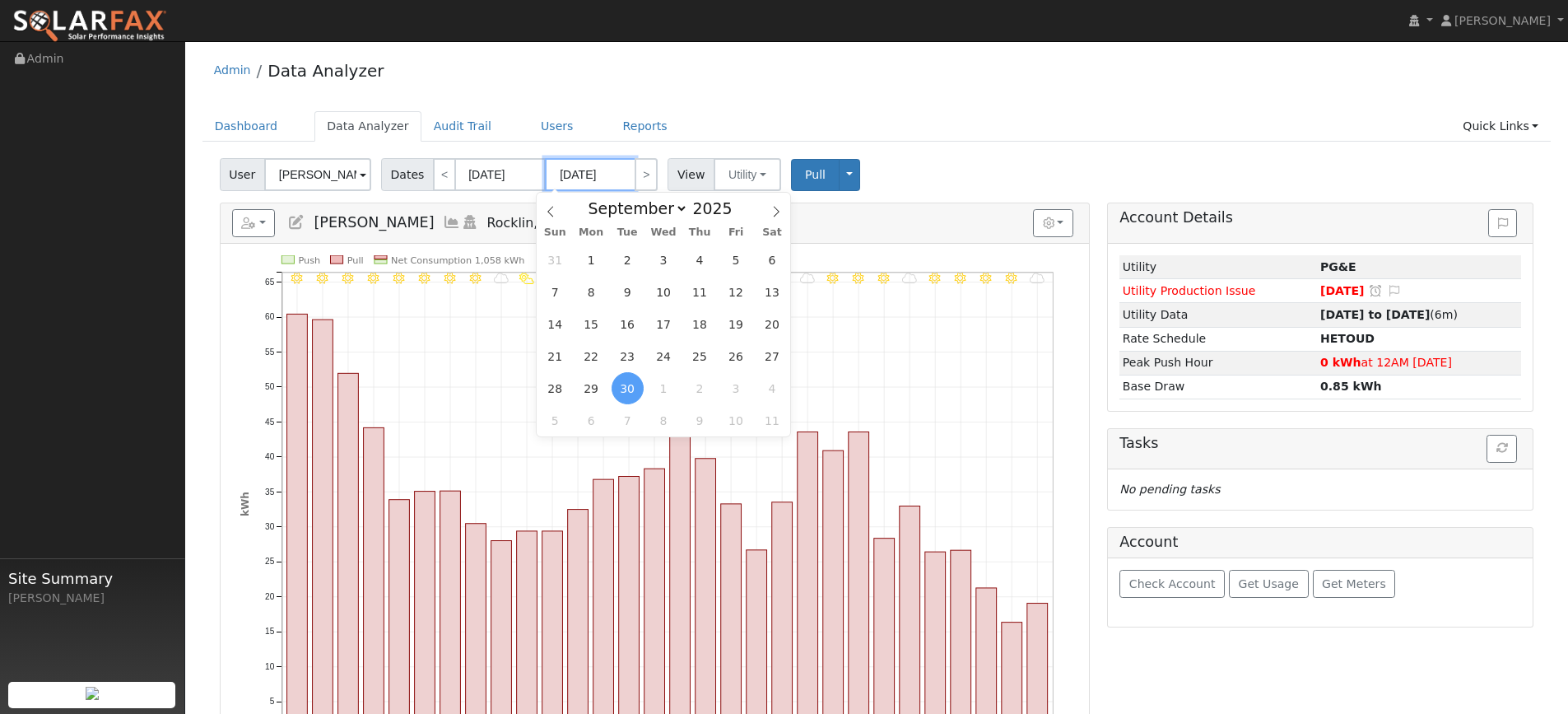
click at [589, 168] on input "09/30/2025" at bounding box center [590, 175] width 90 height 33
click at [603, 259] on span "1" at bounding box center [591, 259] width 32 height 32
type input "[DATE]"
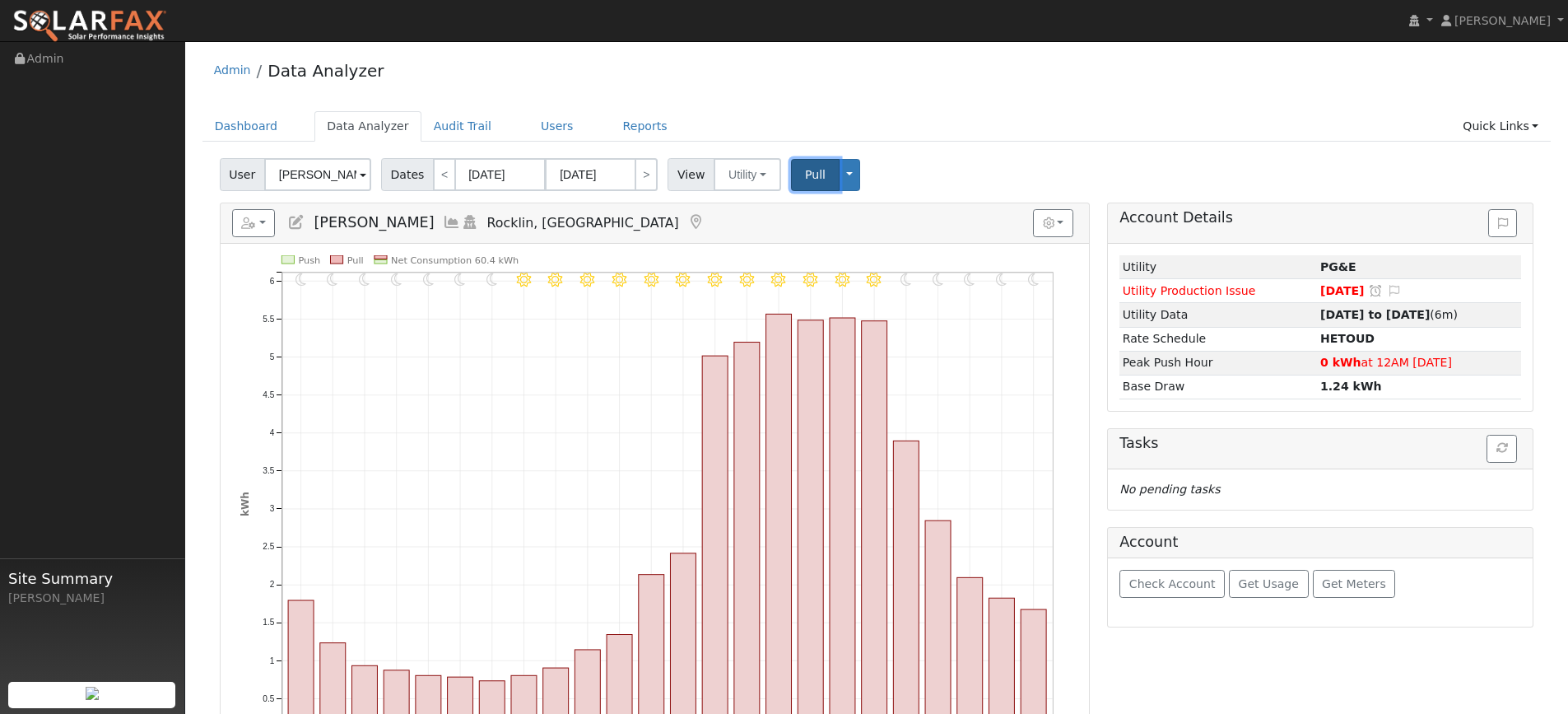
click at [805, 170] on span "Pull" at bounding box center [815, 175] width 21 height 14
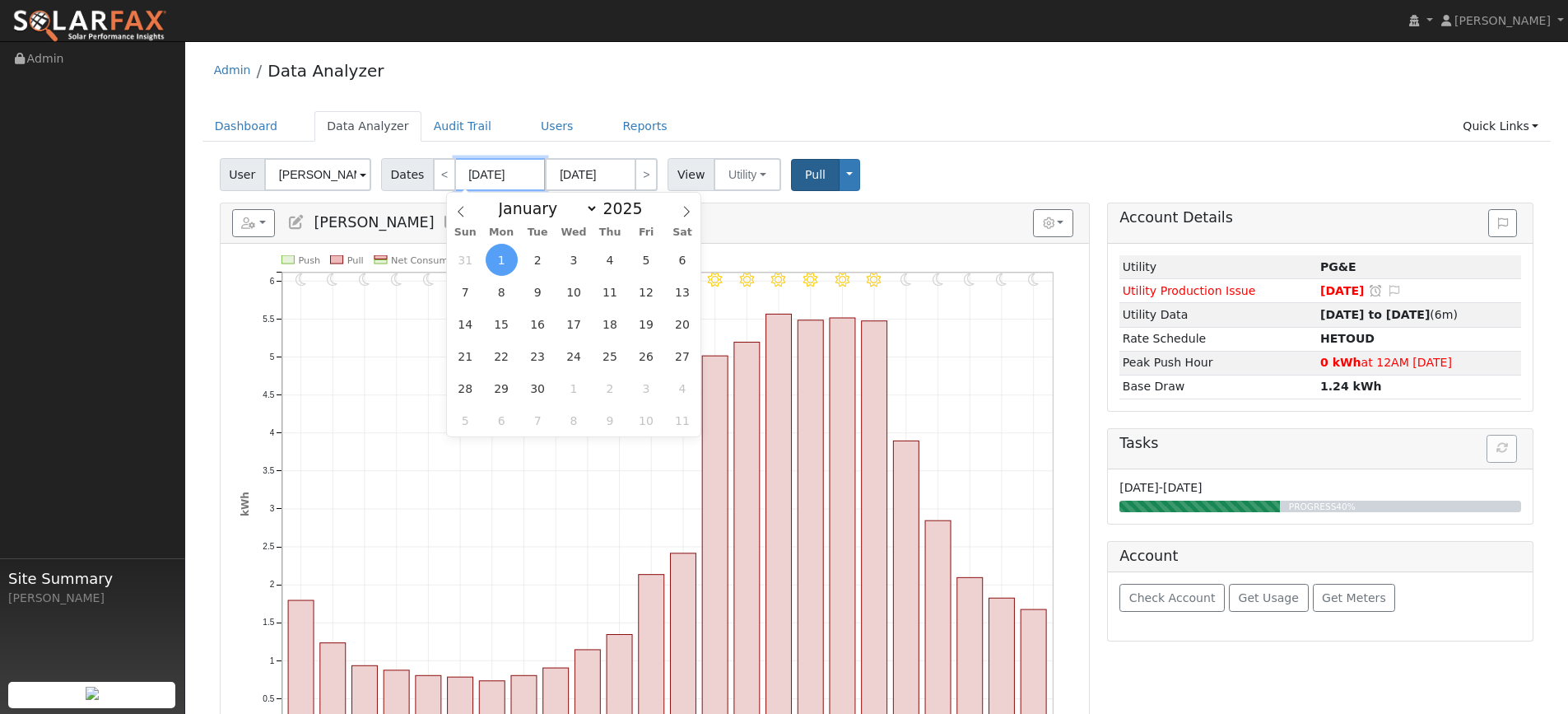
click at [529, 178] on input "[DATE]" at bounding box center [500, 175] width 90 height 33
click at [646, 216] on span at bounding box center [651, 213] width 12 height 9
click at [806, 169] on span "Pull" at bounding box center [815, 175] width 21 height 14
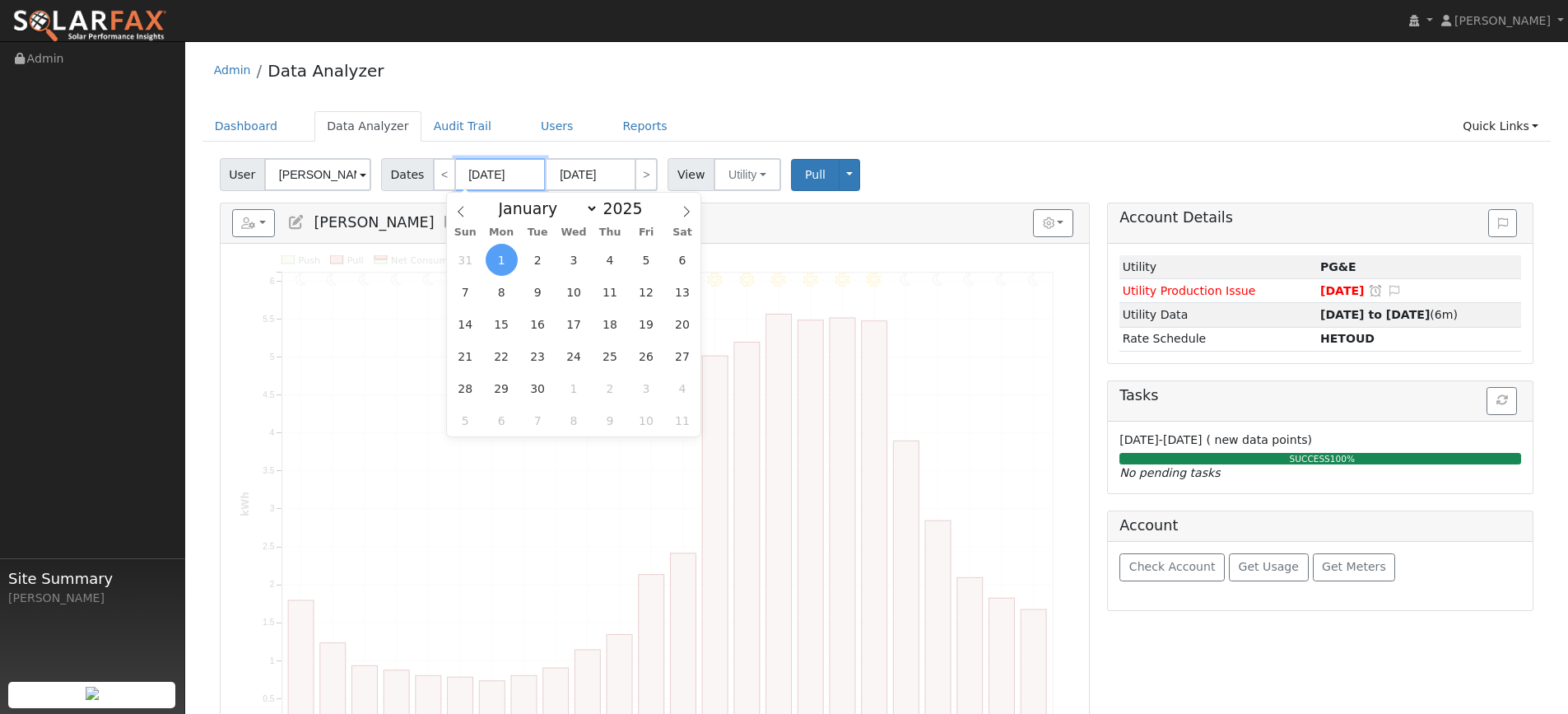
click at [516, 178] on input "[DATE]" at bounding box center [500, 175] width 90 height 33
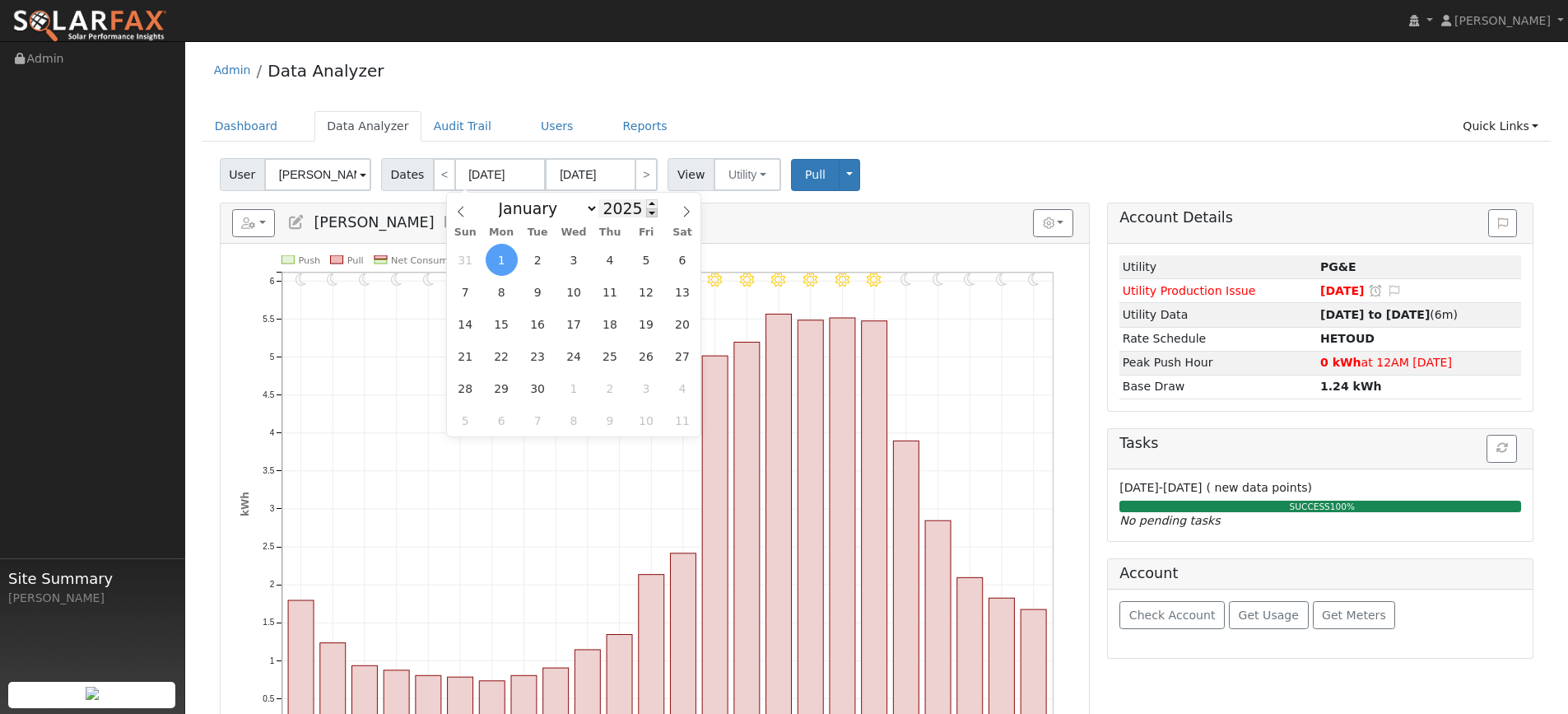
click at [646, 213] on span at bounding box center [651, 213] width 12 height 9
type input "2024"
click at [476, 261] on span "1" at bounding box center [465, 259] width 32 height 32
type input "09/01/2024"
type input "09/30/2024"
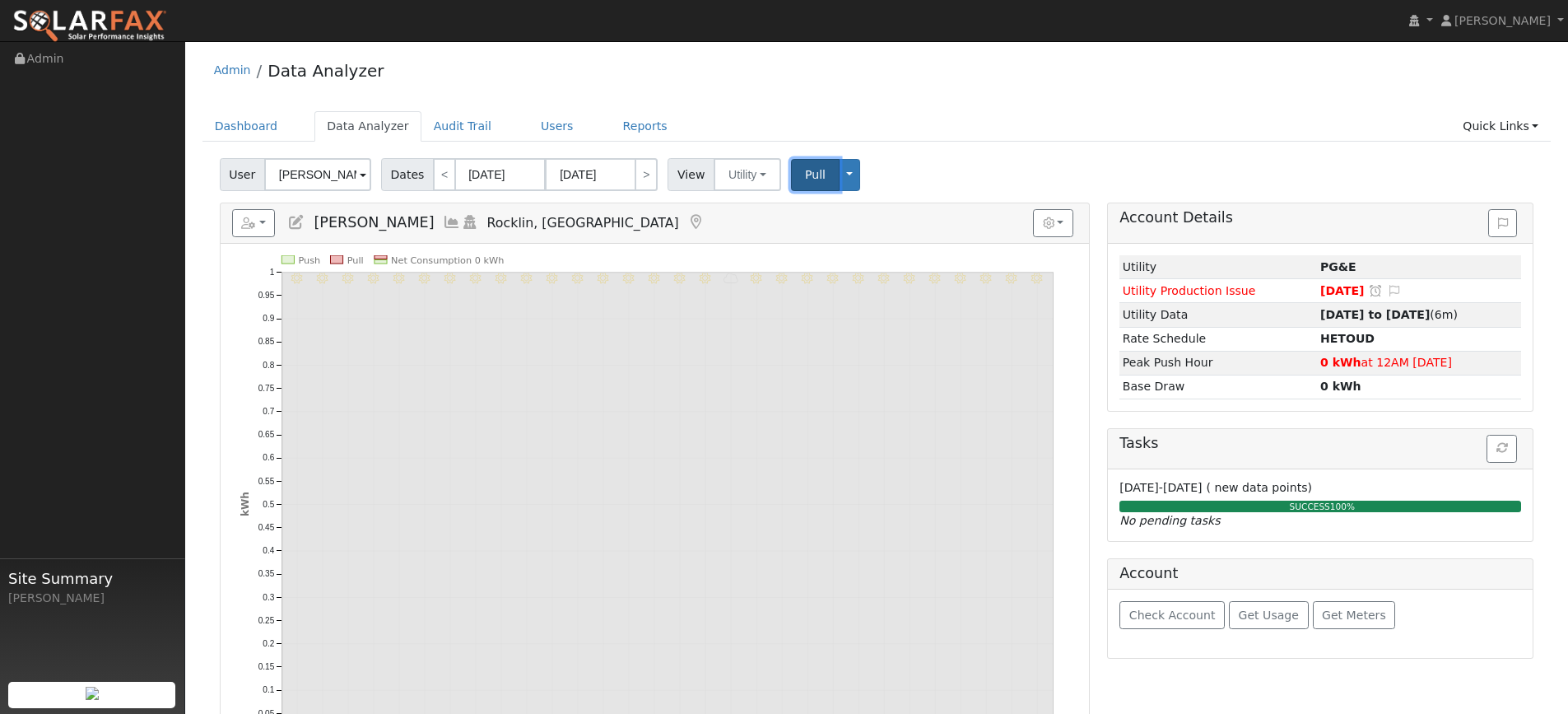
click at [805, 178] on span "Pull" at bounding box center [815, 175] width 21 height 14
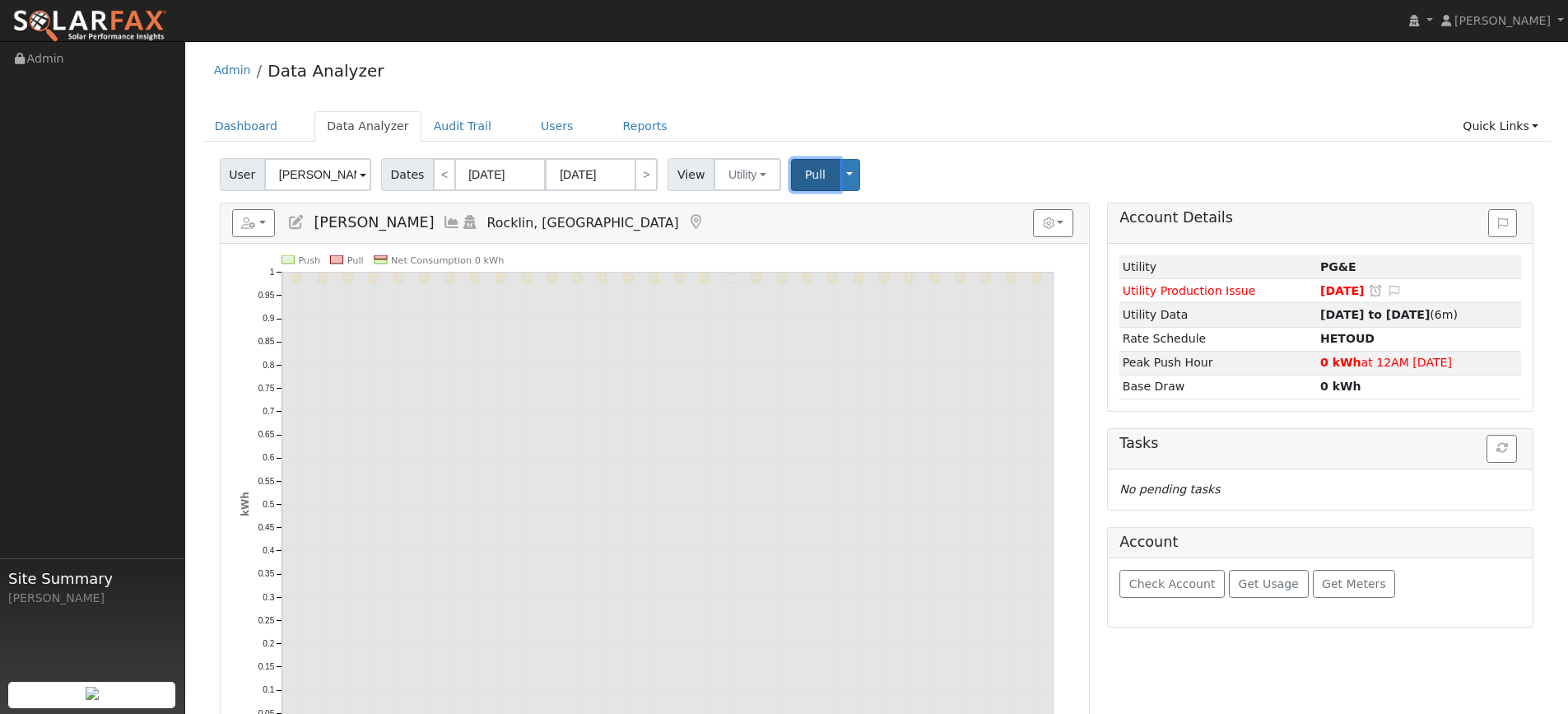
click at [806, 174] on span "Pull" at bounding box center [815, 175] width 21 height 14
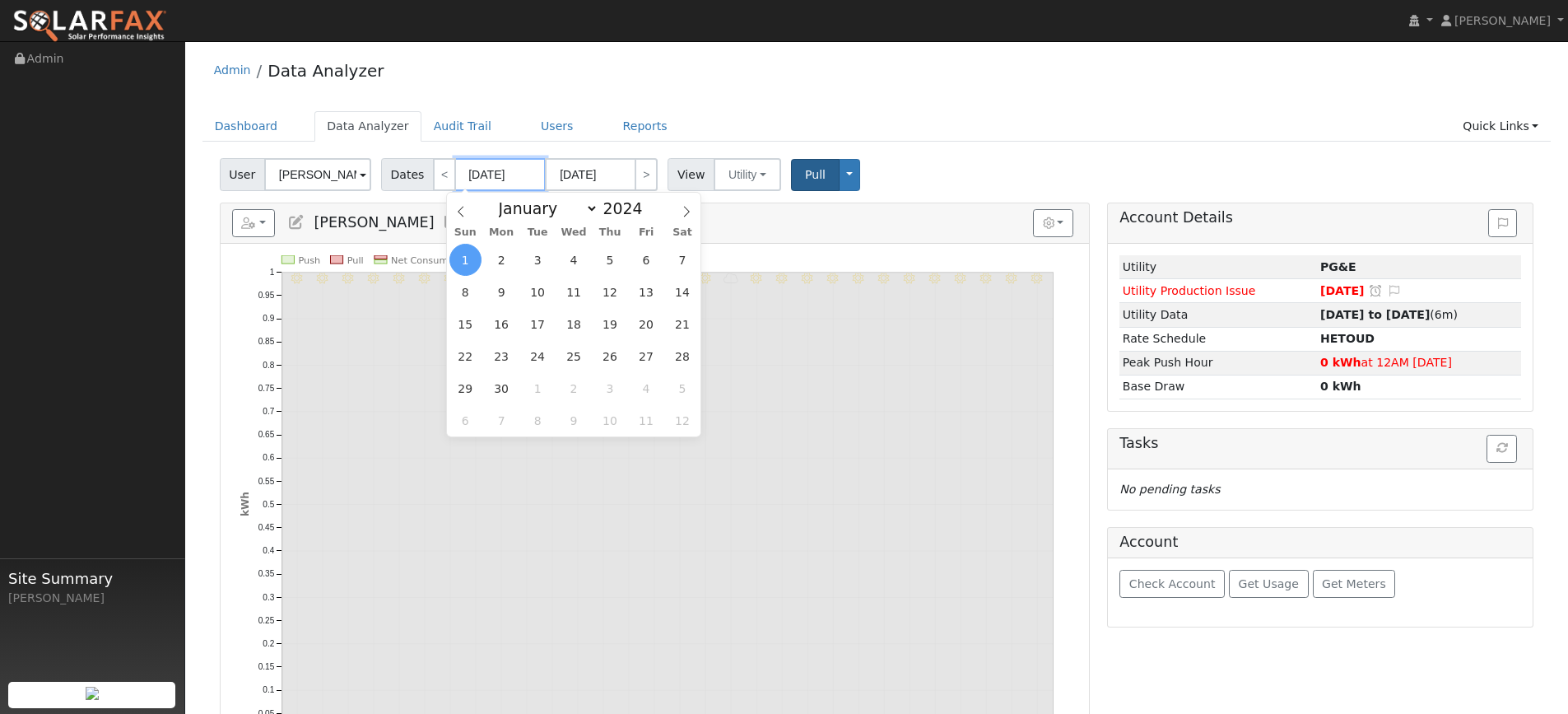
click at [488, 173] on input "09/01/2024" at bounding box center [500, 175] width 90 height 33
click at [646, 205] on span at bounding box center [651, 204] width 12 height 9
type input "2025"
click at [461, 220] on span at bounding box center [461, 206] width 28 height 28
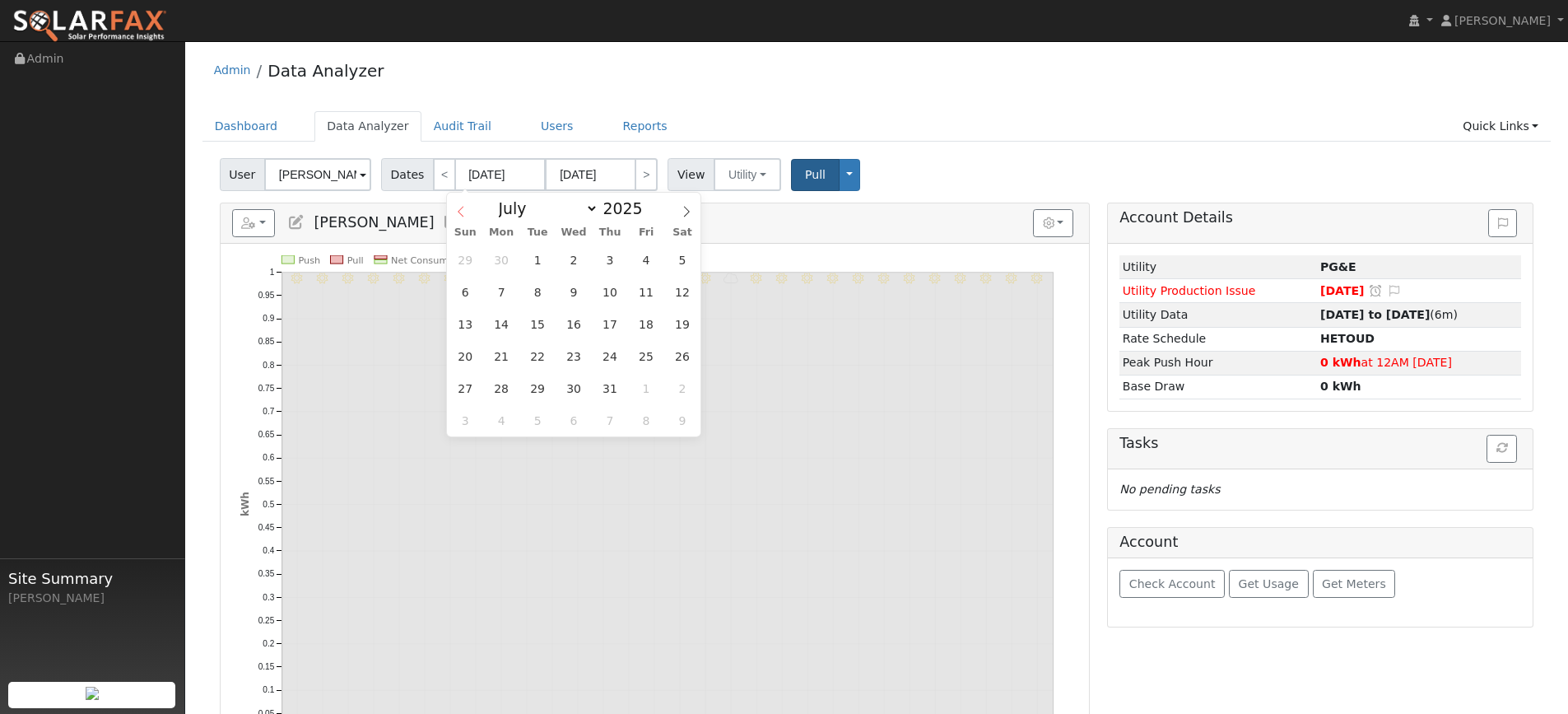
click at [461, 220] on span at bounding box center [461, 206] width 28 height 28
select select "4"
click at [508, 397] on span "26" at bounding box center [501, 387] width 32 height 32
type input "05/26/2025"
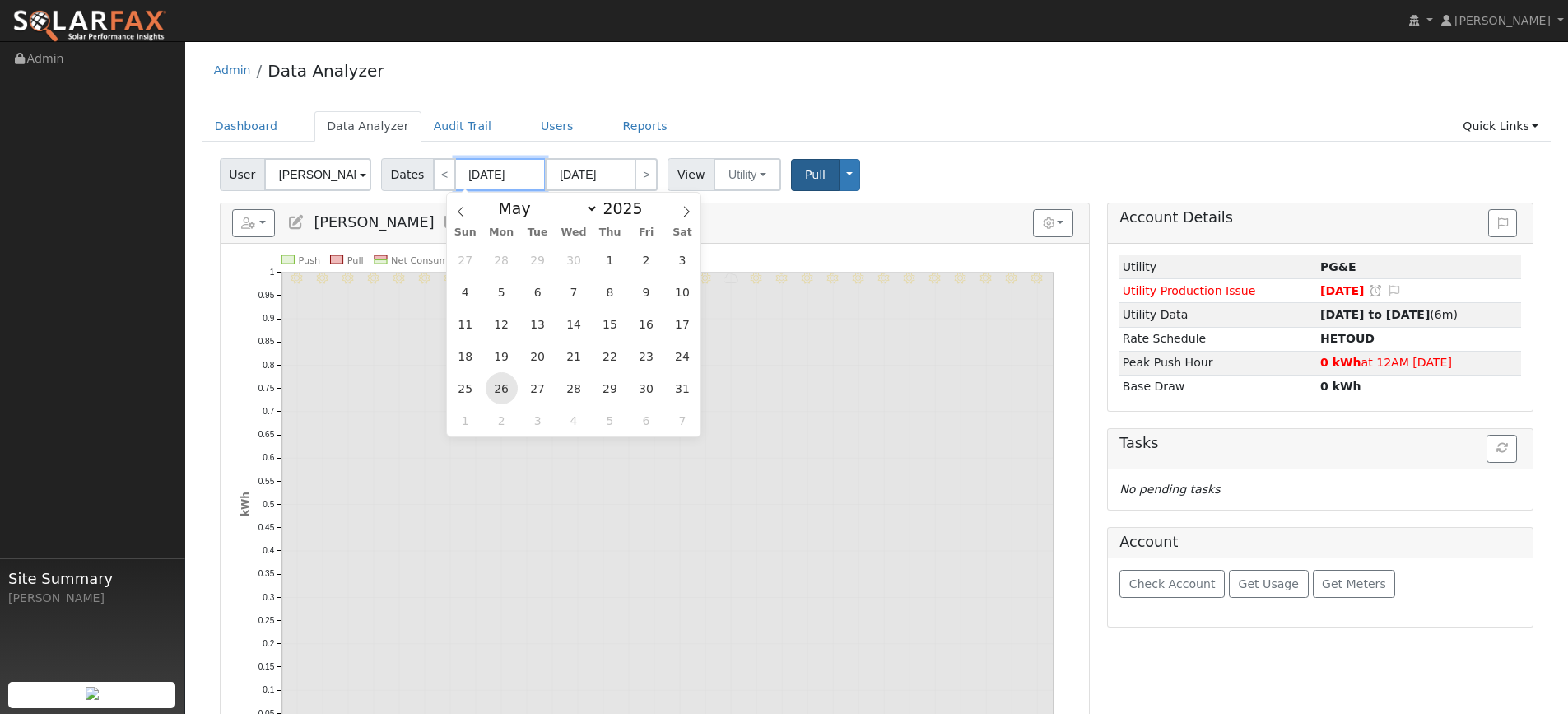
type input "05/26/2025"
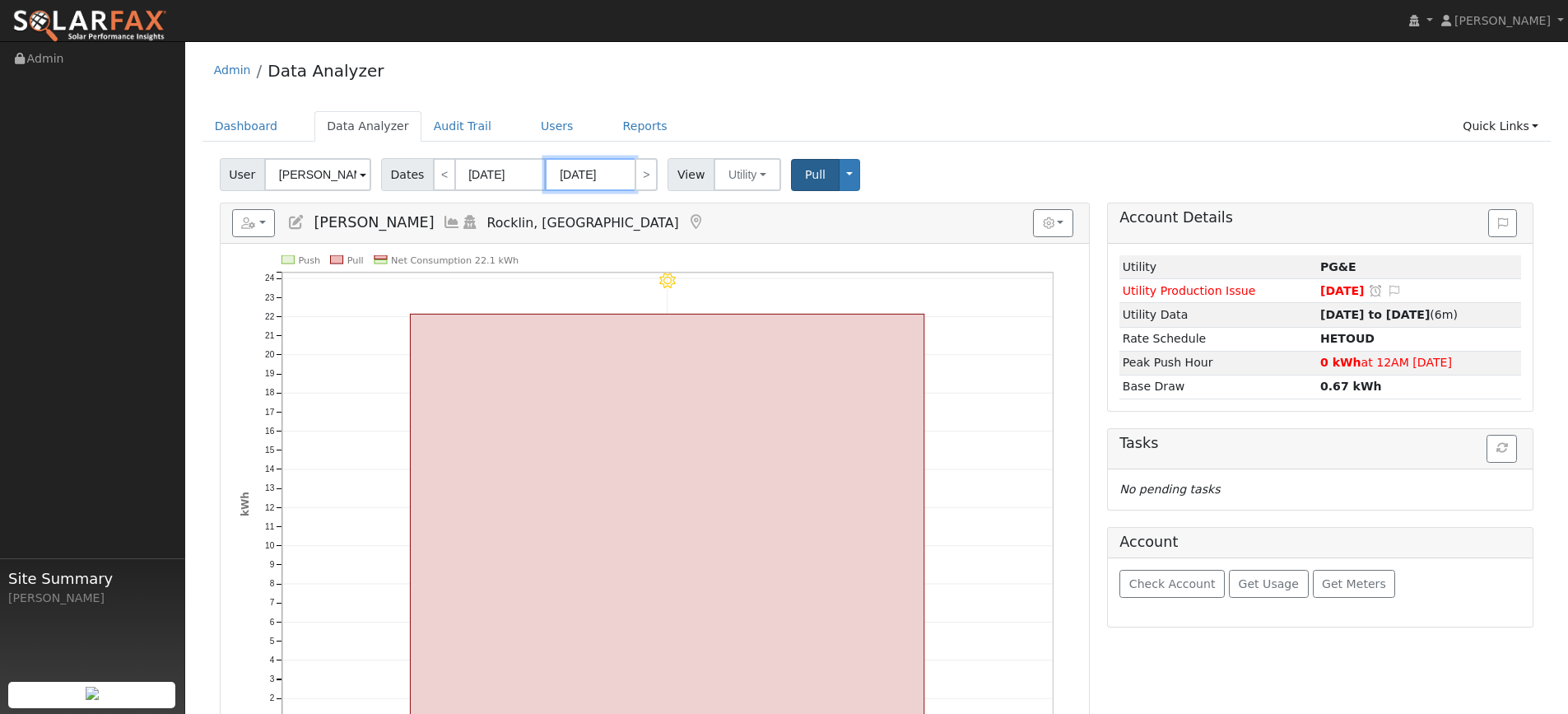
click at [612, 179] on input "05/26/2025" at bounding box center [590, 175] width 90 height 33
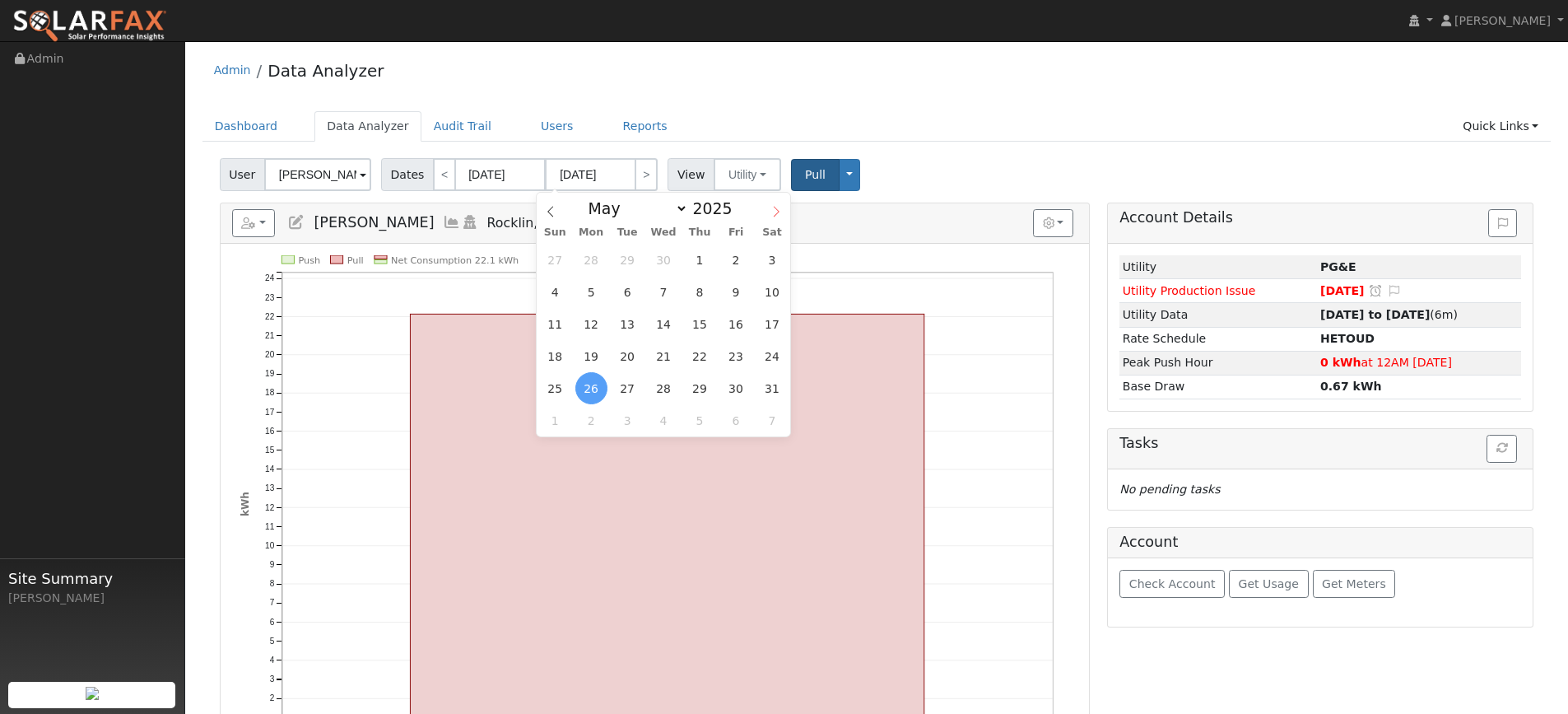
click at [768, 210] on span at bounding box center [775, 206] width 28 height 28
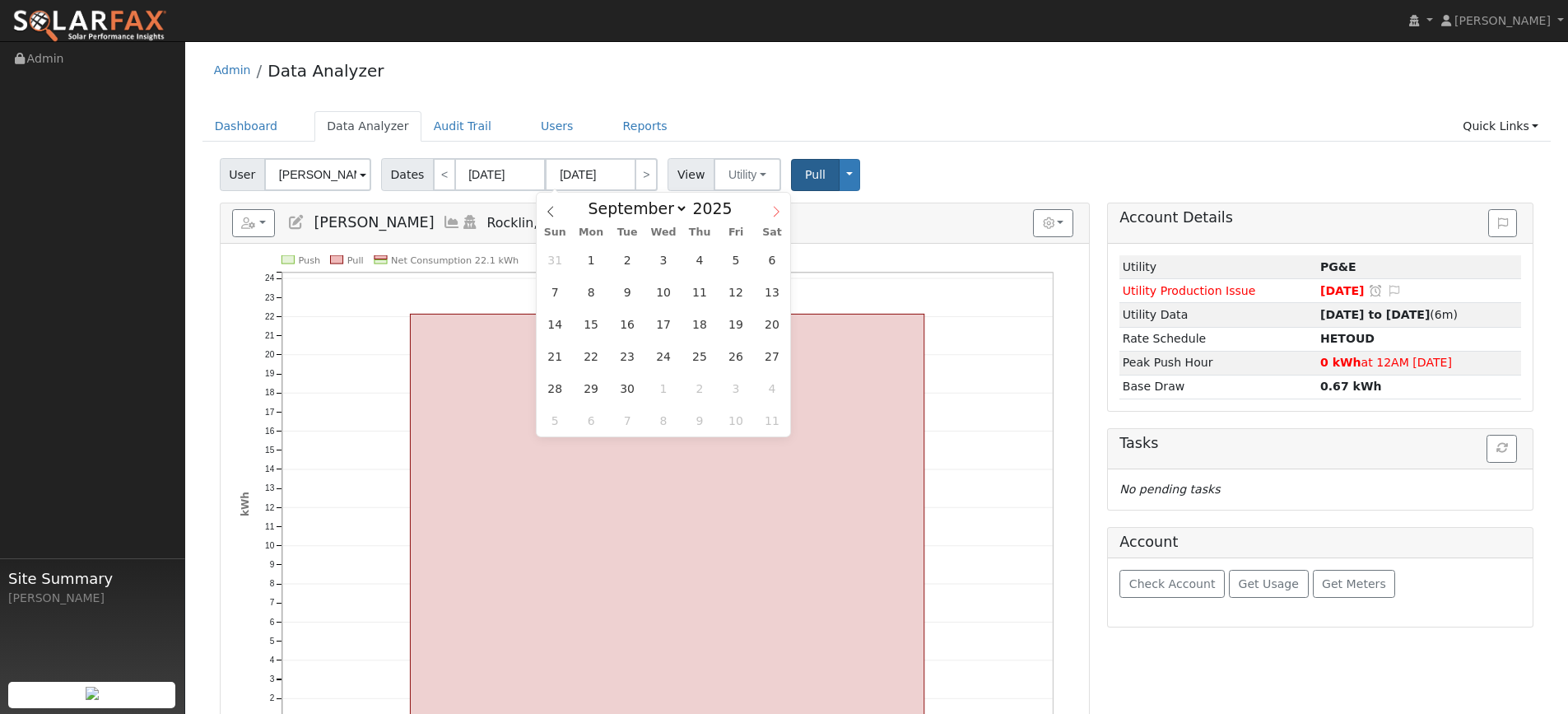
select select "9"
click at [725, 296] on span "10" at bounding box center [736, 291] width 32 height 32
type input "[DATE]"
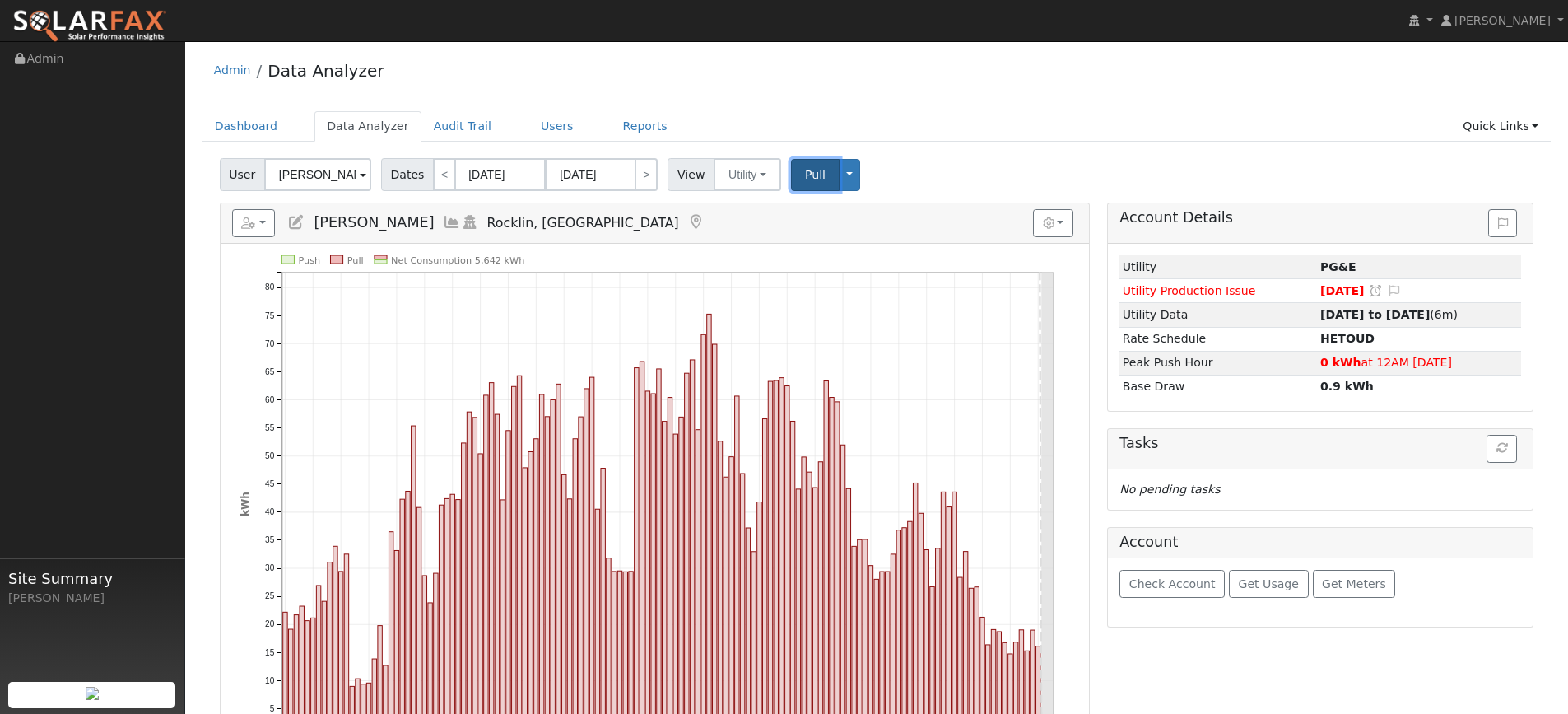
click at [808, 174] on span "Pull" at bounding box center [815, 175] width 21 height 14
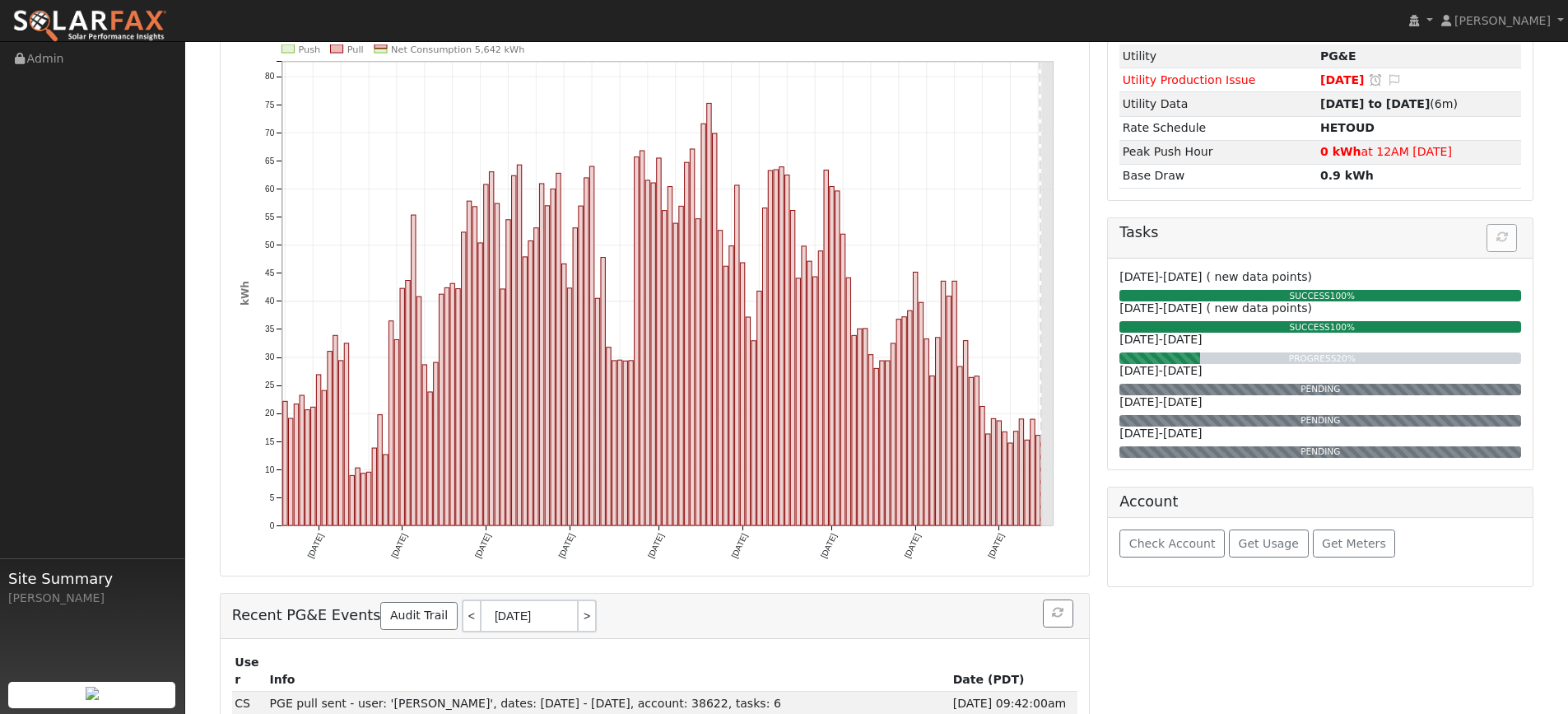
scroll to position [11, 0]
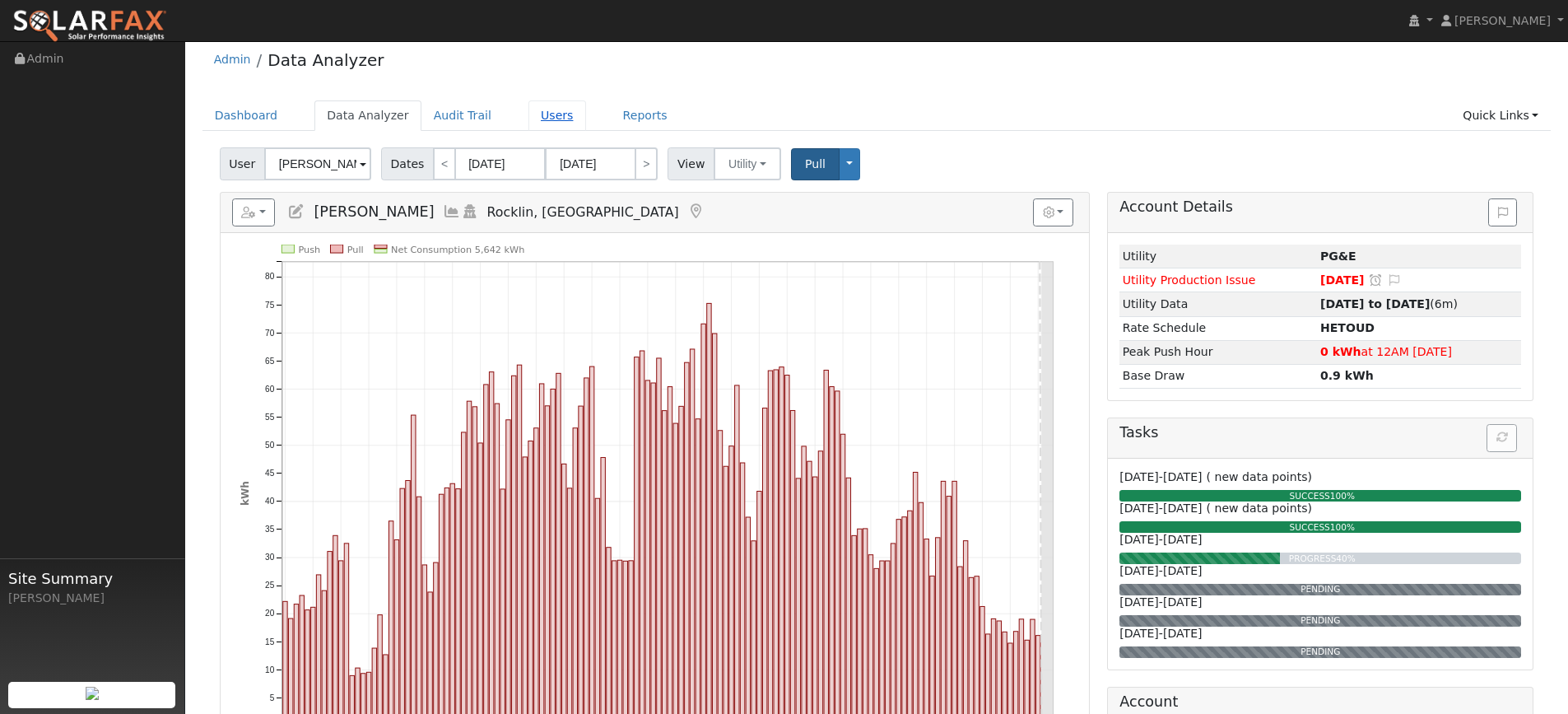
click at [551, 123] on link "Users" at bounding box center [557, 116] width 58 height 31
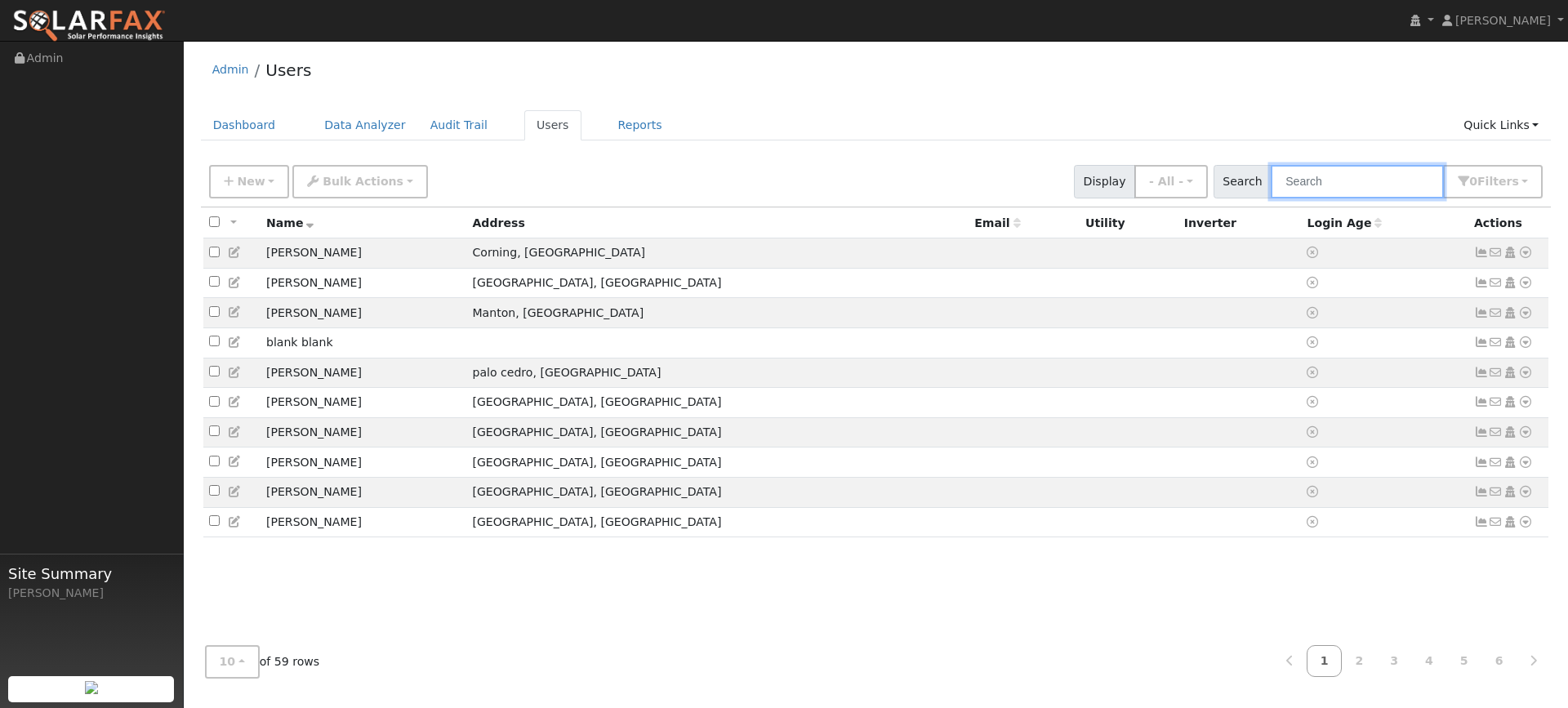
click at [1362, 188] on input "text" at bounding box center [1357, 181] width 173 height 33
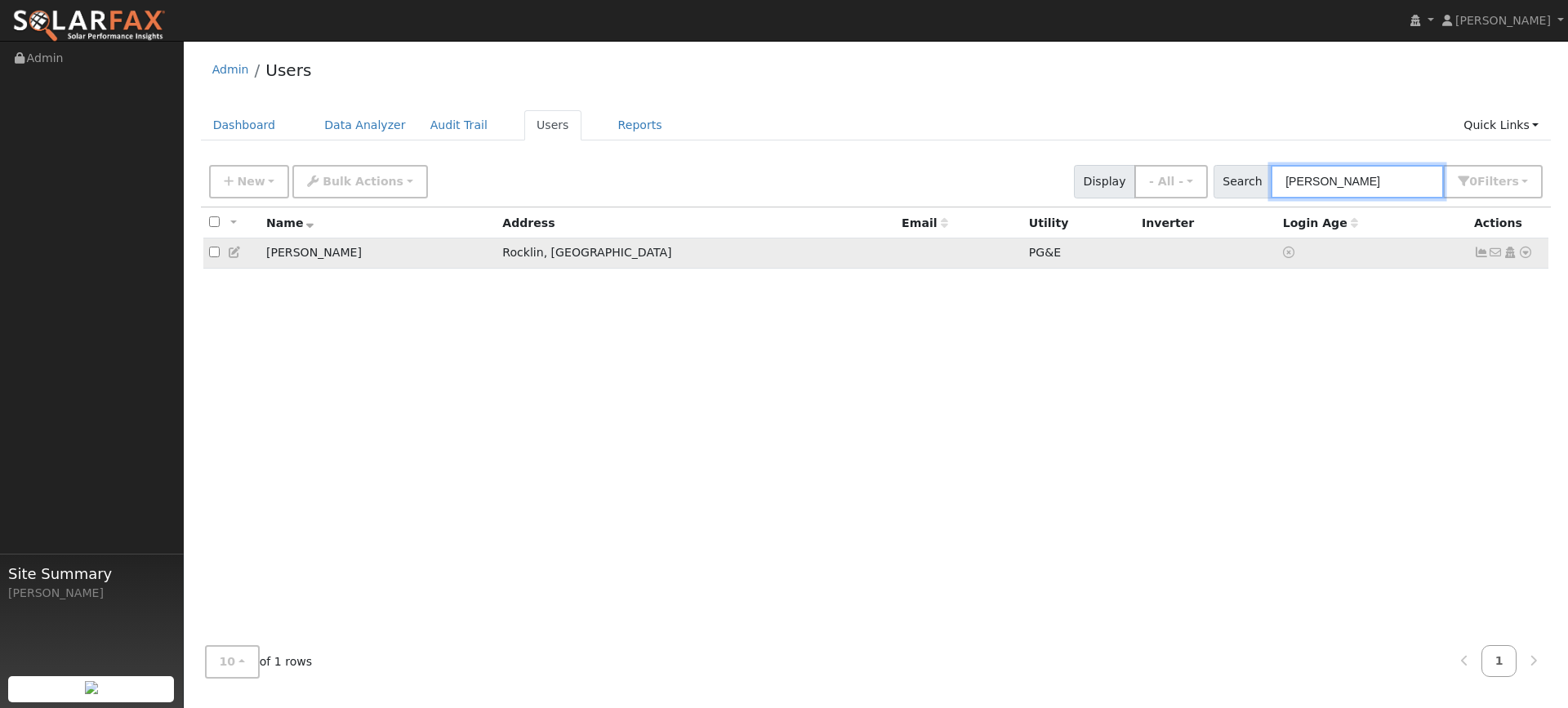
type input "[PERSON_NAME]"
click at [1524, 250] on icon at bounding box center [1525, 252] width 14 height 12
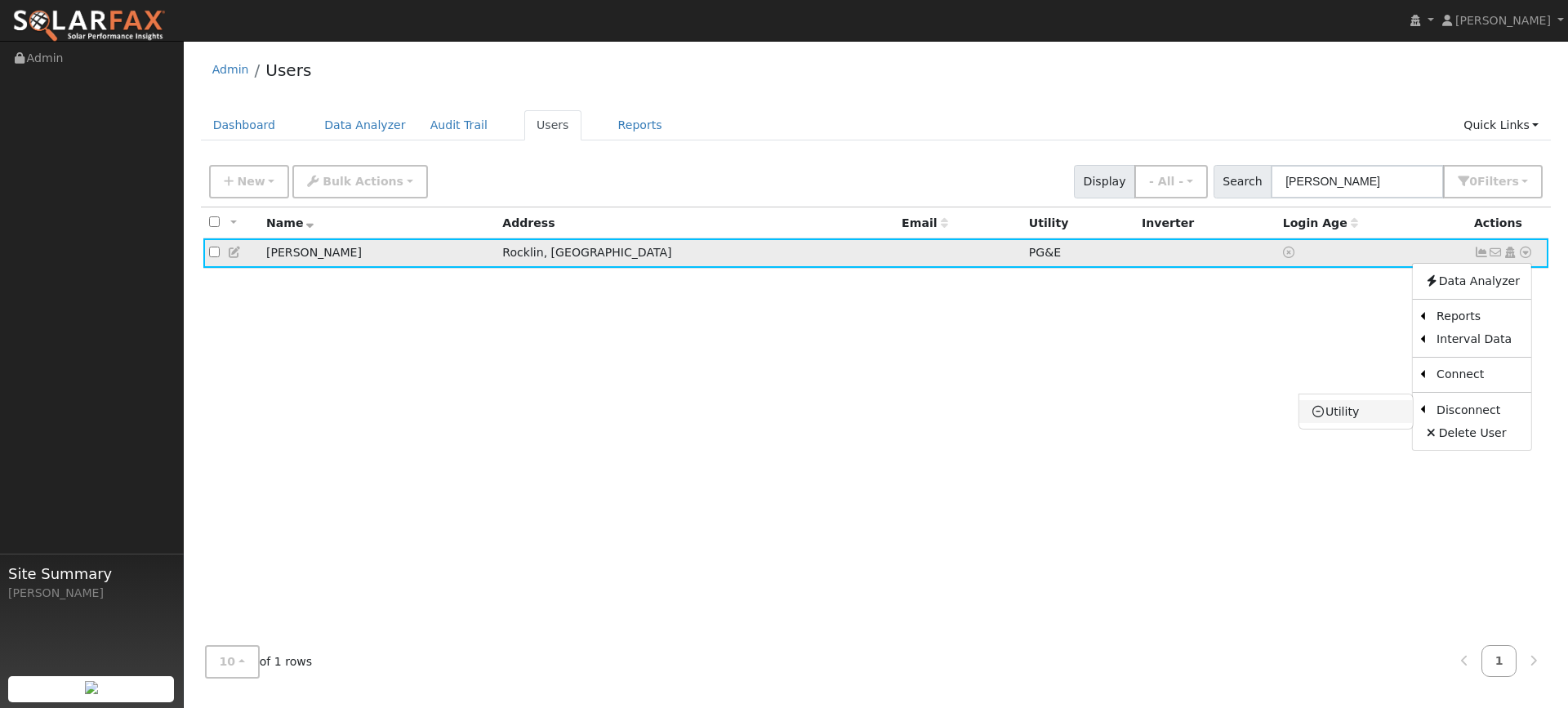
click at [1375, 406] on link "Utility" at bounding box center [1355, 411] width 113 height 22
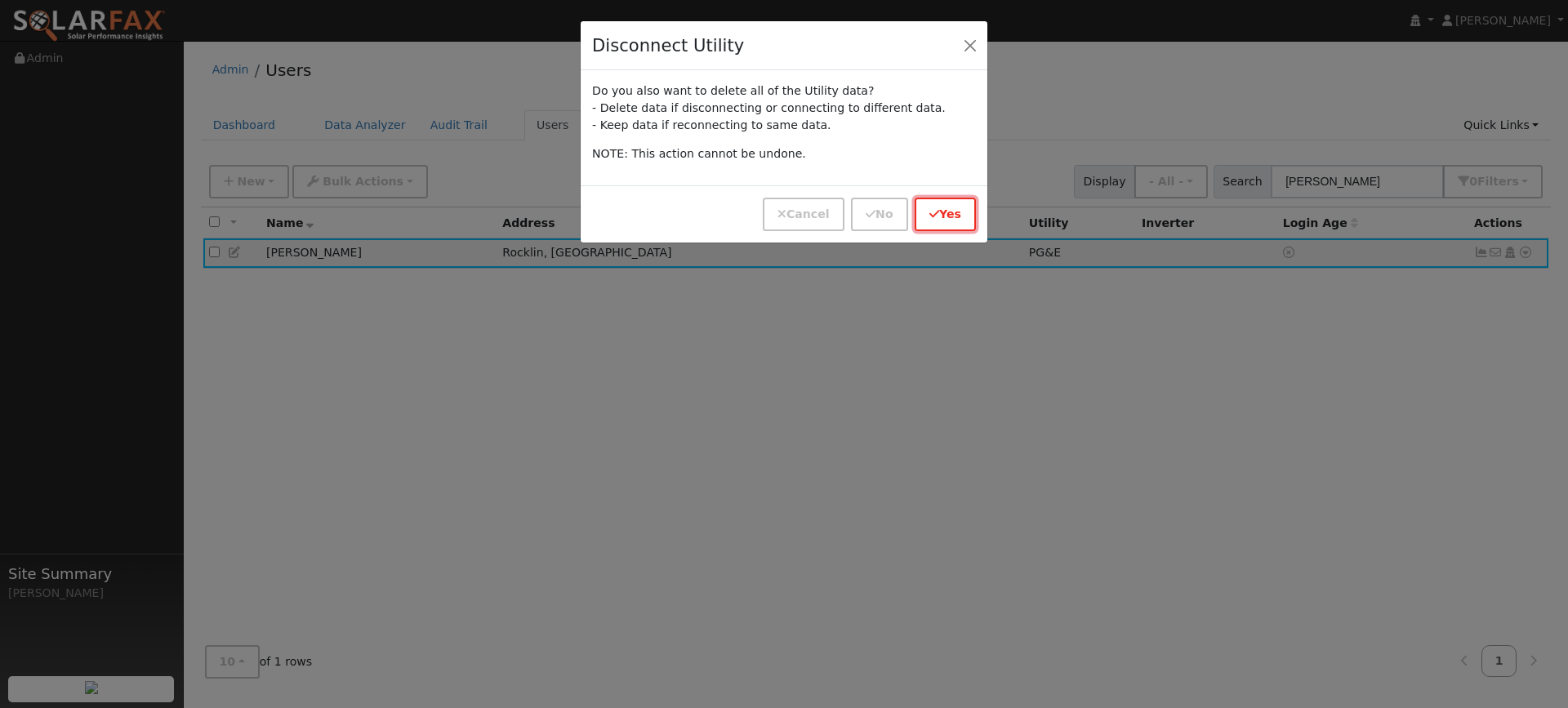
click at [948, 214] on button "Yes" at bounding box center [945, 214] width 61 height 33
